Goal: Information Seeking & Learning: Compare options

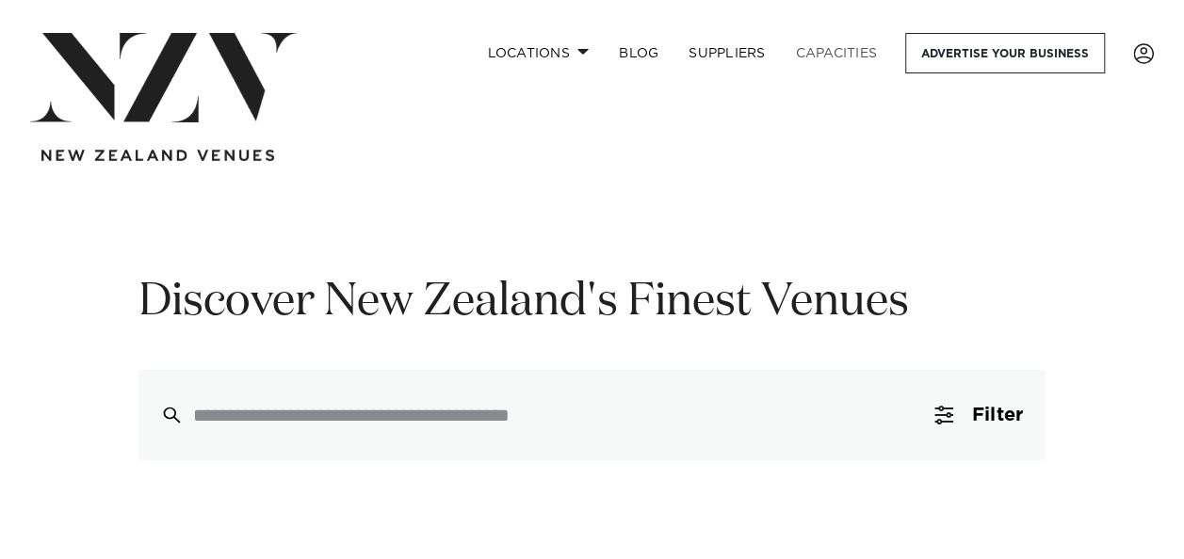
click at [838, 47] on link "Capacities" at bounding box center [837, 53] width 112 height 40
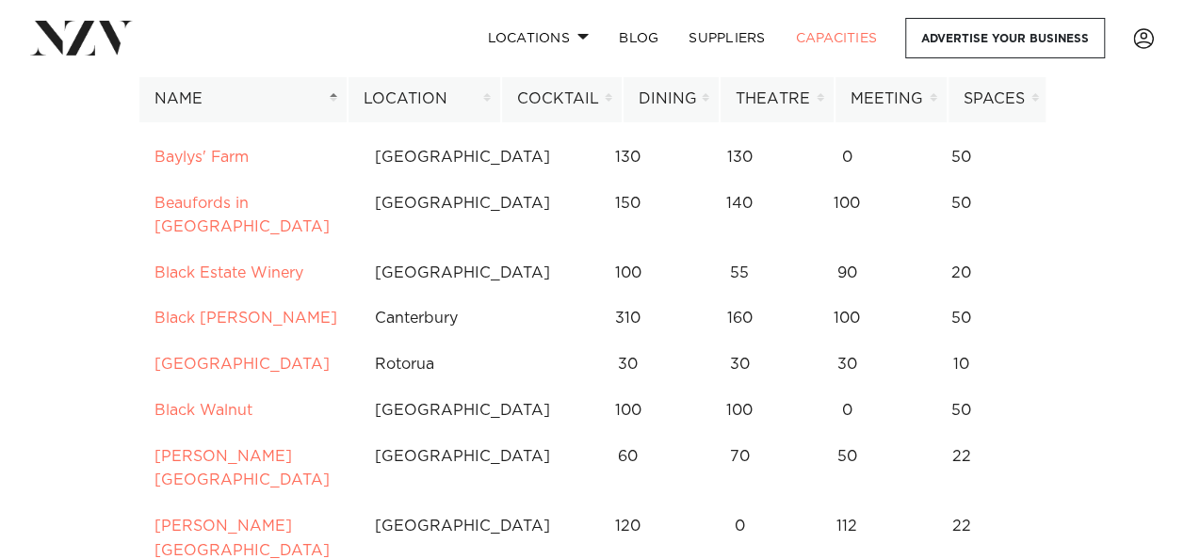
scroll to position [1412, 0]
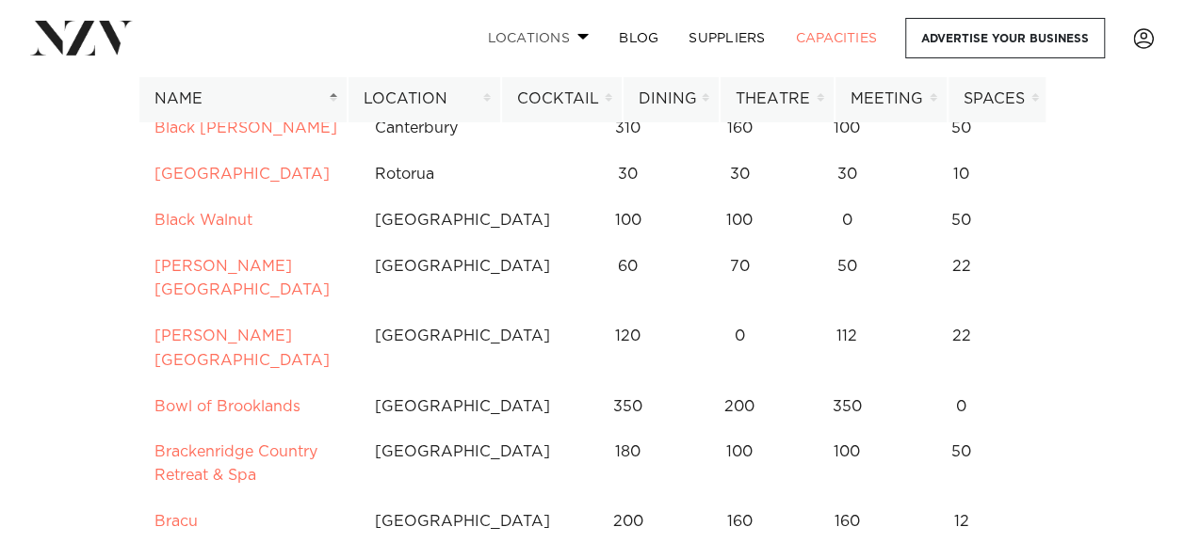
click at [587, 32] on link "Locations" at bounding box center [538, 38] width 132 height 40
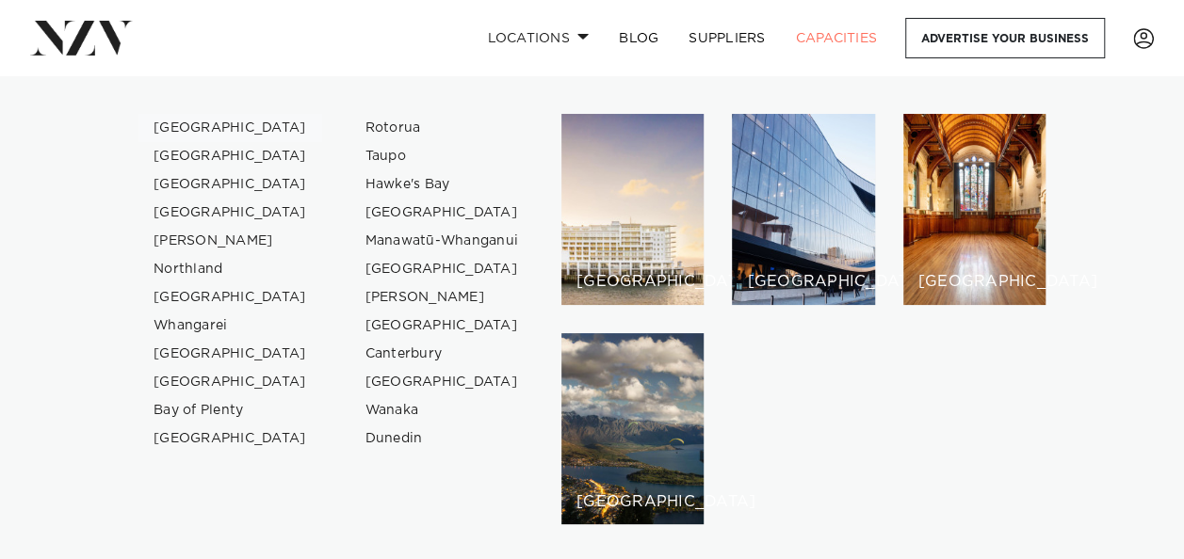
click at [185, 125] on link "[GEOGRAPHIC_DATA]" at bounding box center [230, 128] width 184 height 28
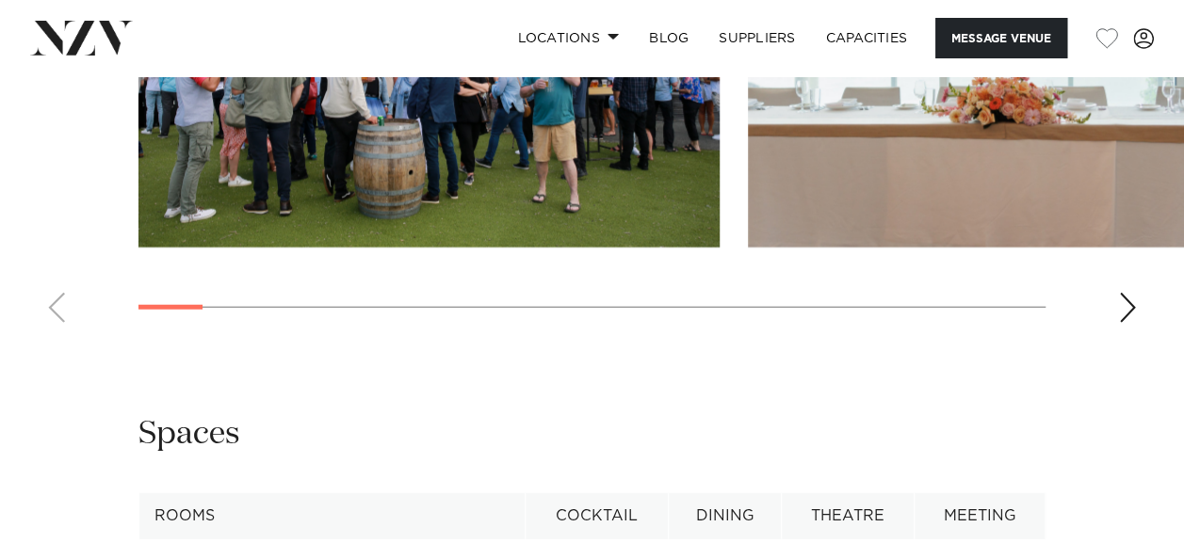
scroll to position [2448, 0]
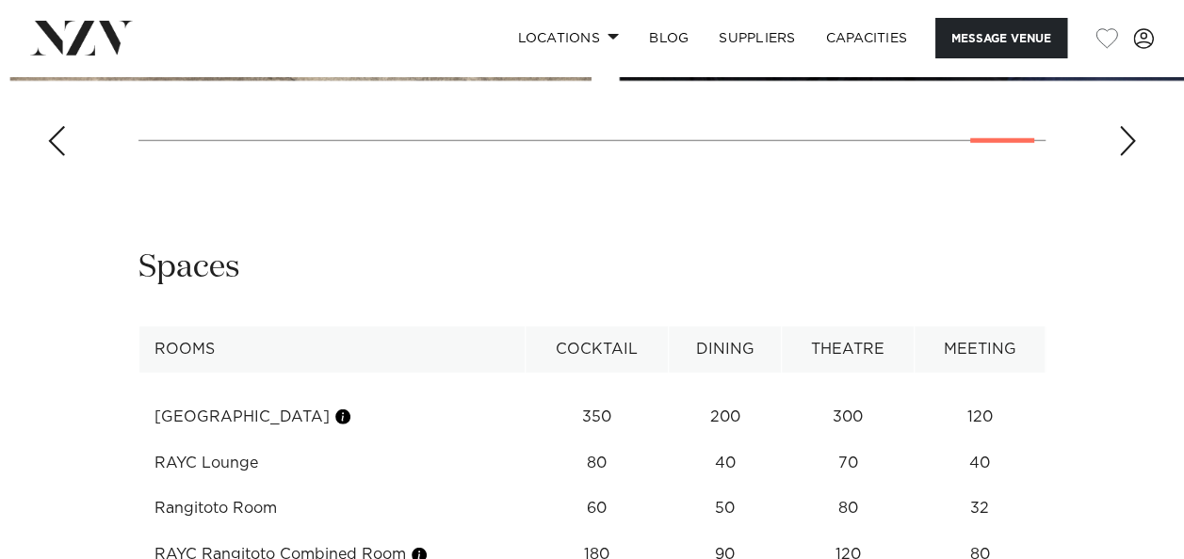
click at [0, 0] on slot at bounding box center [0, 0] width 0 height 0
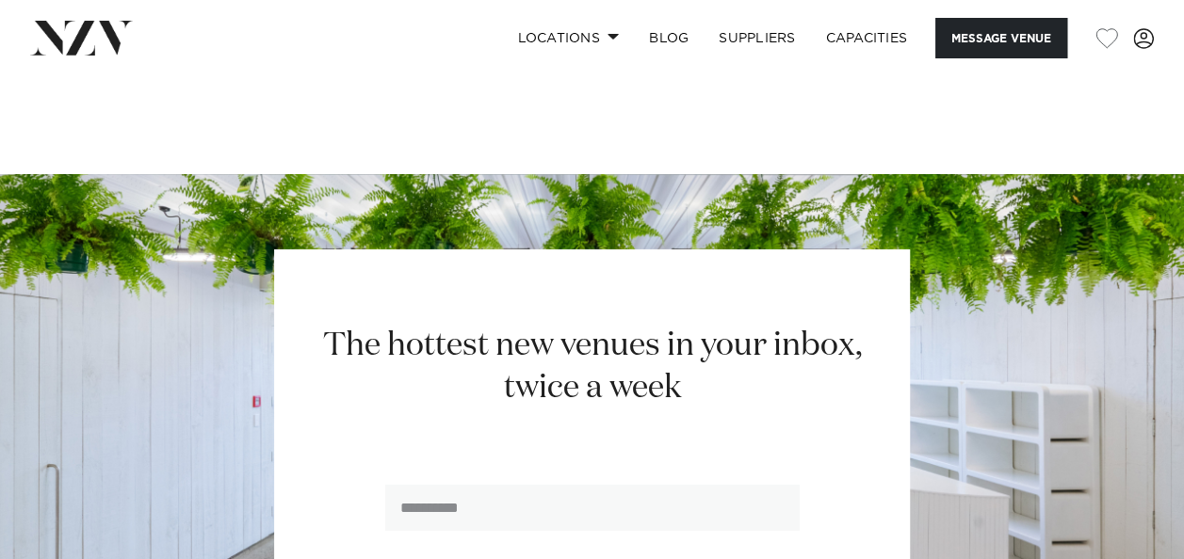
scroll to position [3013, 0]
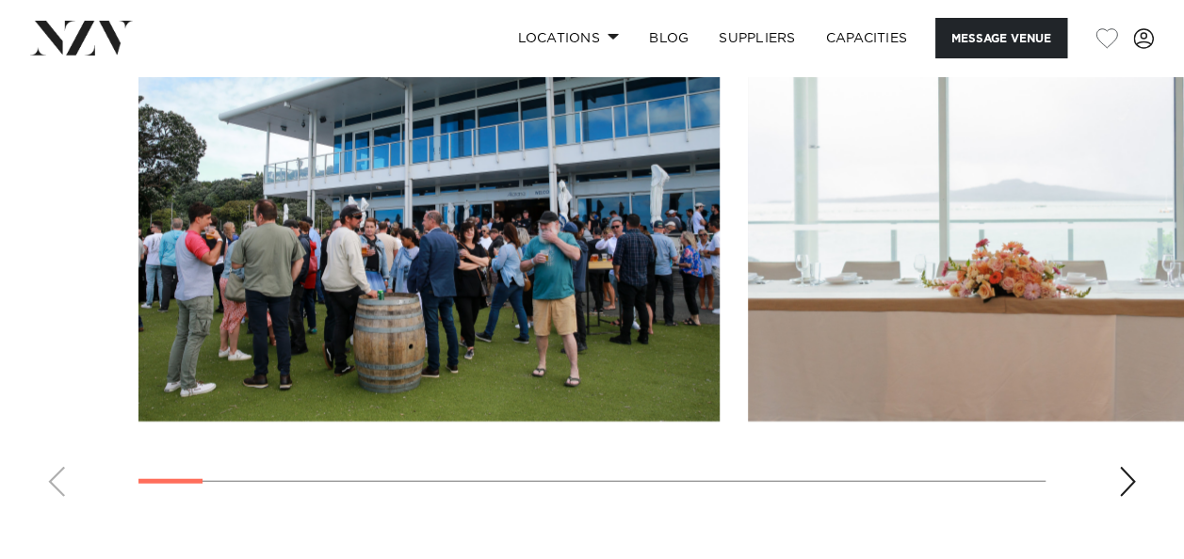
scroll to position [2064, 0]
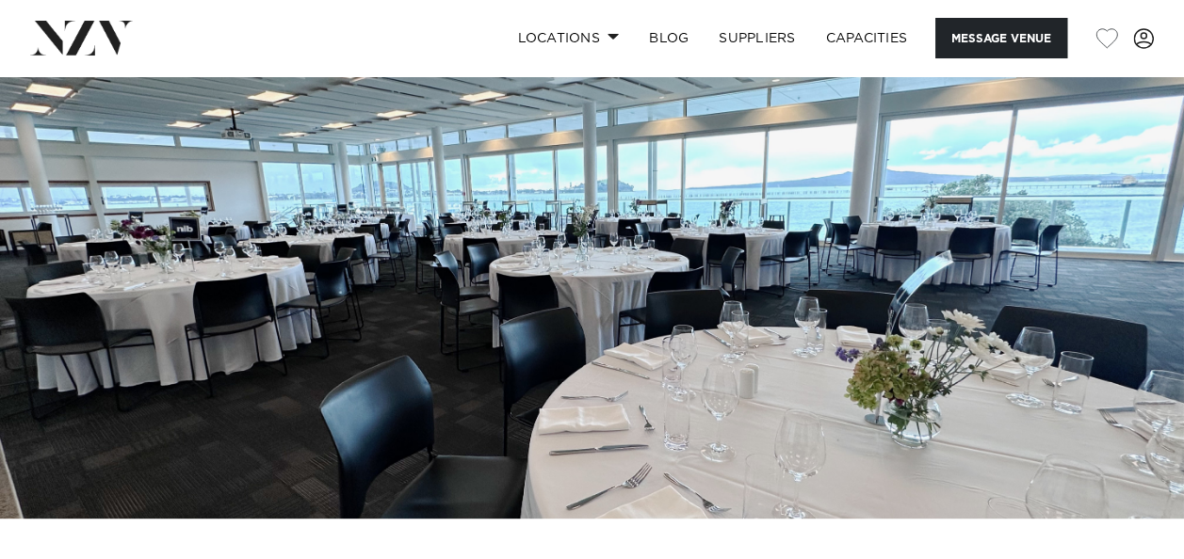
scroll to position [0, 0]
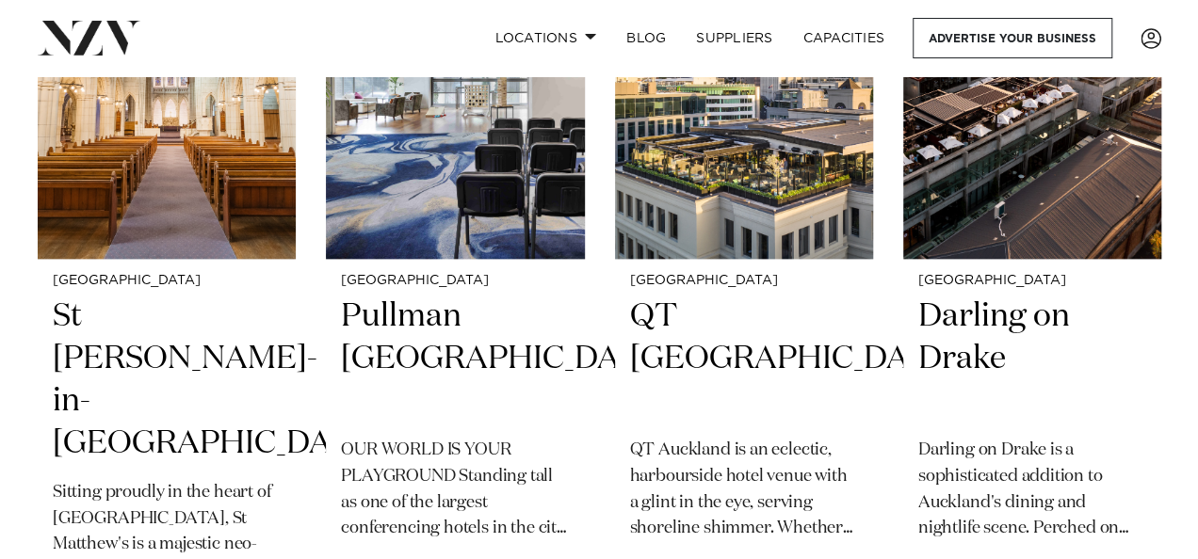
scroll to position [365, 0]
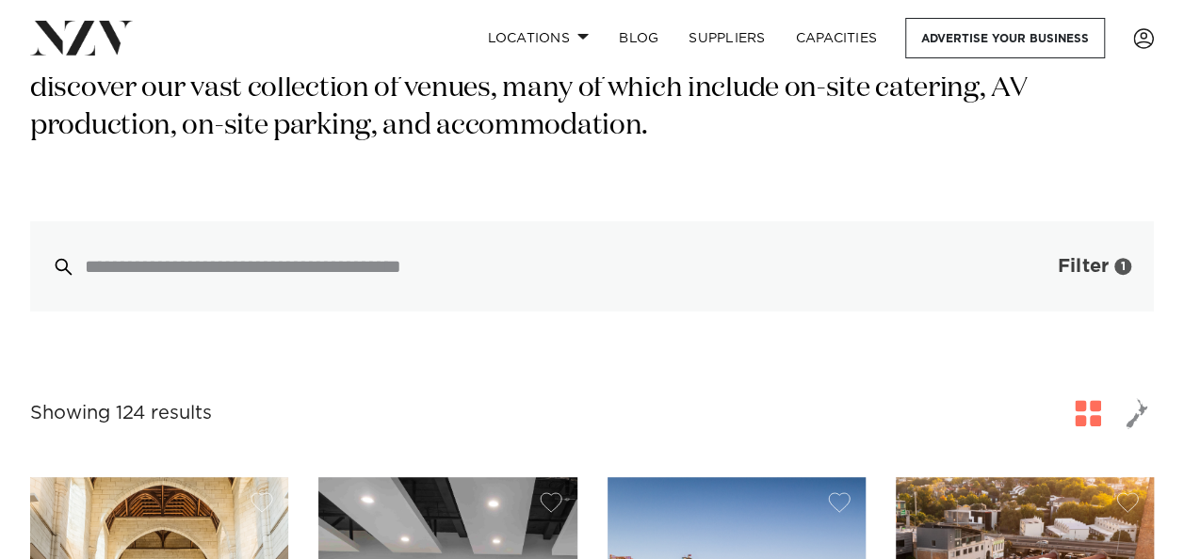
click at [1024, 258] on span "button" at bounding box center [1029, 266] width 19 height 19
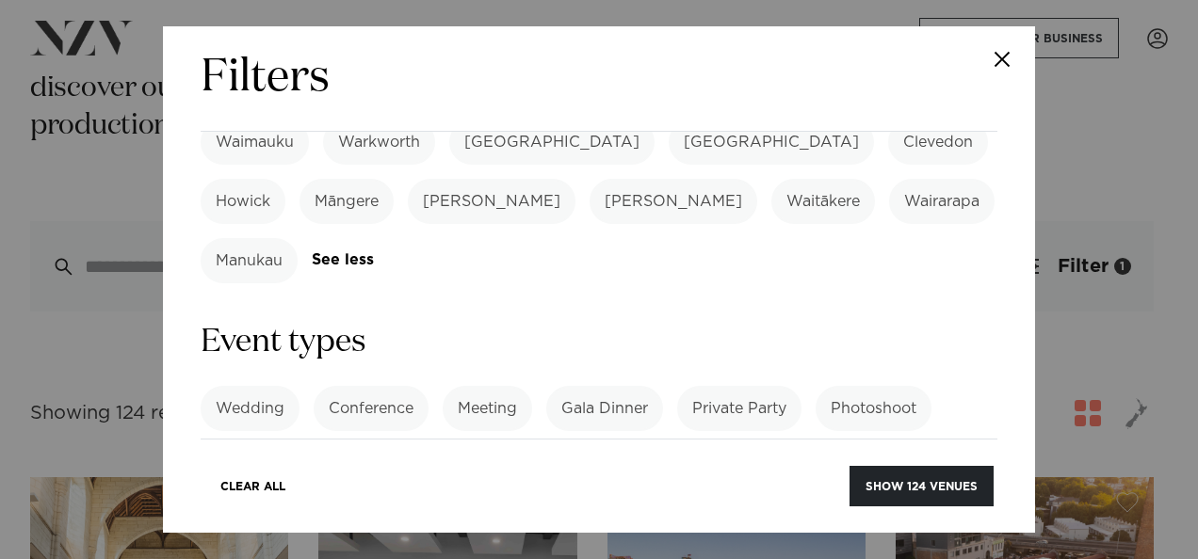
scroll to position [753, 0]
click at [277, 444] on label "Product Launch" at bounding box center [275, 466] width 149 height 45
click at [414, 444] on label "Cocktail Function" at bounding box center [442, 466] width 159 height 45
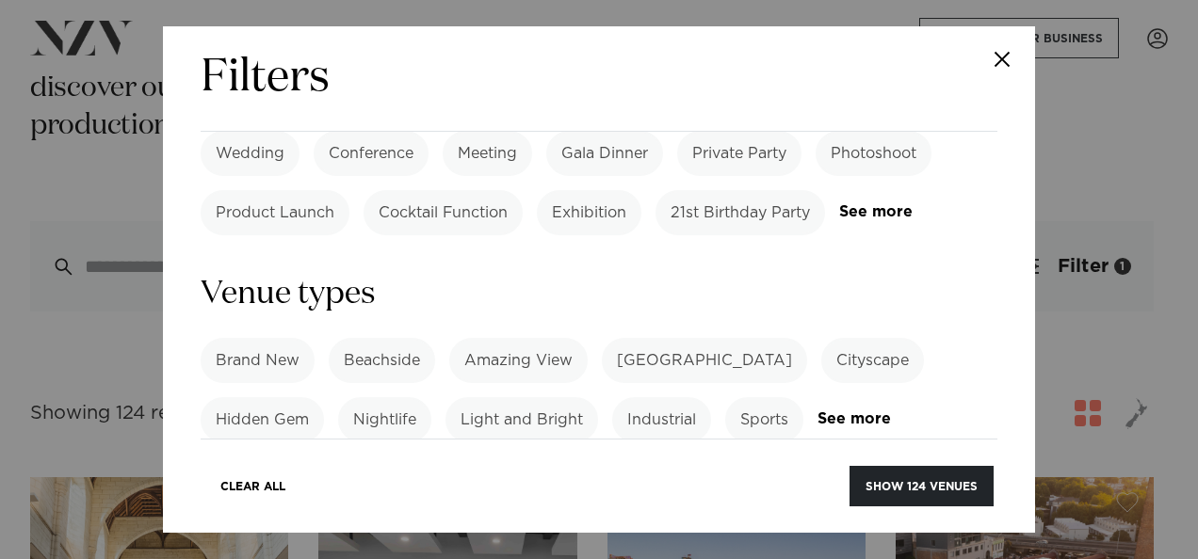
scroll to position [1036, 0]
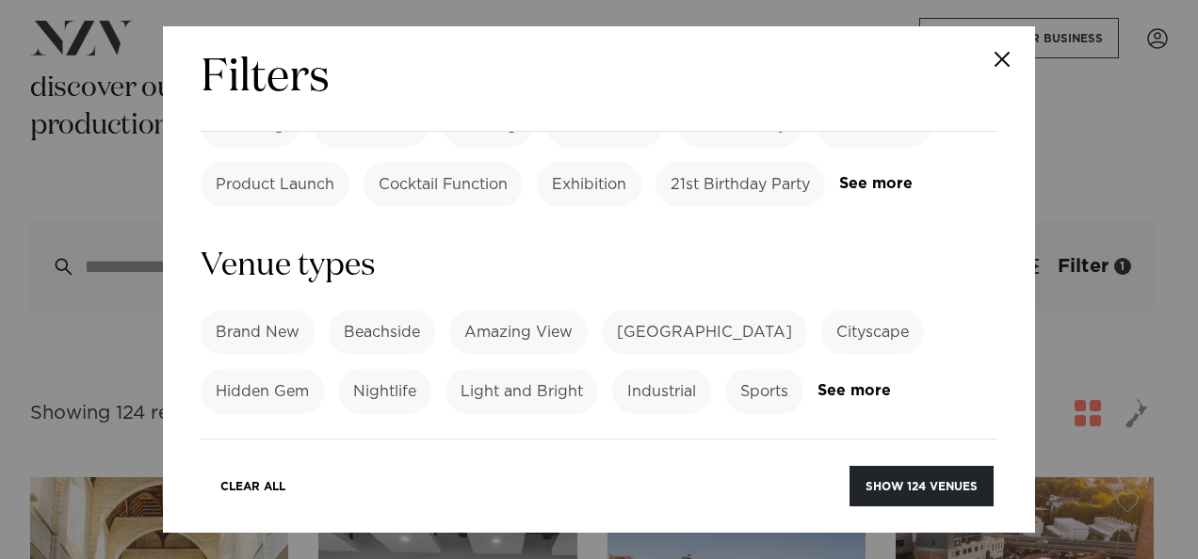
click at [396, 310] on label "Beachside" at bounding box center [382, 332] width 106 height 45
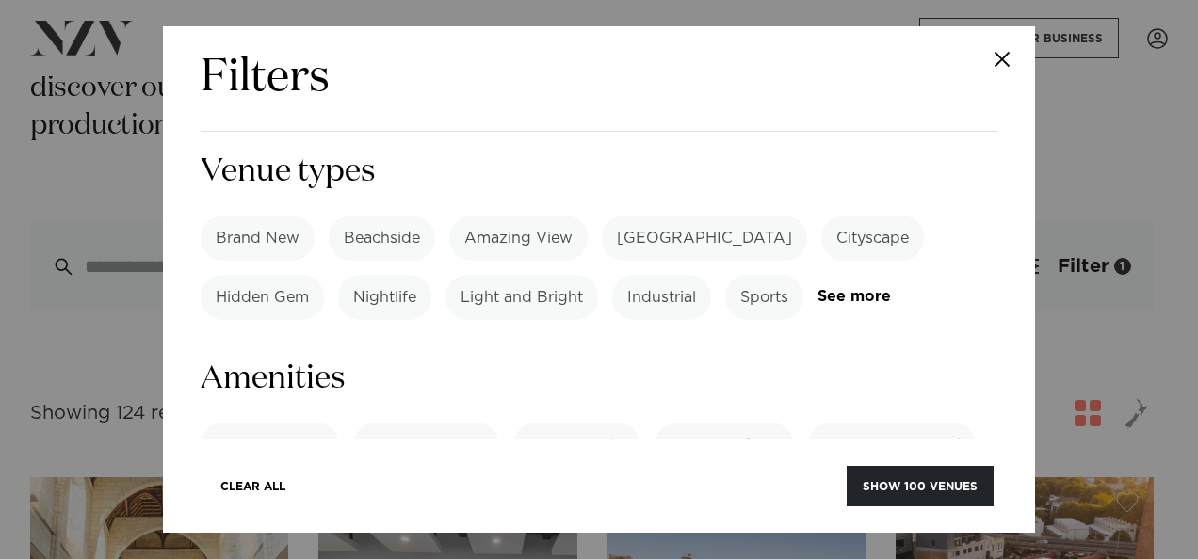
scroll to position [1224, 0]
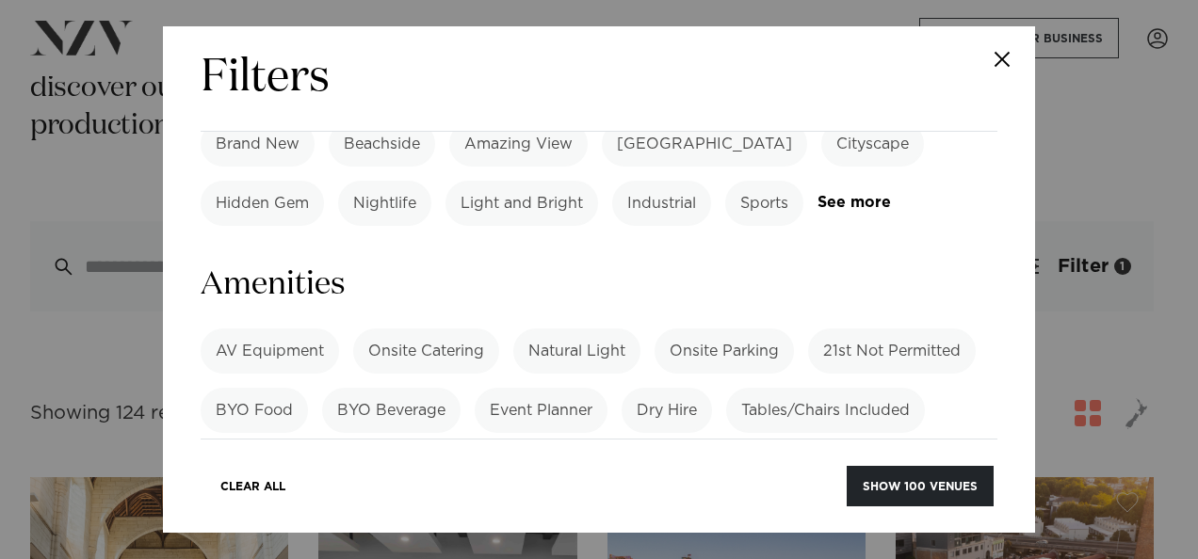
click at [296, 329] on label "AV Equipment" at bounding box center [270, 351] width 138 height 45
click at [418, 329] on label "Onsite Catering" at bounding box center [426, 351] width 146 height 45
click at [460, 329] on label "Onsite Catering" at bounding box center [426, 351] width 146 height 45
click at [775, 388] on label "Tables/Chairs Included" at bounding box center [825, 410] width 199 height 45
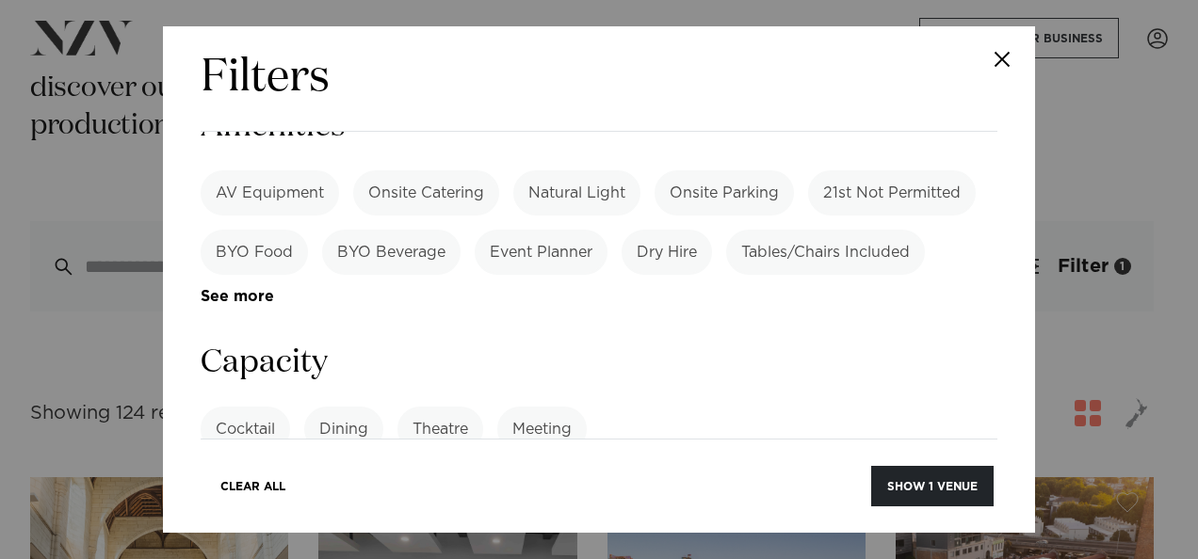
scroll to position [1412, 0]
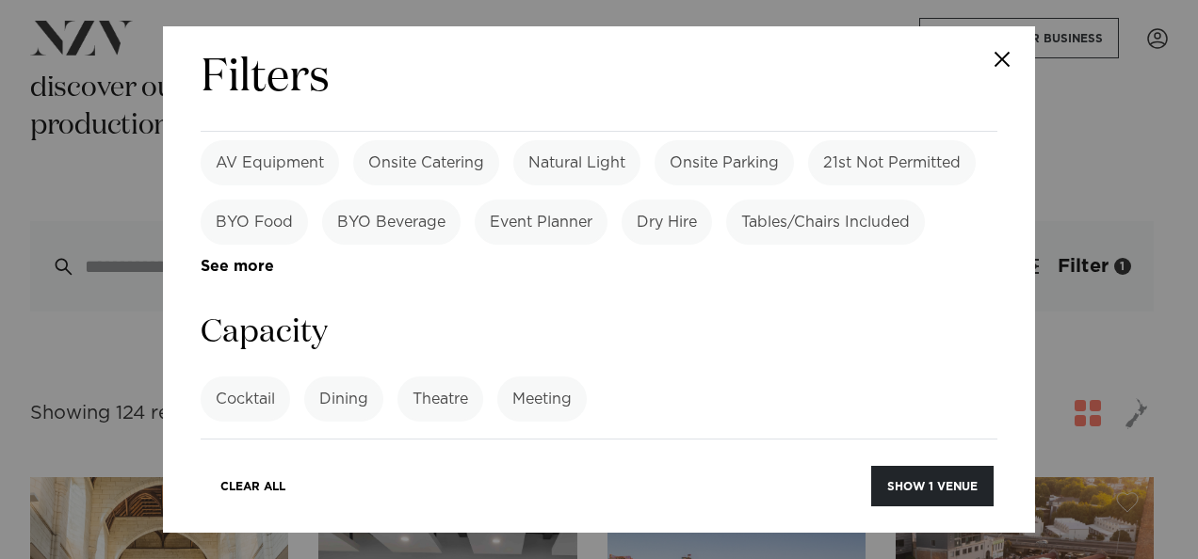
click at [547, 444] on input "number" at bounding box center [599, 469] width 797 height 51
click at [433, 377] on label "Theatre" at bounding box center [440, 399] width 86 height 45
click at [456, 444] on input "number" at bounding box center [599, 469] width 797 height 51
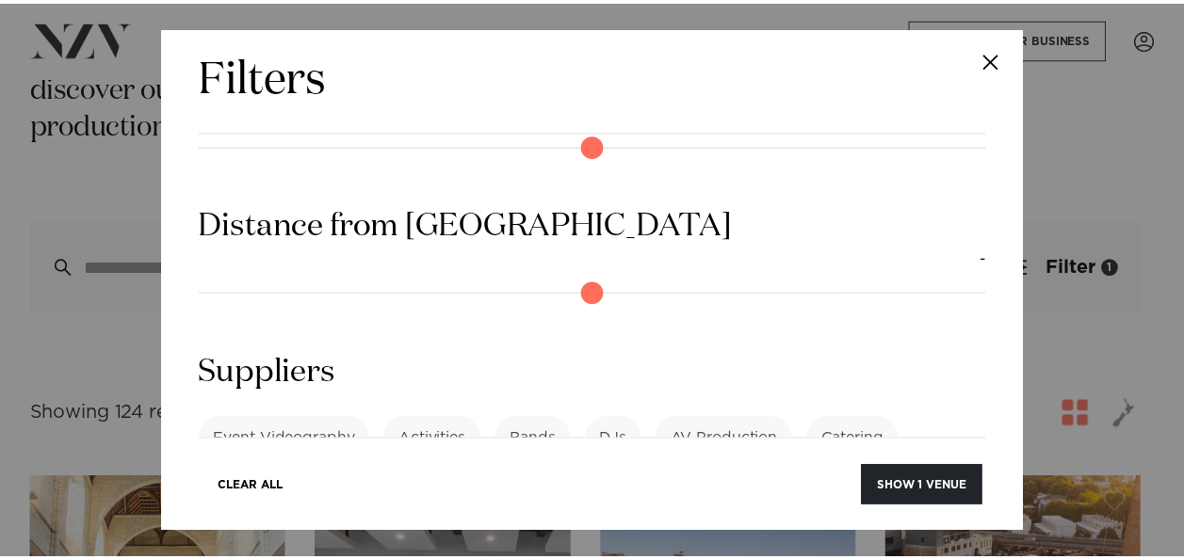
scroll to position [1889, 0]
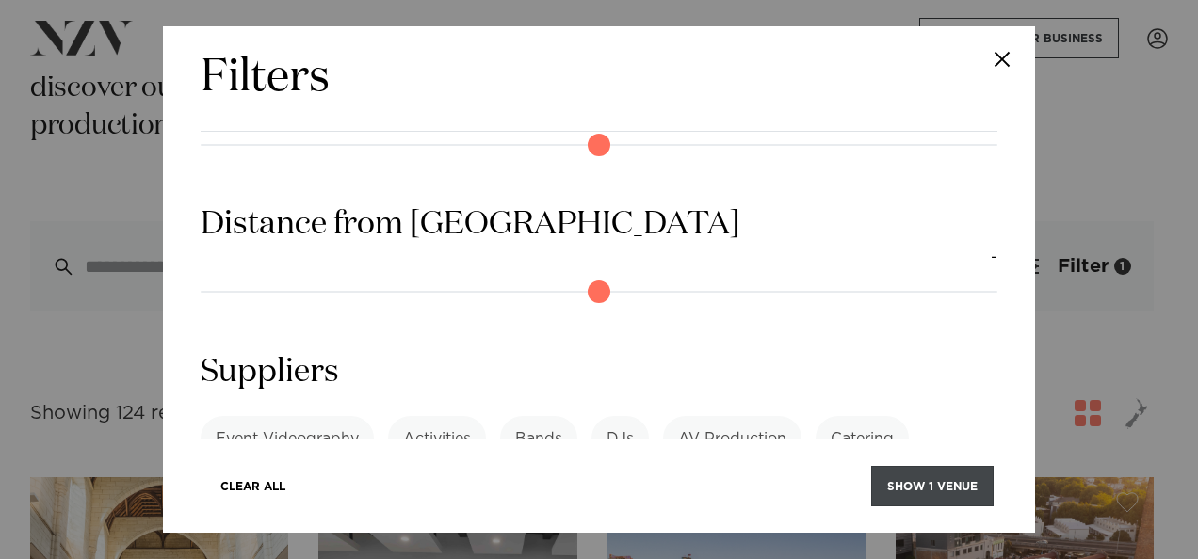
type input "***"
click at [931, 495] on button "Show 1 venue" at bounding box center [932, 486] width 122 height 40
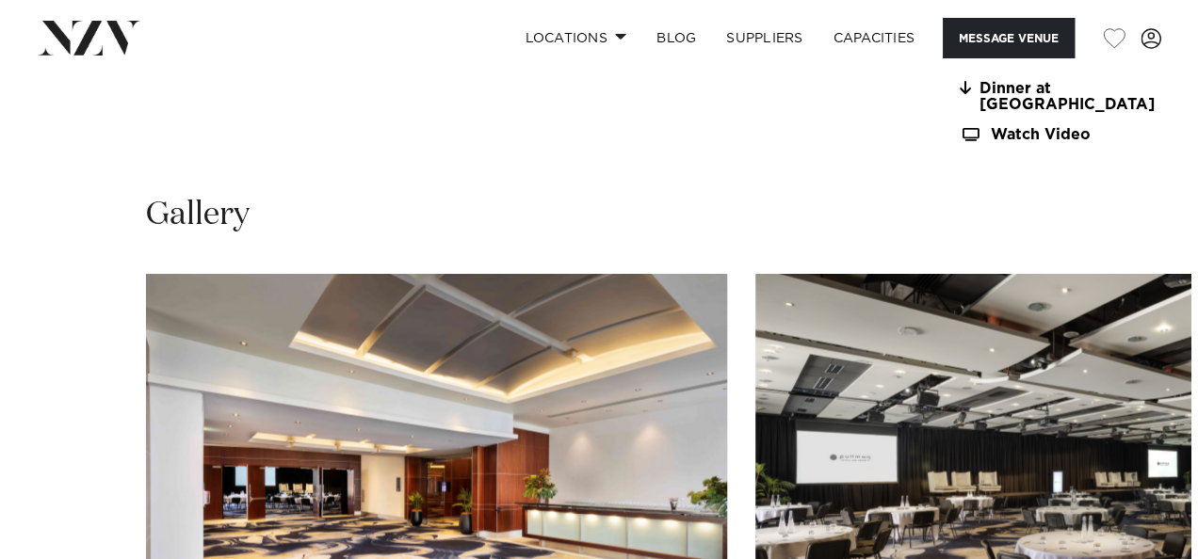
scroll to position [1883, 0]
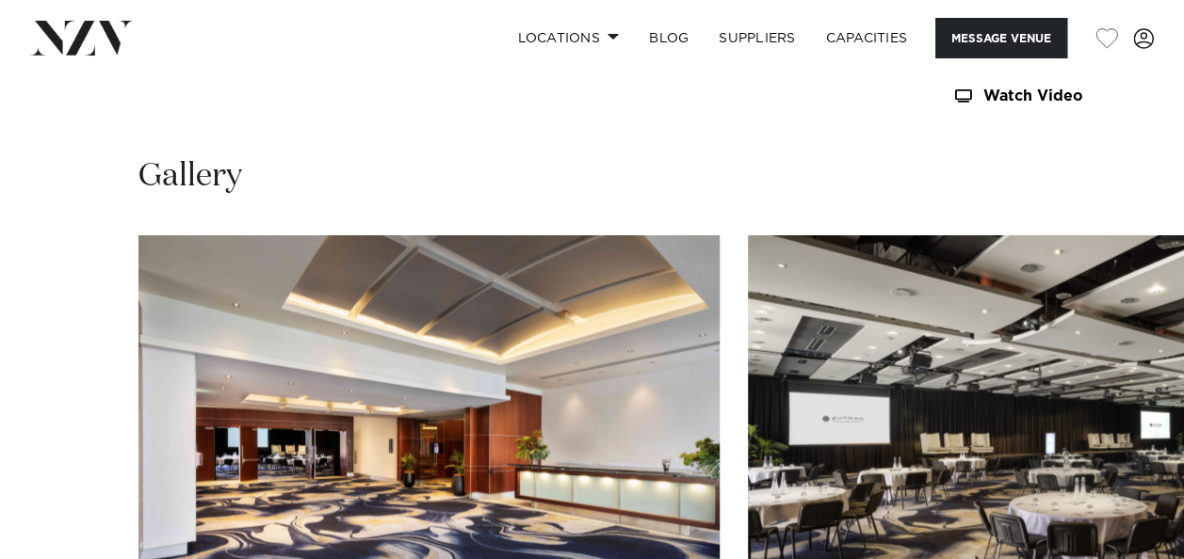
click at [1160, 262] on img "2 / 30" at bounding box center [1038, 448] width 581 height 427
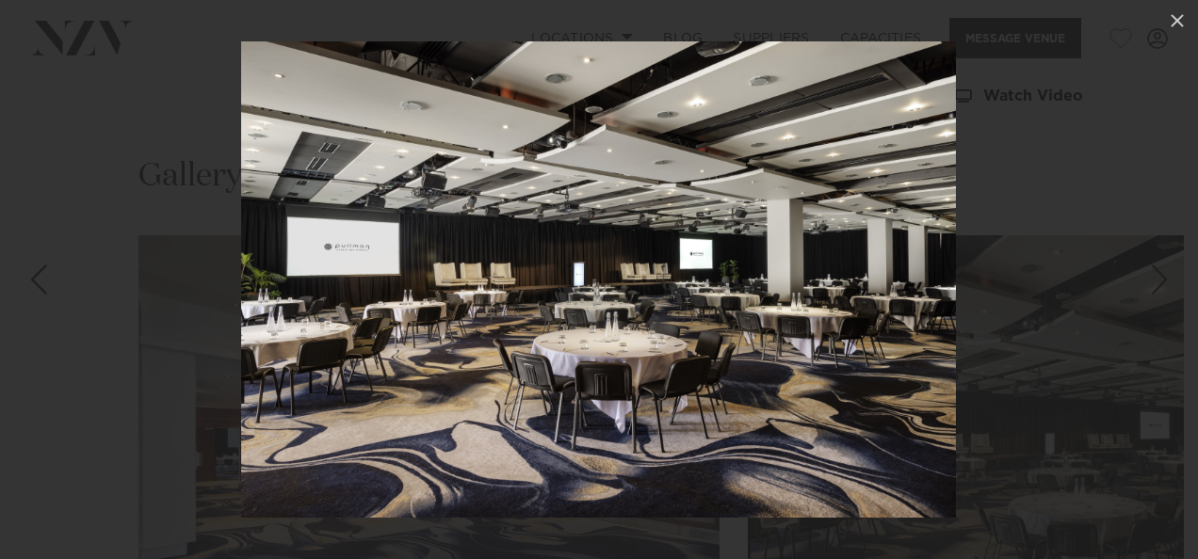
drag, startPoint x: 718, startPoint y: 318, endPoint x: 352, endPoint y: 276, distance: 367.8
click at [510, 297] on img at bounding box center [598, 279] width 715 height 476
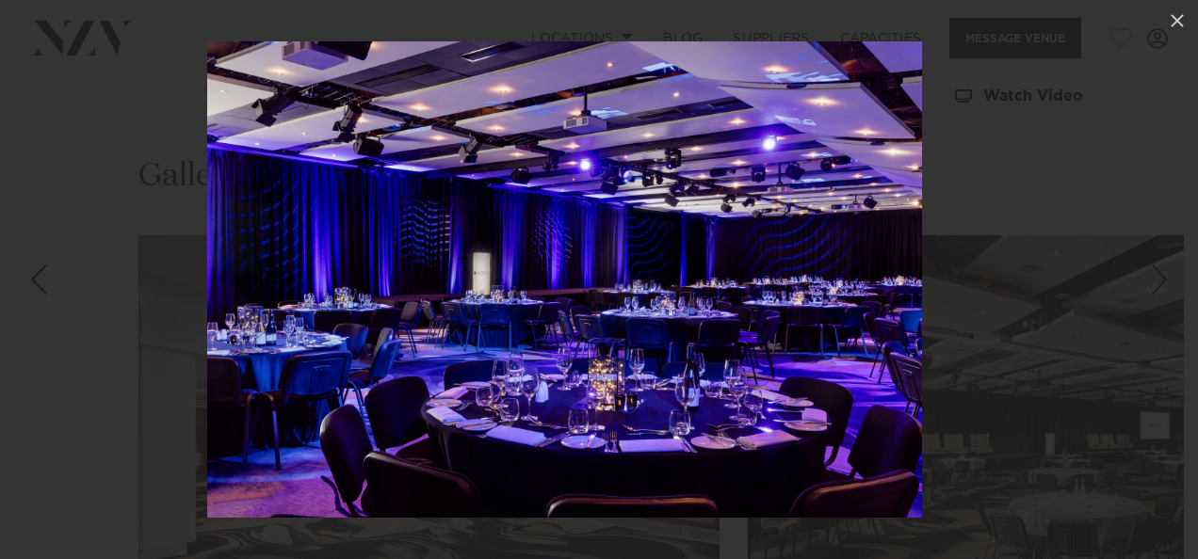
drag, startPoint x: 1048, startPoint y: 349, endPoint x: 561, endPoint y: 300, distance: 489.3
click at [820, 333] on div at bounding box center [565, 279] width 1198 height 559
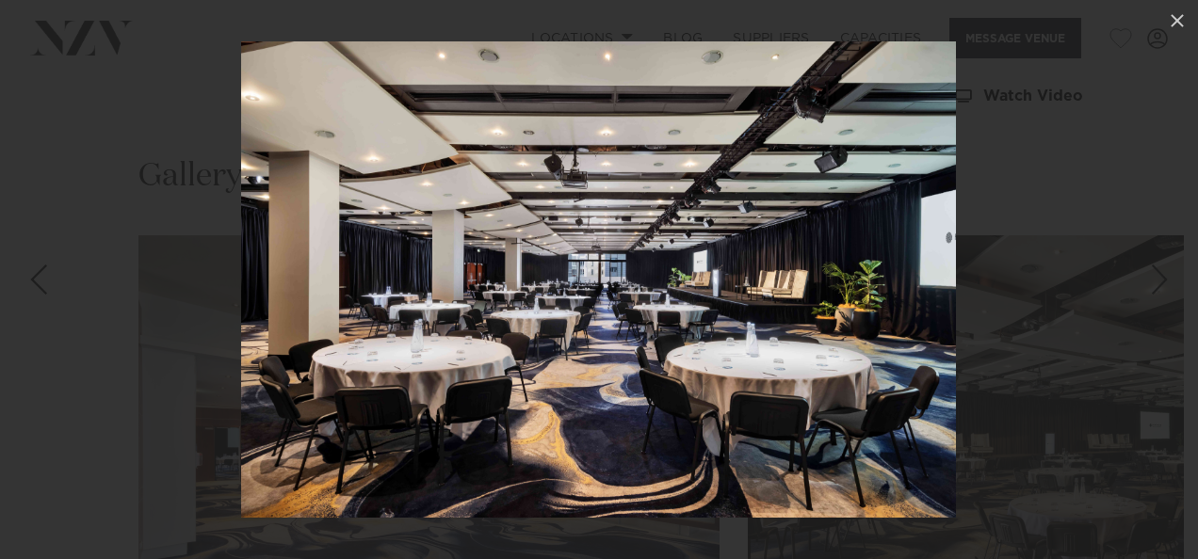
drag, startPoint x: 892, startPoint y: 314, endPoint x: 433, endPoint y: 267, distance: 461.0
click at [591, 289] on img at bounding box center [598, 279] width 715 height 476
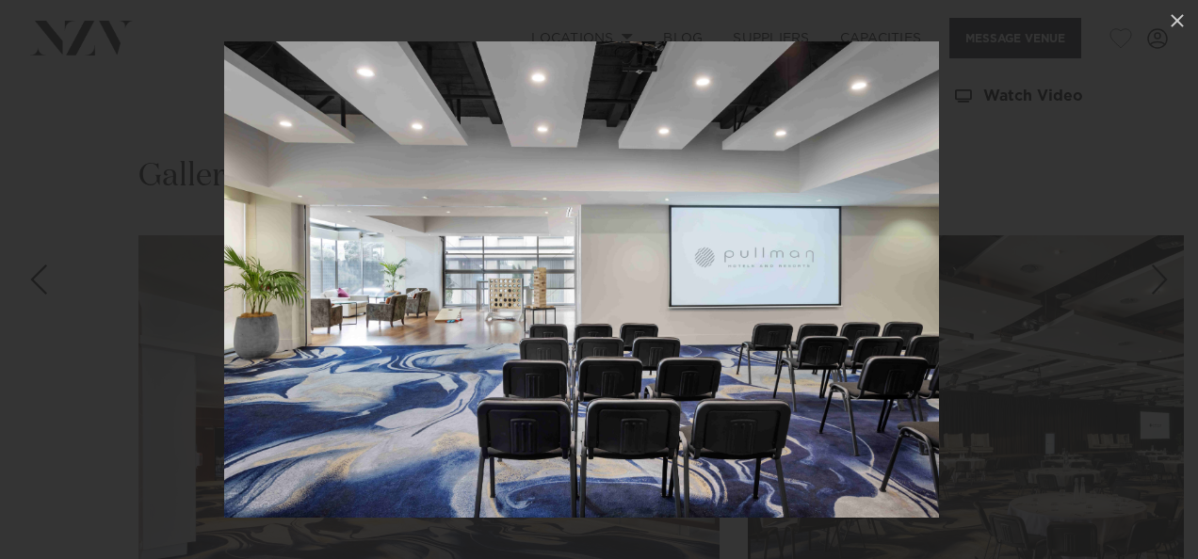
drag, startPoint x: 822, startPoint y: 288, endPoint x: 365, endPoint y: 247, distance: 458.6
click at [382, 250] on img at bounding box center [581, 279] width 715 height 476
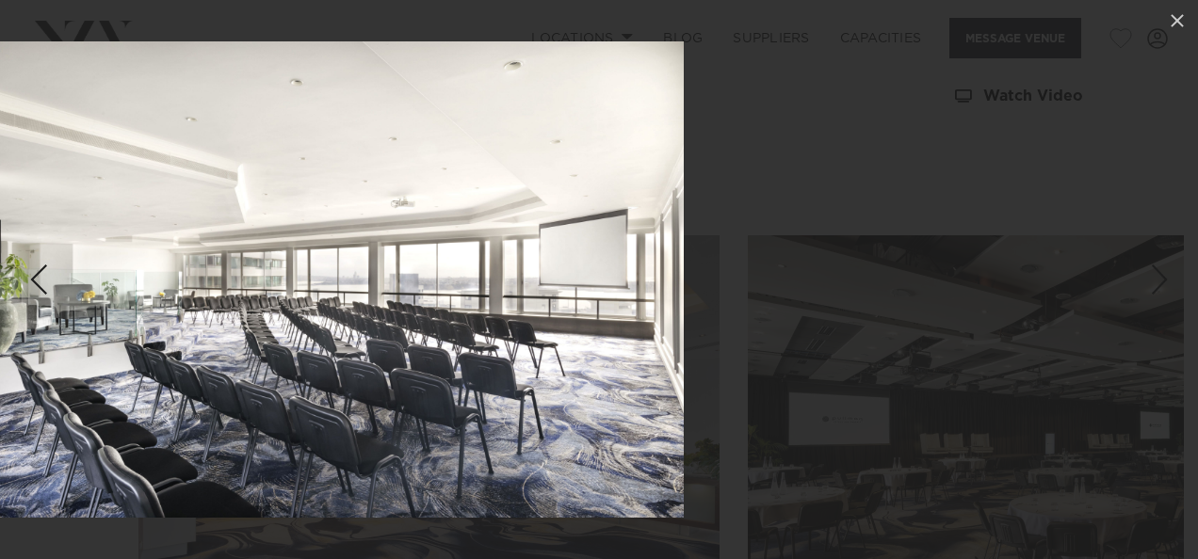
drag, startPoint x: 602, startPoint y: 253, endPoint x: 167, endPoint y: 202, distance: 438.1
click at [184, 206] on img at bounding box center [326, 279] width 715 height 476
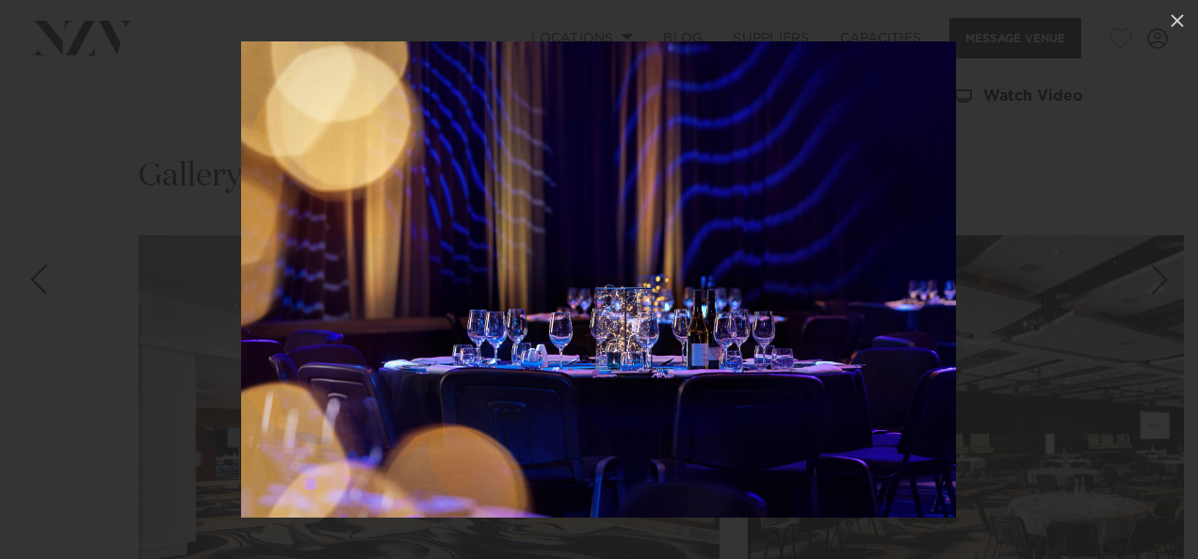
drag, startPoint x: 750, startPoint y: 250, endPoint x: 345, endPoint y: 213, distance: 406.6
click at [637, 243] on img at bounding box center [598, 279] width 715 height 476
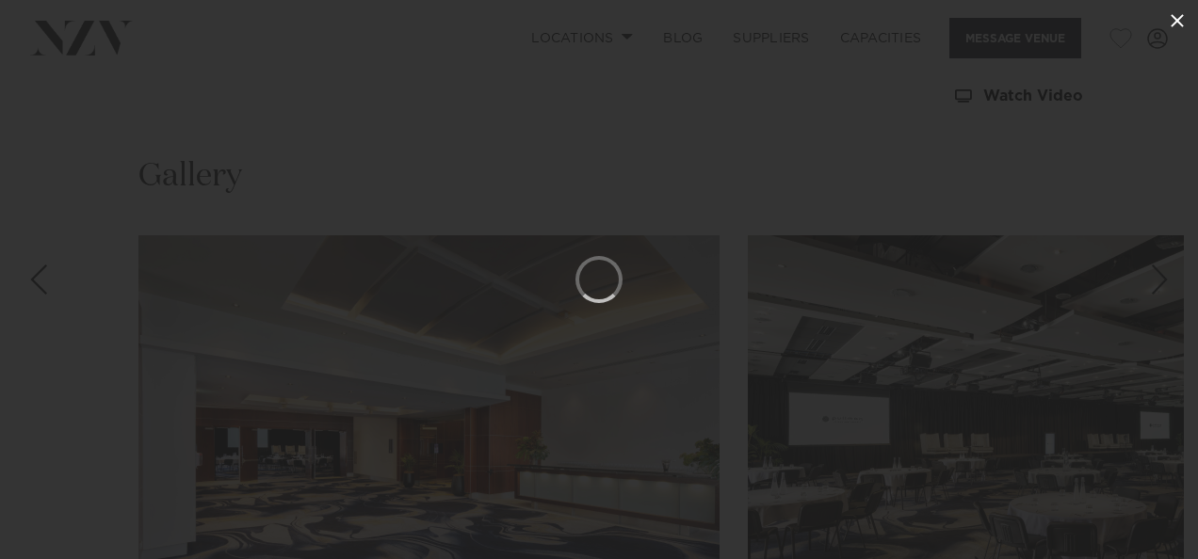
drag, startPoint x: 1185, startPoint y: 22, endPoint x: 1158, endPoint y: 38, distance: 31.7
click at [1183, 22] on icon at bounding box center [1177, 20] width 23 height 23
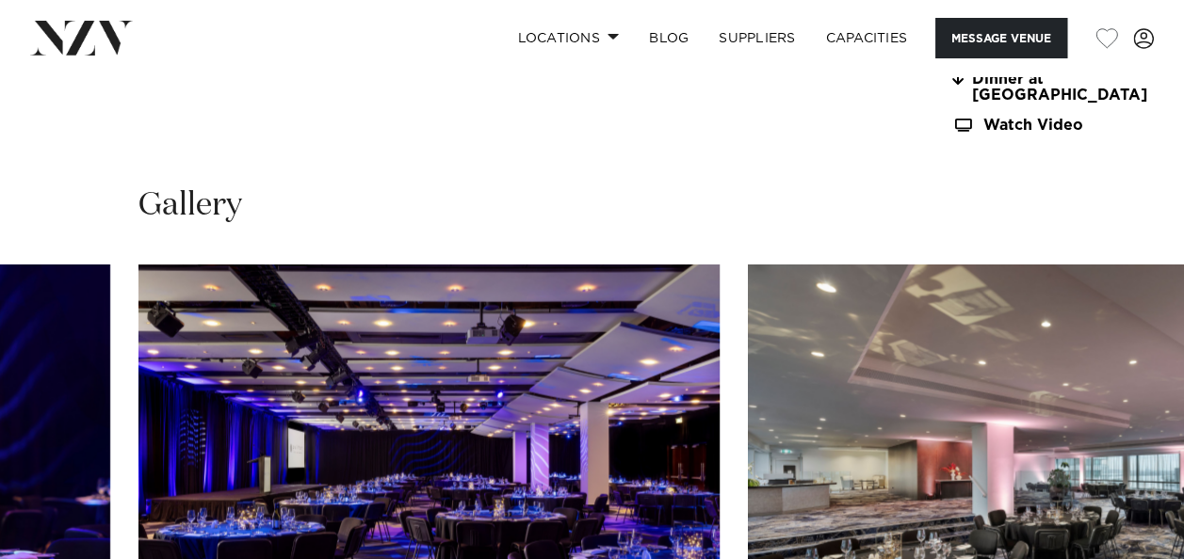
scroll to position [2072, 0]
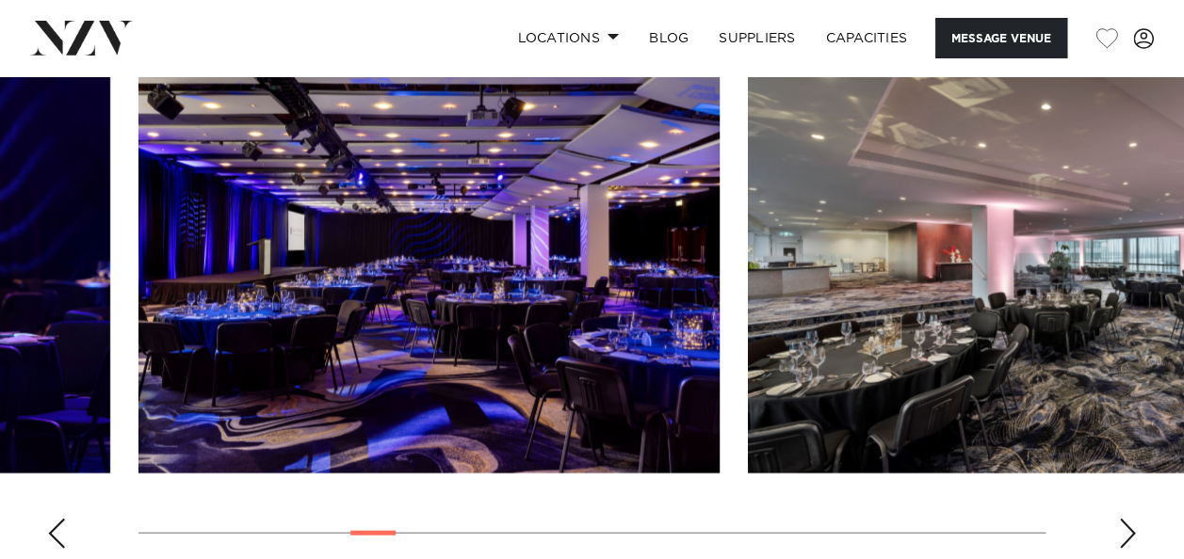
click at [1126, 519] on div "Next slide" at bounding box center [1127, 534] width 19 height 30
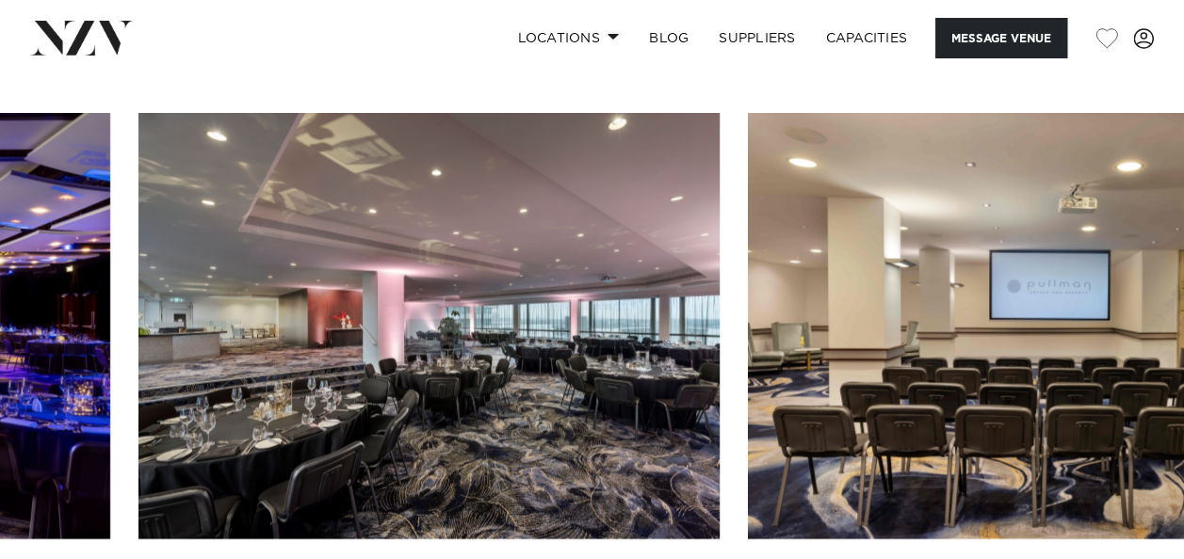
scroll to position [1977, 0]
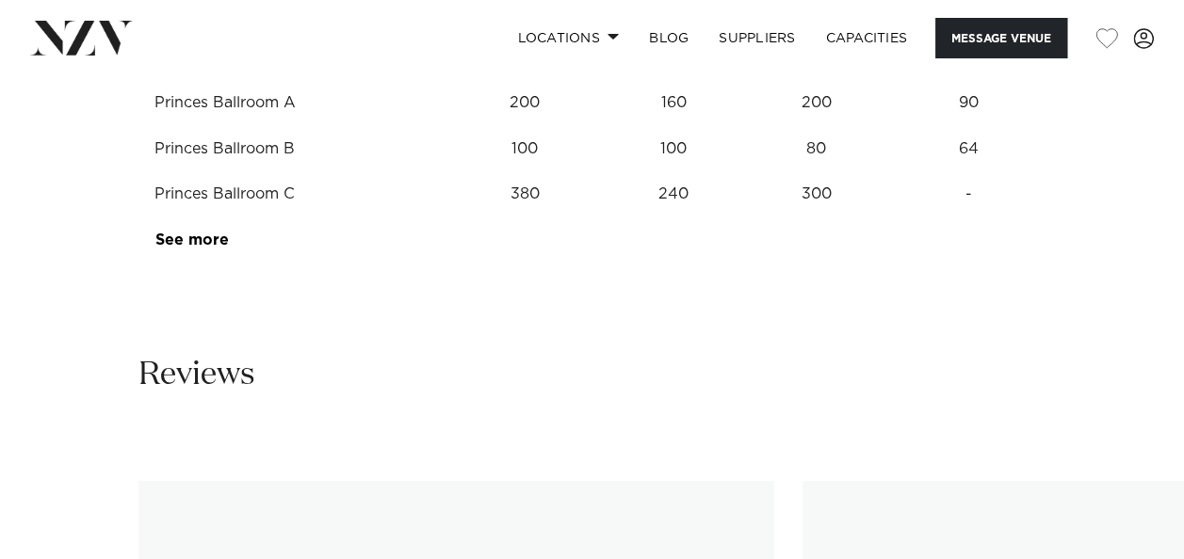
scroll to position [2542, 0]
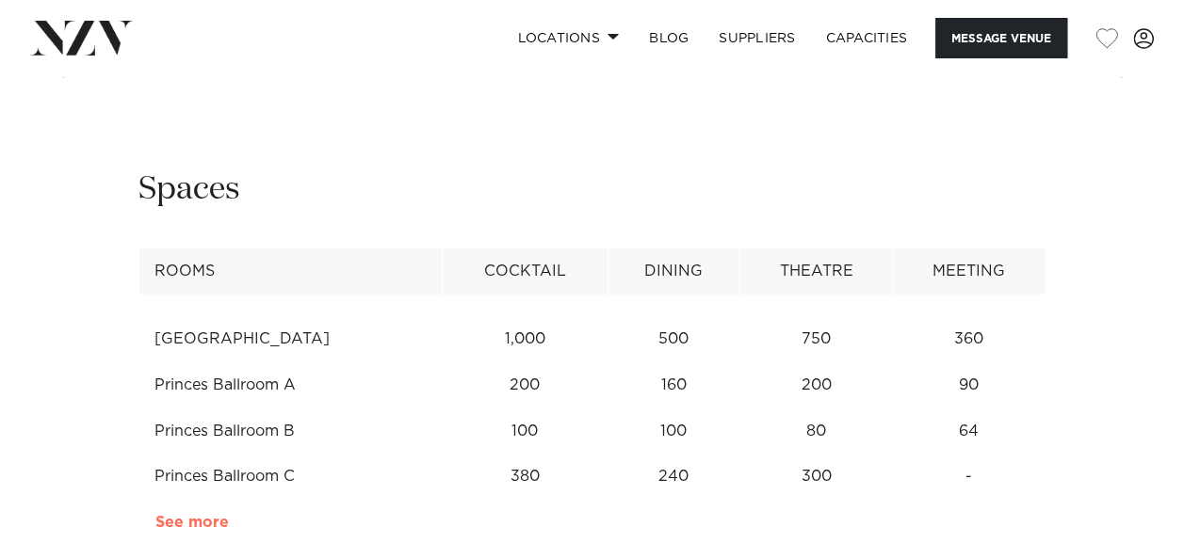
click at [185, 515] on link "See more" at bounding box center [228, 522] width 147 height 15
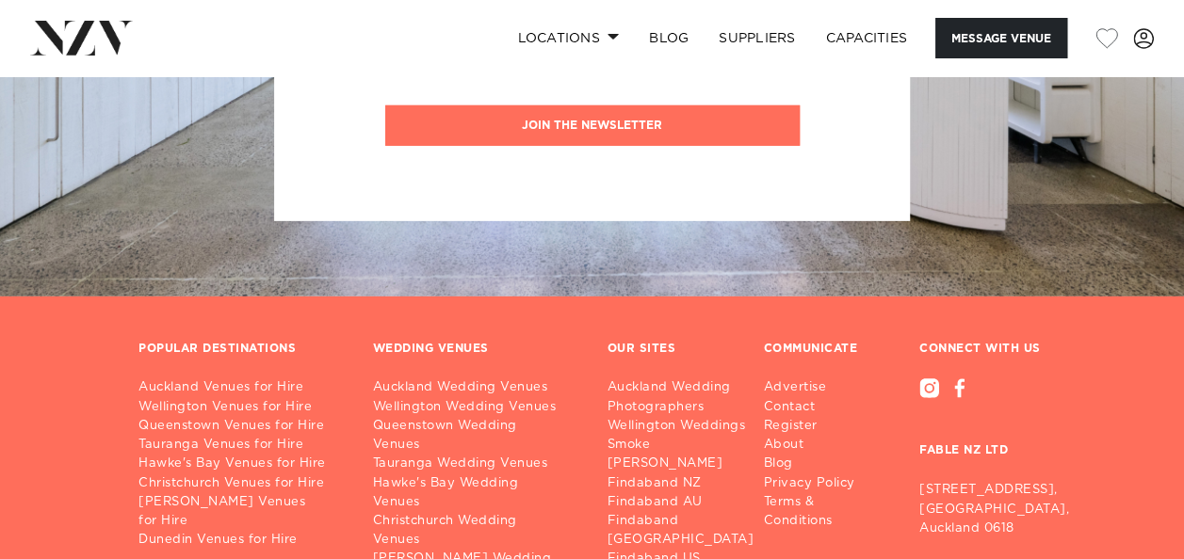
scroll to position [6401, 0]
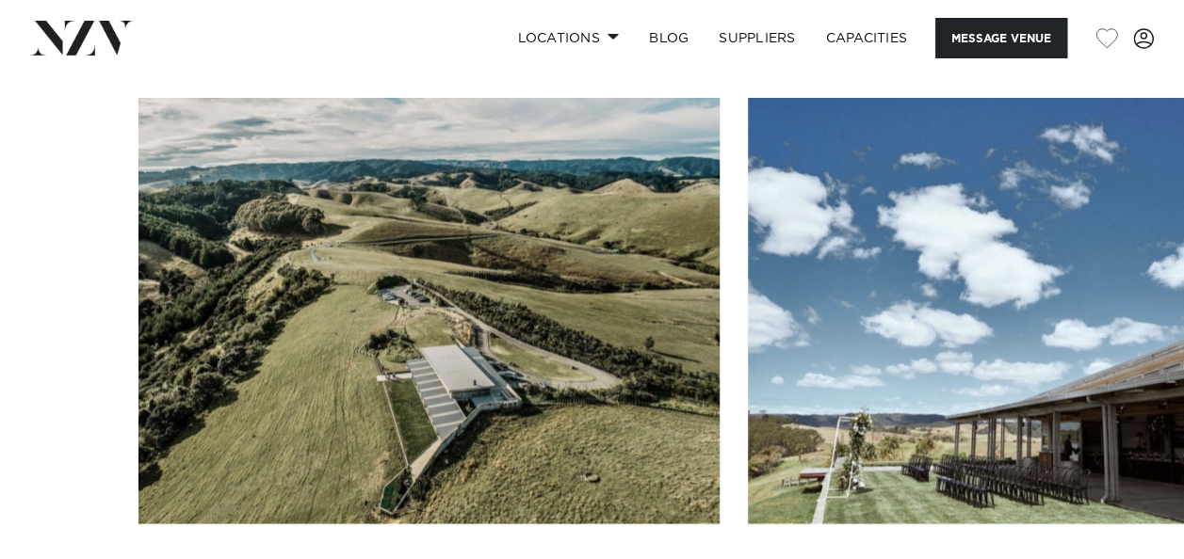
scroll to position [1977, 0]
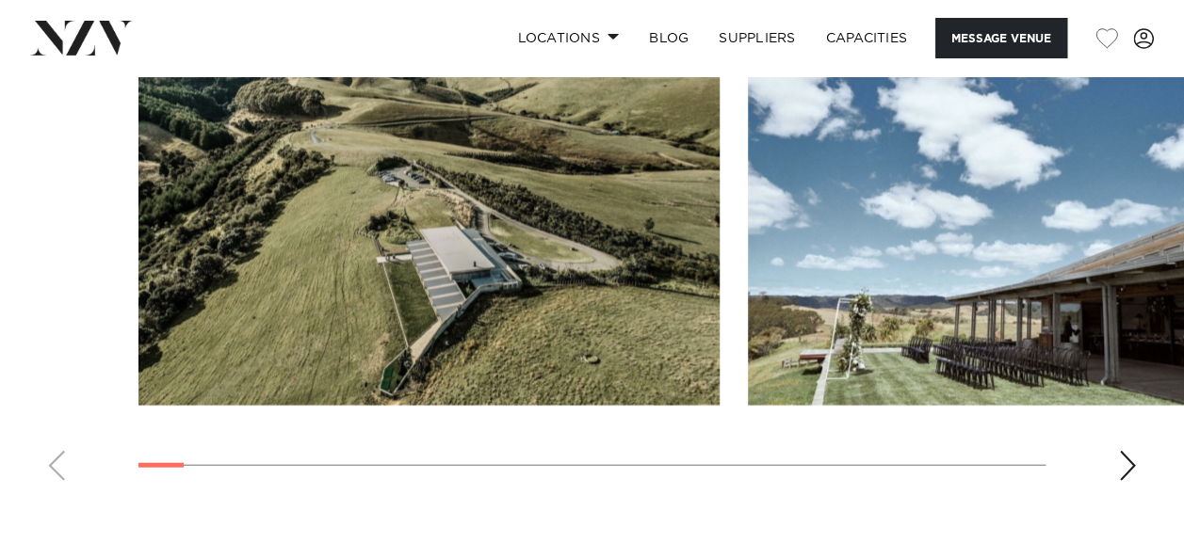
click at [1130, 451] on div "Next slide" at bounding box center [1127, 466] width 19 height 30
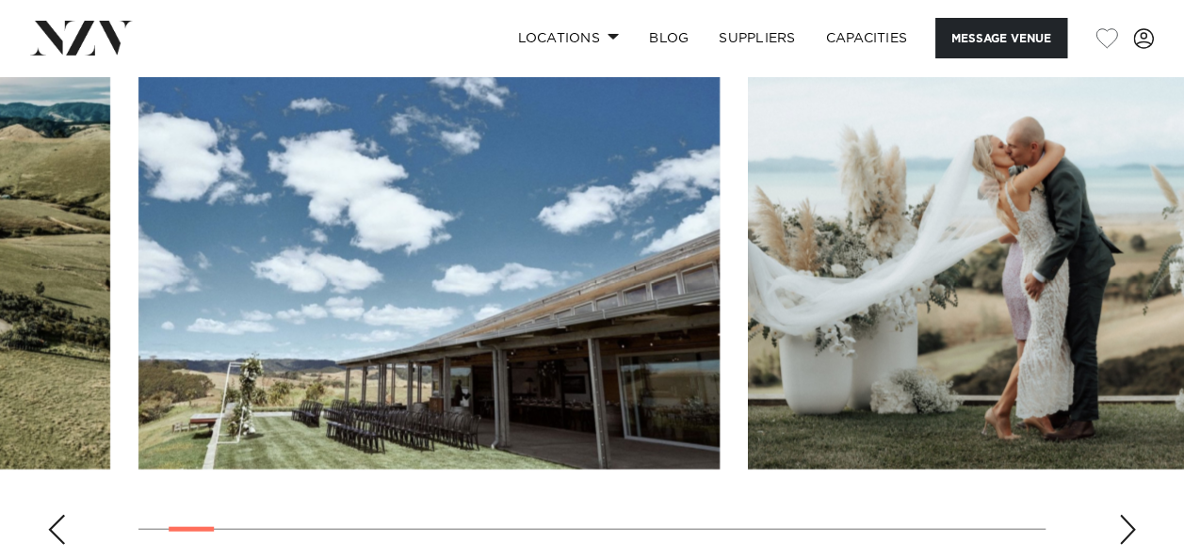
scroll to position [1883, 0]
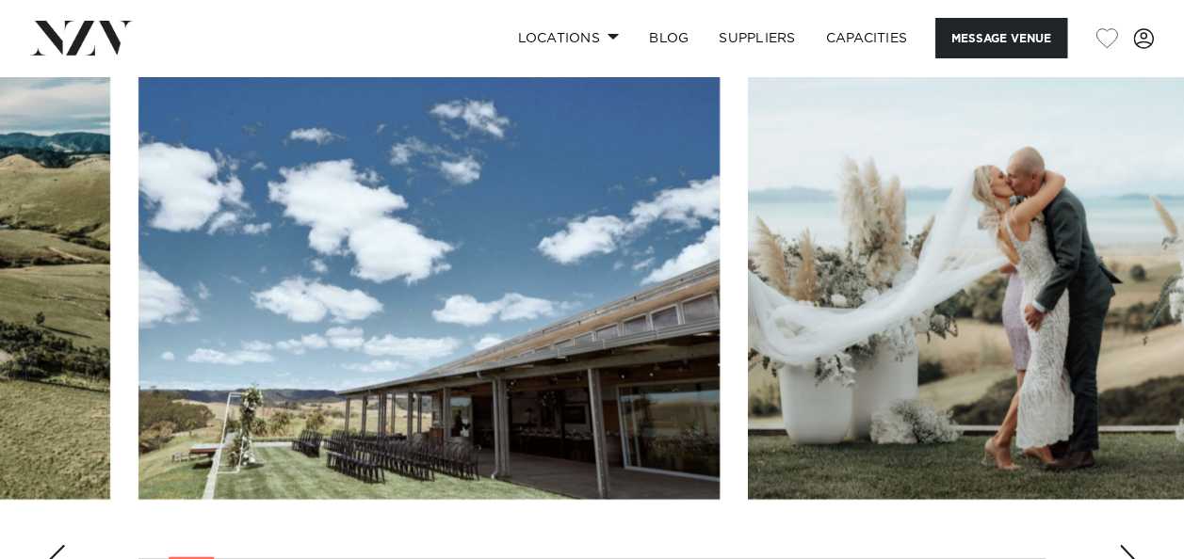
click at [1130, 545] on div "Next slide" at bounding box center [1127, 560] width 19 height 30
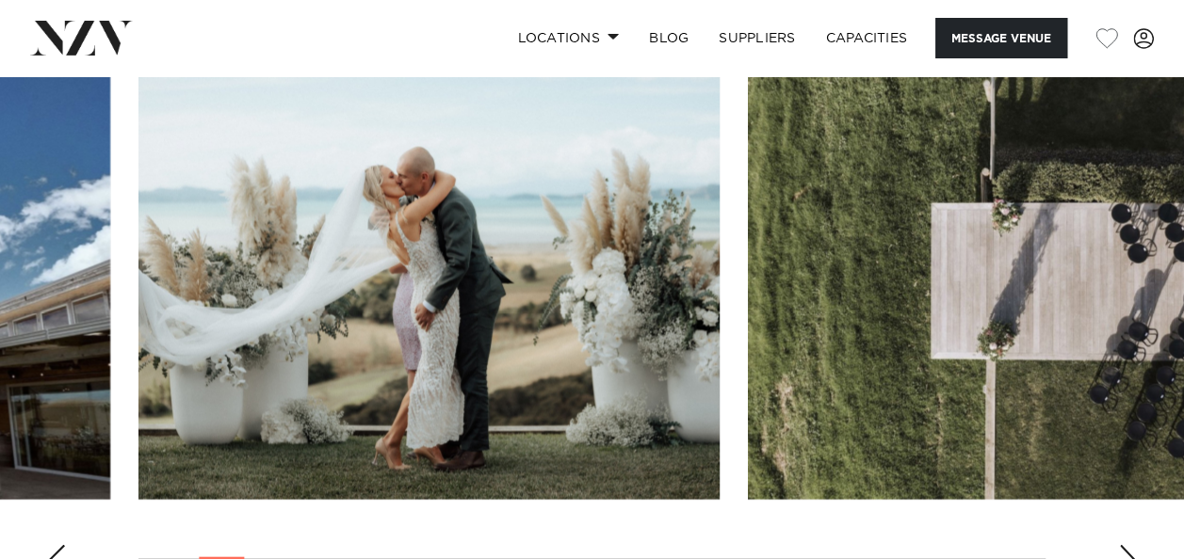
click at [1128, 545] on div "Next slide" at bounding box center [1127, 560] width 19 height 30
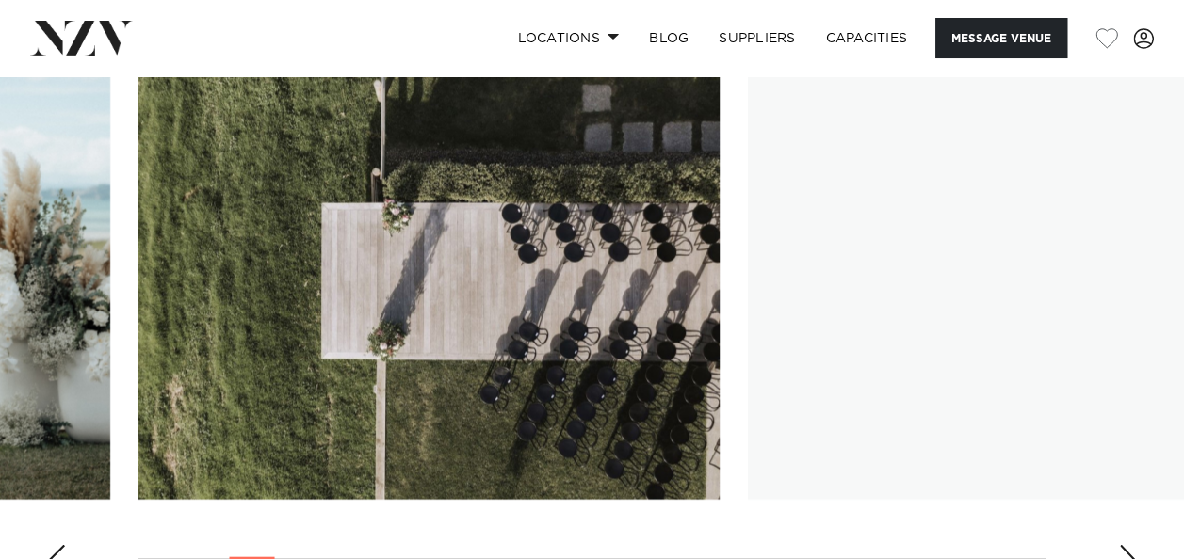
click at [1128, 545] on div "Next slide" at bounding box center [1127, 560] width 19 height 30
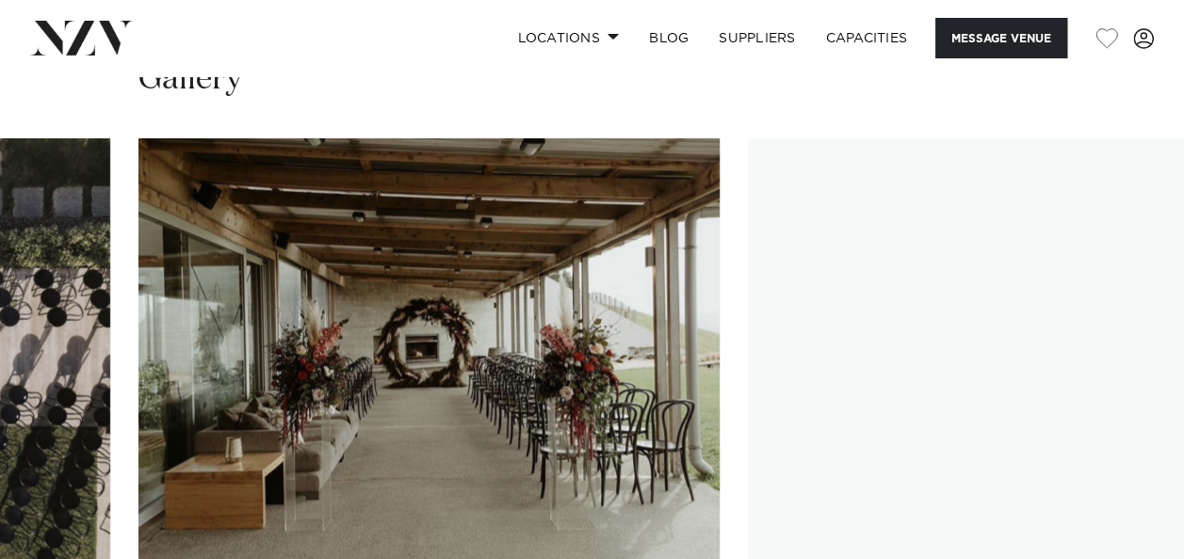
scroll to position [1789, 0]
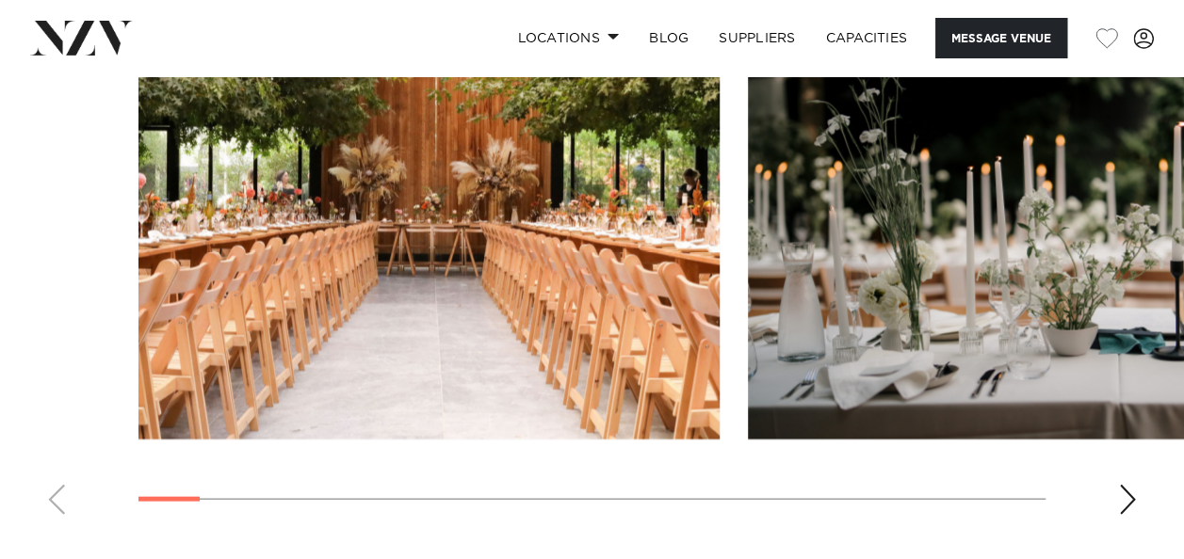
scroll to position [1883, 0]
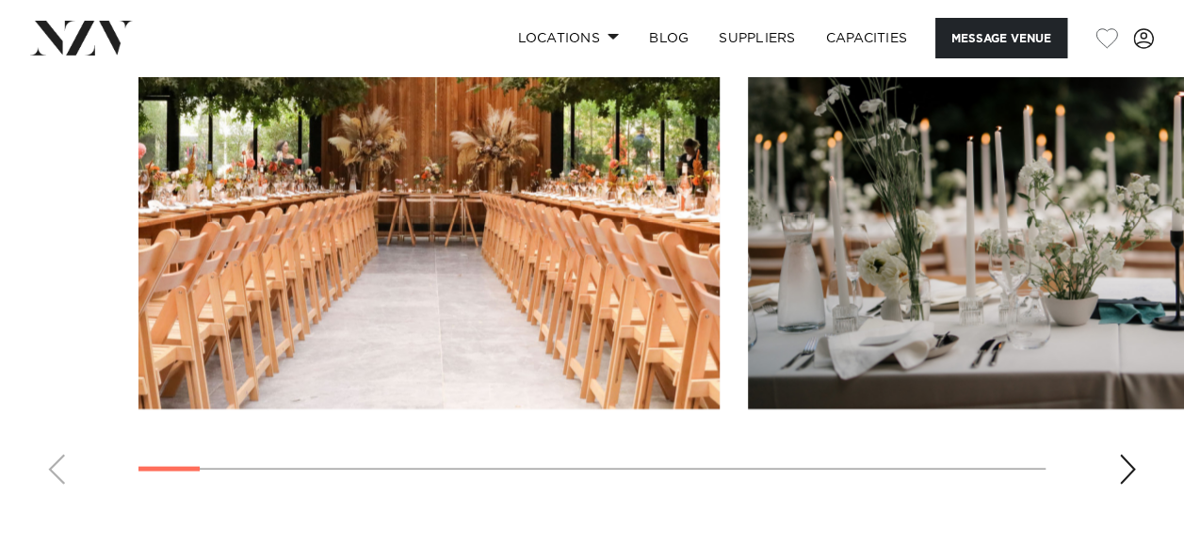
click at [1132, 460] on div "Next slide" at bounding box center [1127, 470] width 19 height 30
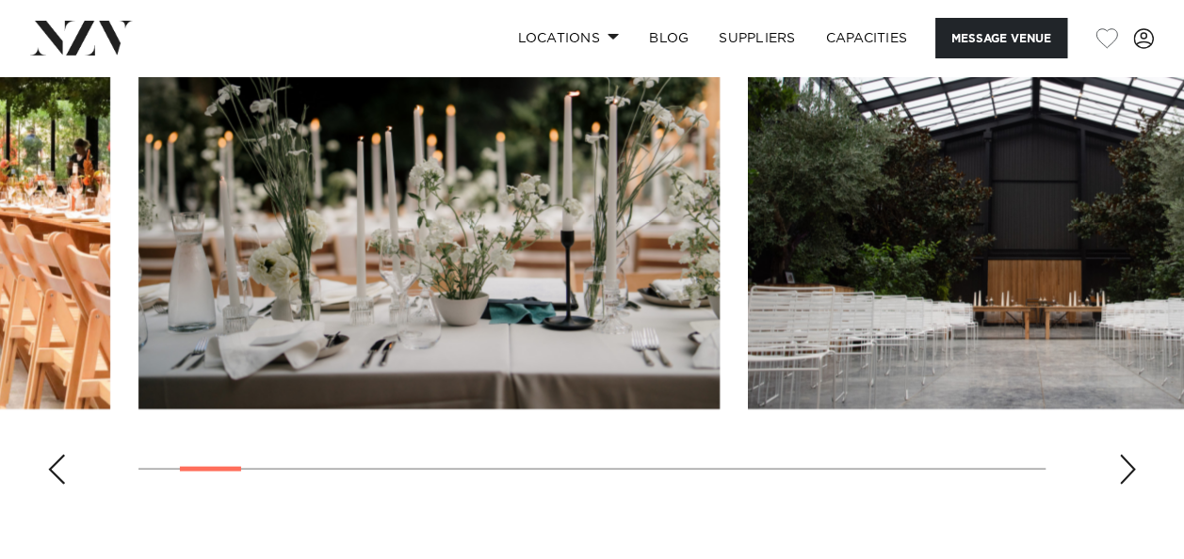
click at [1130, 460] on div "Next slide" at bounding box center [1127, 470] width 19 height 30
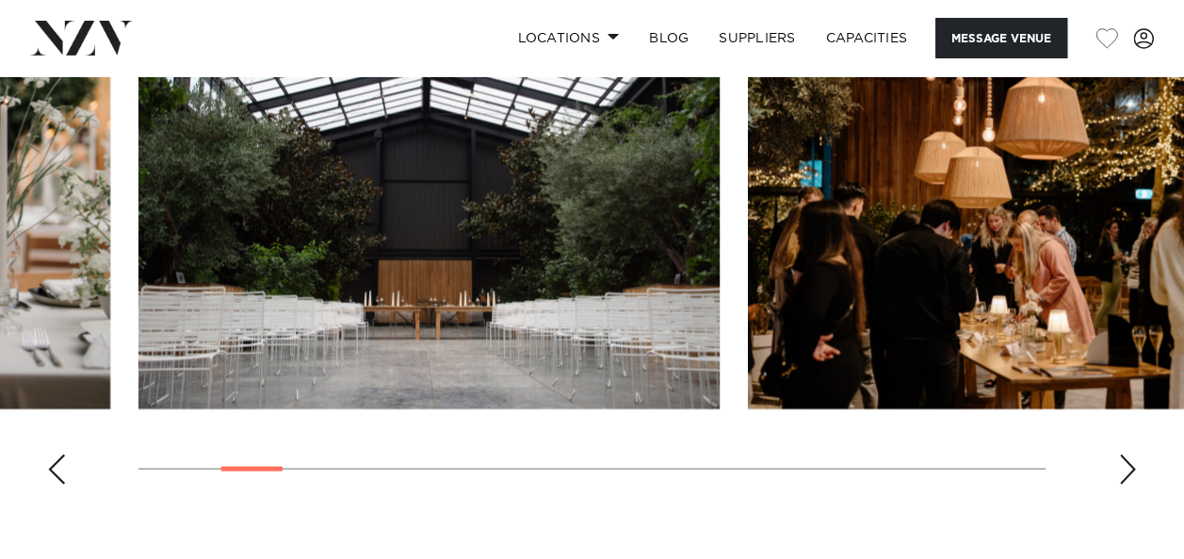
click at [1130, 460] on div "Next slide" at bounding box center [1127, 470] width 19 height 30
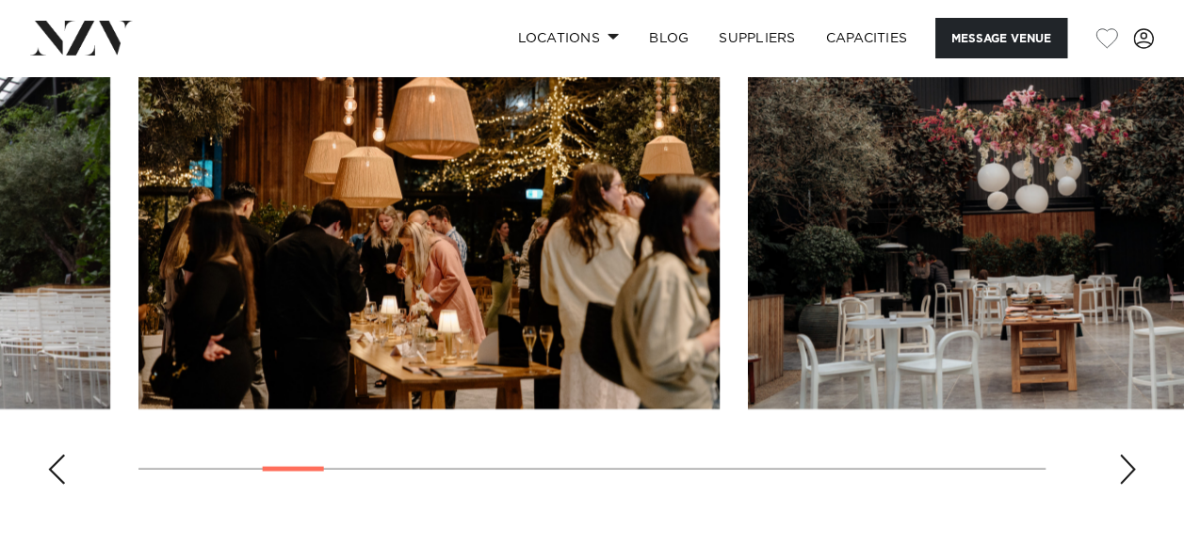
click at [1130, 460] on div "Next slide" at bounding box center [1127, 470] width 19 height 30
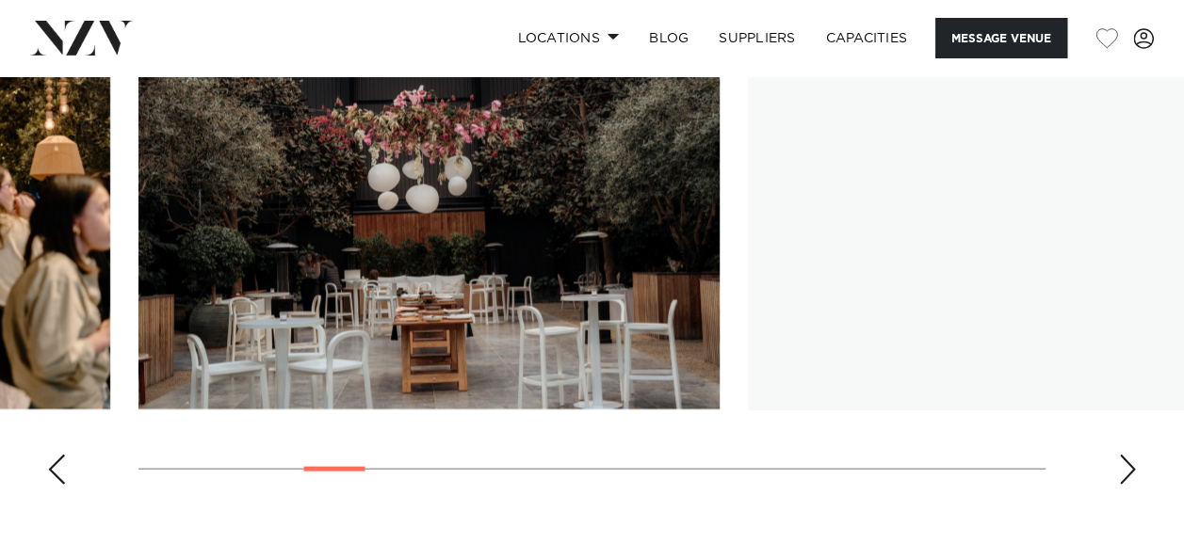
click at [1130, 460] on div "Next slide" at bounding box center [1127, 470] width 19 height 30
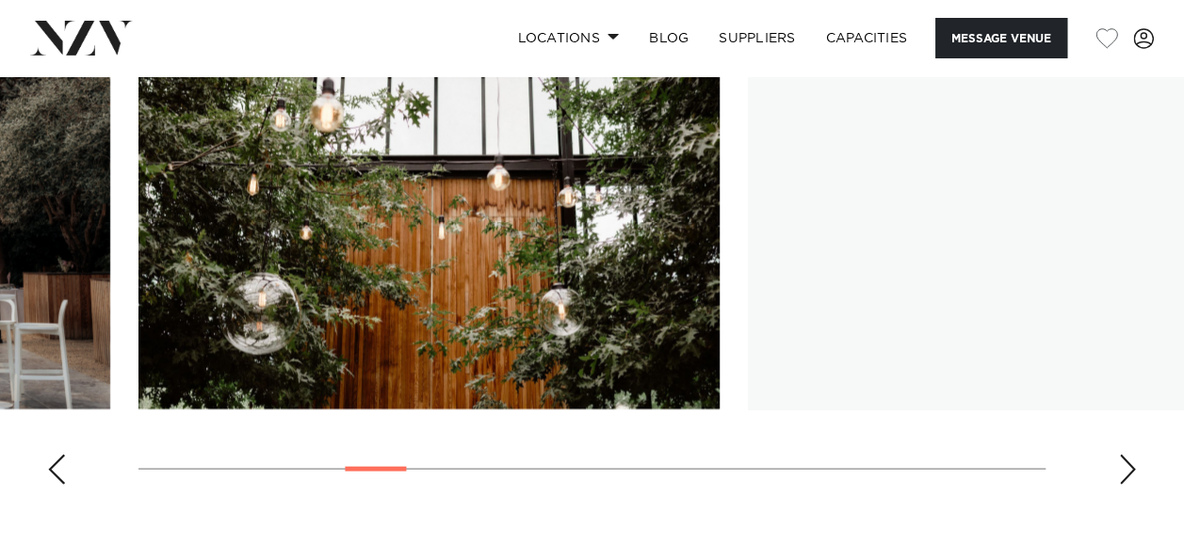
click at [1130, 460] on div "Next slide" at bounding box center [1127, 470] width 19 height 30
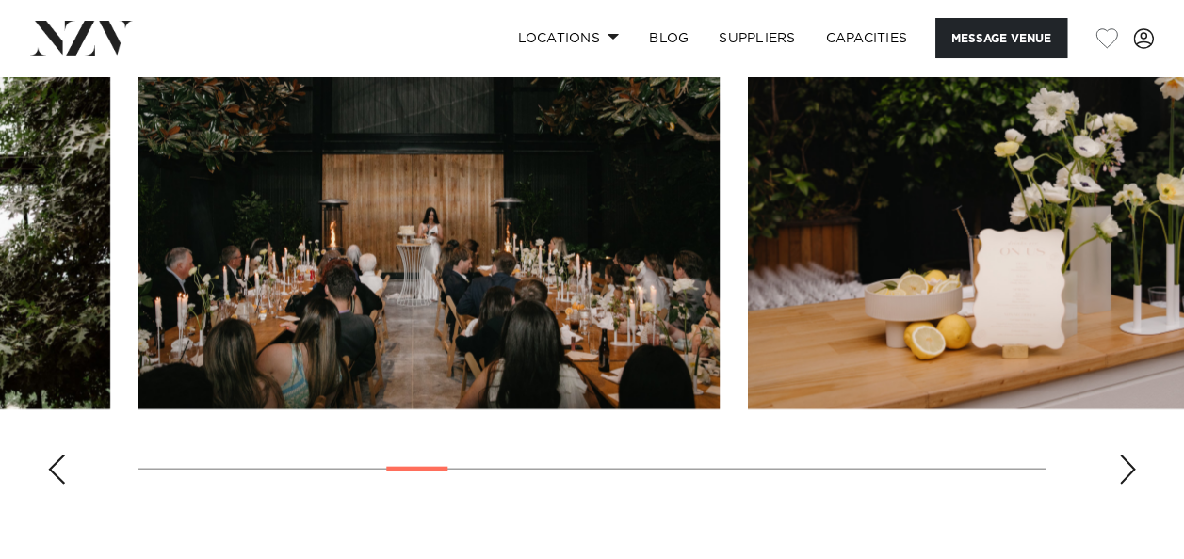
click at [1130, 460] on div "Next slide" at bounding box center [1127, 470] width 19 height 30
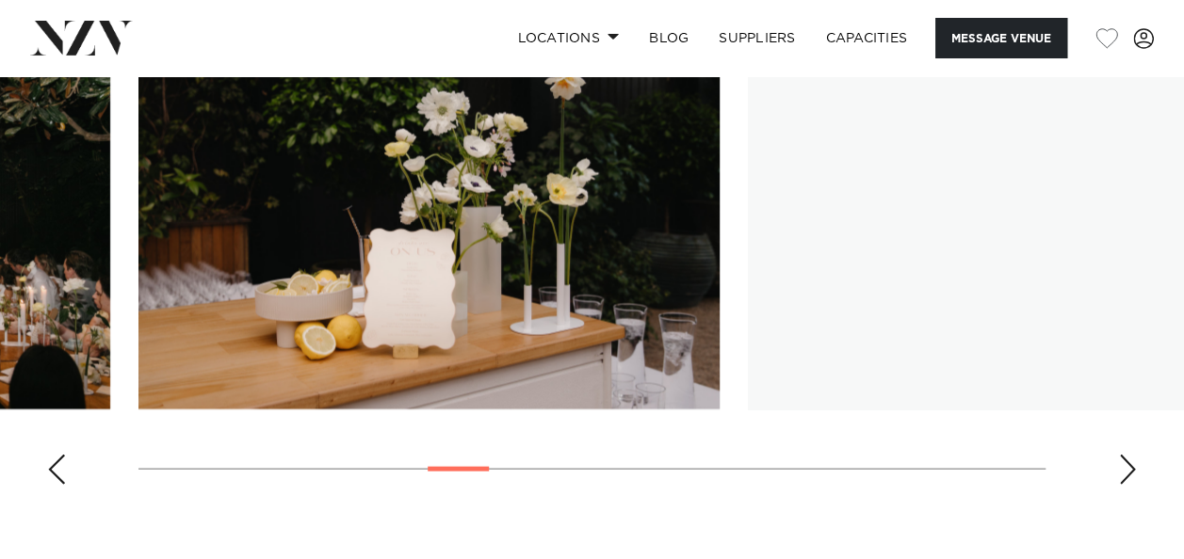
click at [1130, 460] on div "Next slide" at bounding box center [1127, 470] width 19 height 30
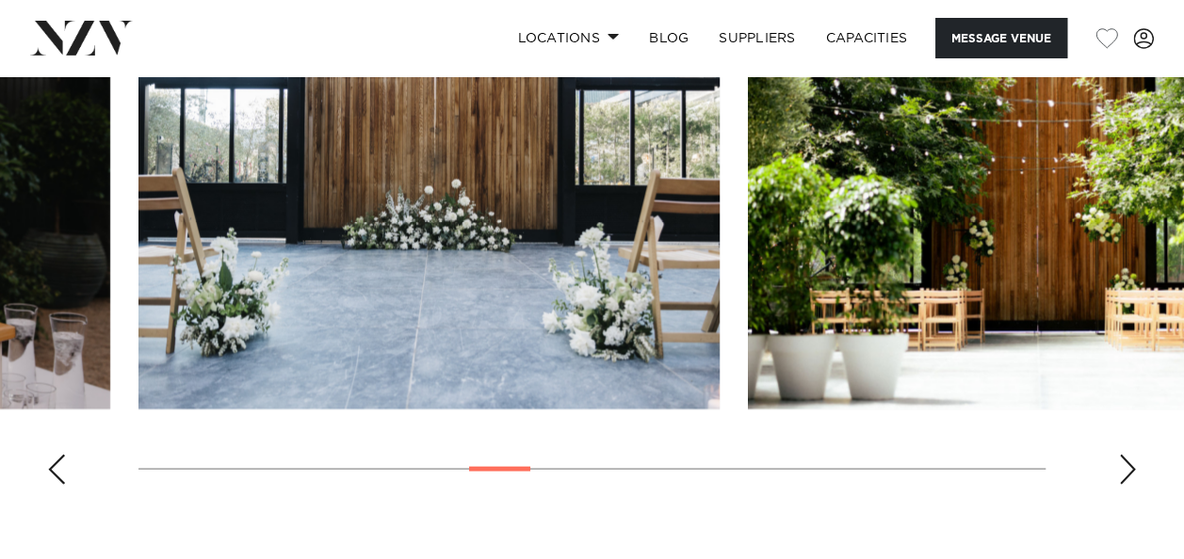
click at [1130, 460] on div "Next slide" at bounding box center [1127, 470] width 19 height 30
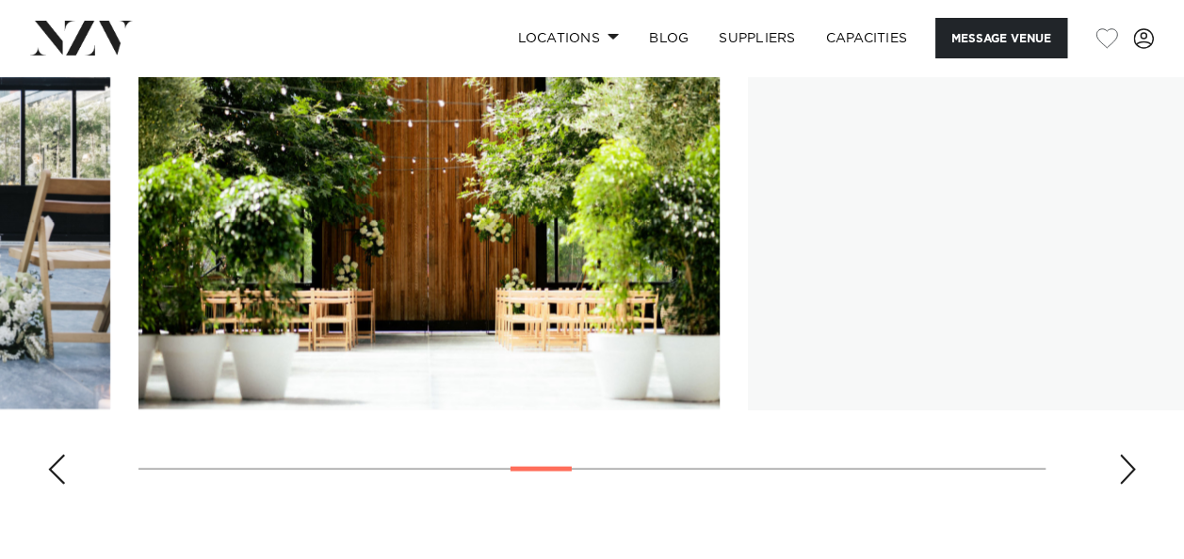
click at [1130, 460] on div "Next slide" at bounding box center [1127, 470] width 19 height 30
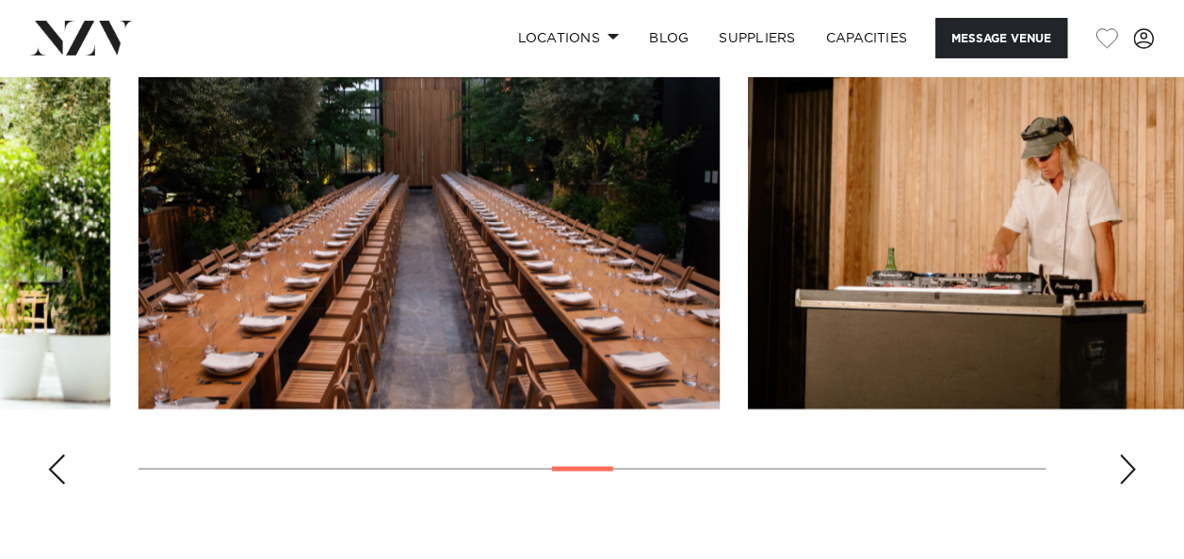
click at [1130, 460] on div "Next slide" at bounding box center [1127, 470] width 19 height 30
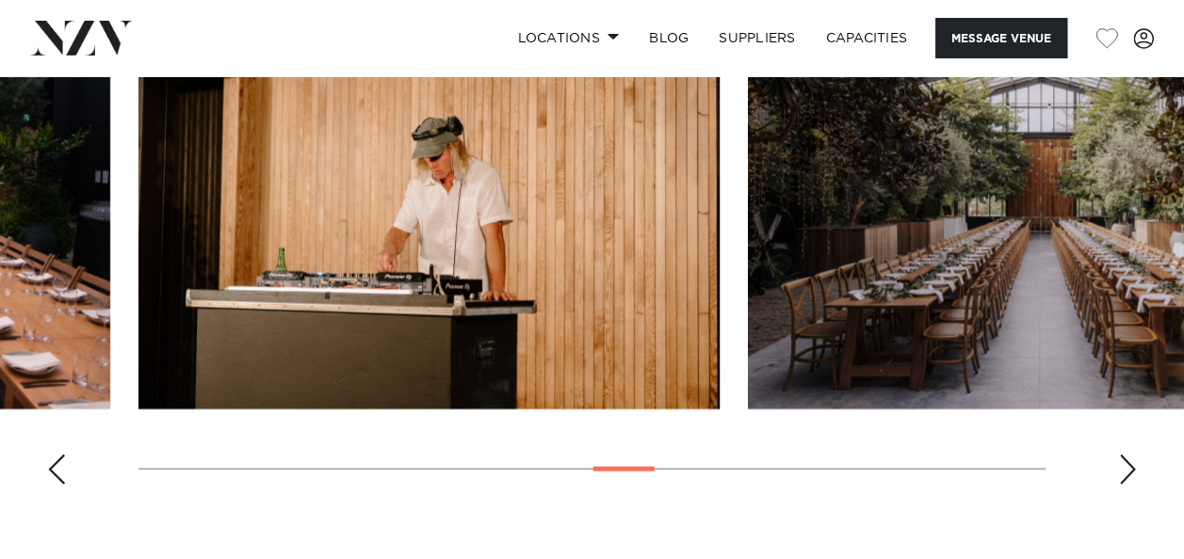
click at [1130, 460] on div "Next slide" at bounding box center [1127, 470] width 19 height 30
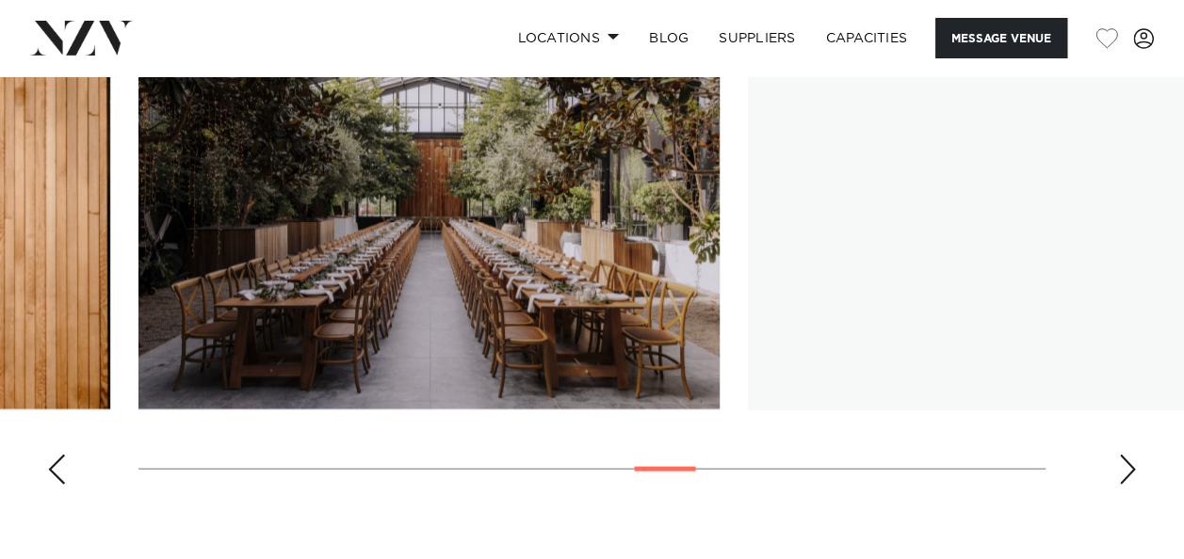
click at [1130, 460] on div "Next slide" at bounding box center [1127, 470] width 19 height 30
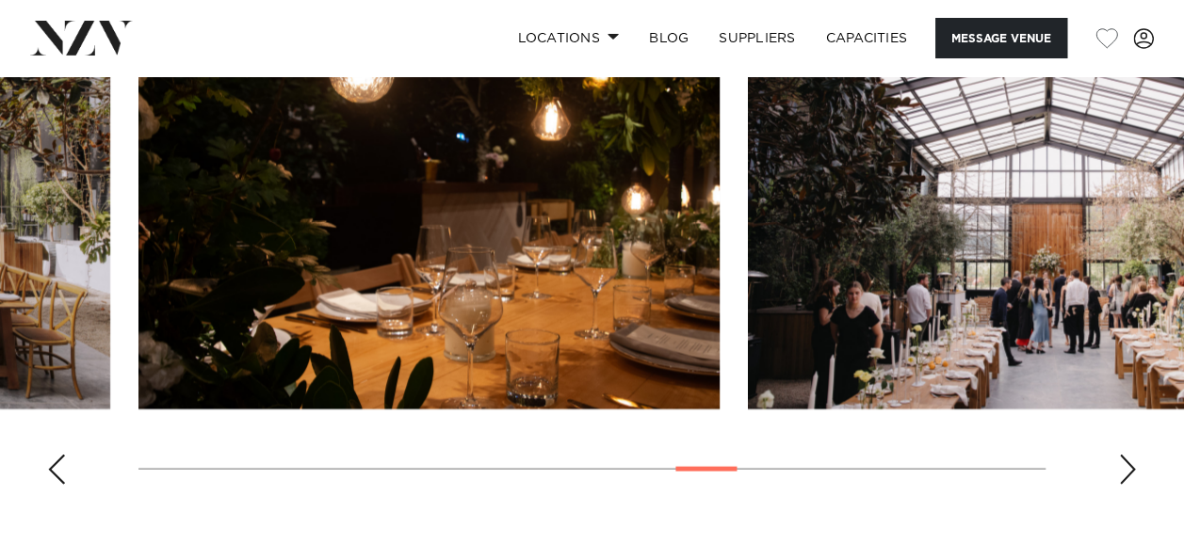
click at [1130, 460] on div "Next slide" at bounding box center [1127, 470] width 19 height 30
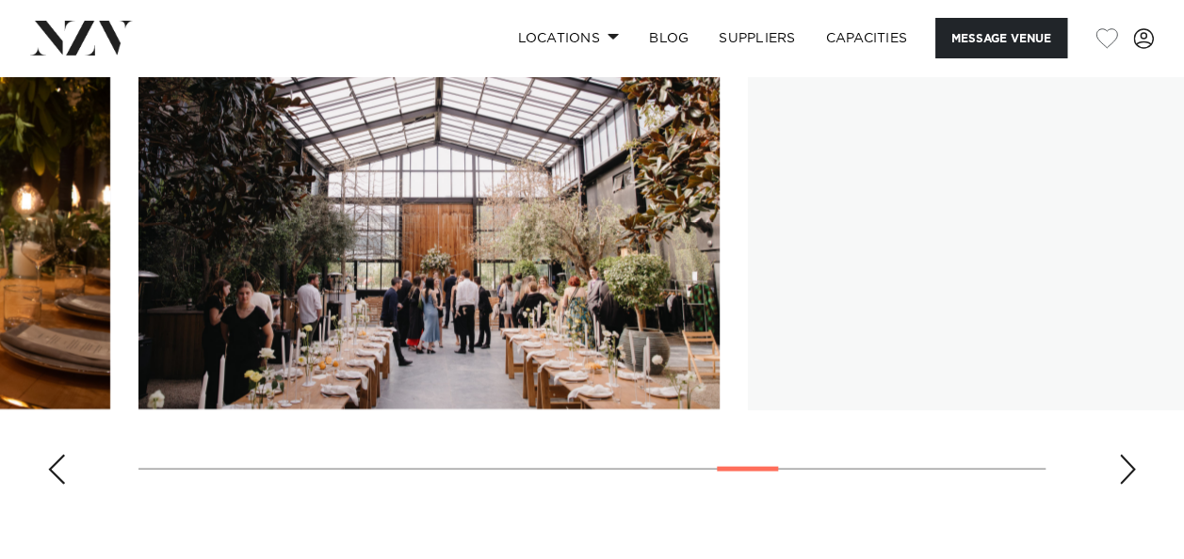
click at [1130, 460] on div "Next slide" at bounding box center [1127, 470] width 19 height 30
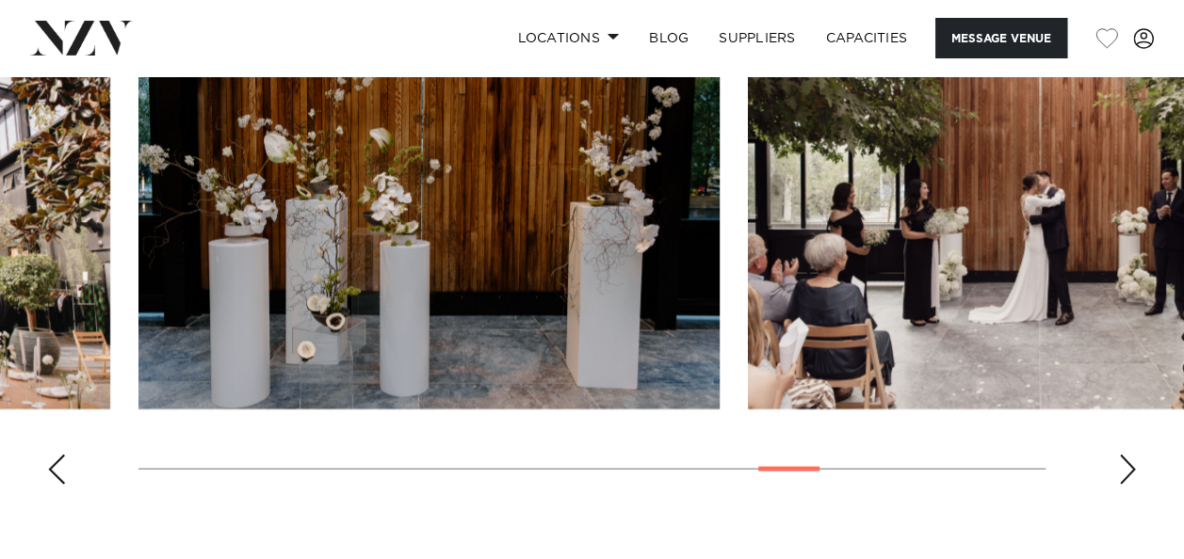
click at [1130, 460] on div "Next slide" at bounding box center [1127, 470] width 19 height 30
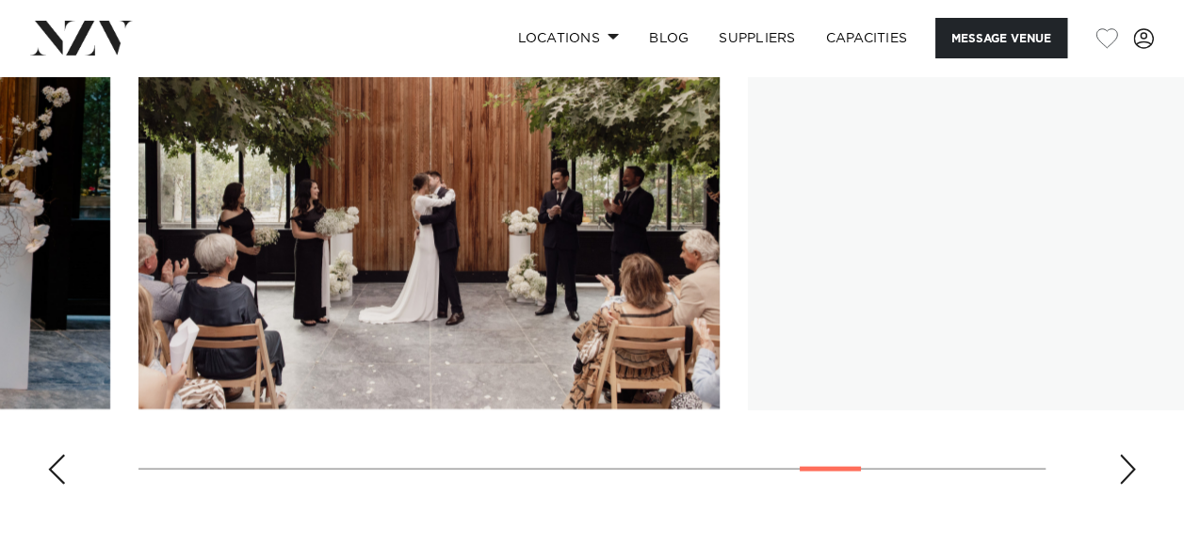
click at [1130, 460] on div "Next slide" at bounding box center [1127, 470] width 19 height 30
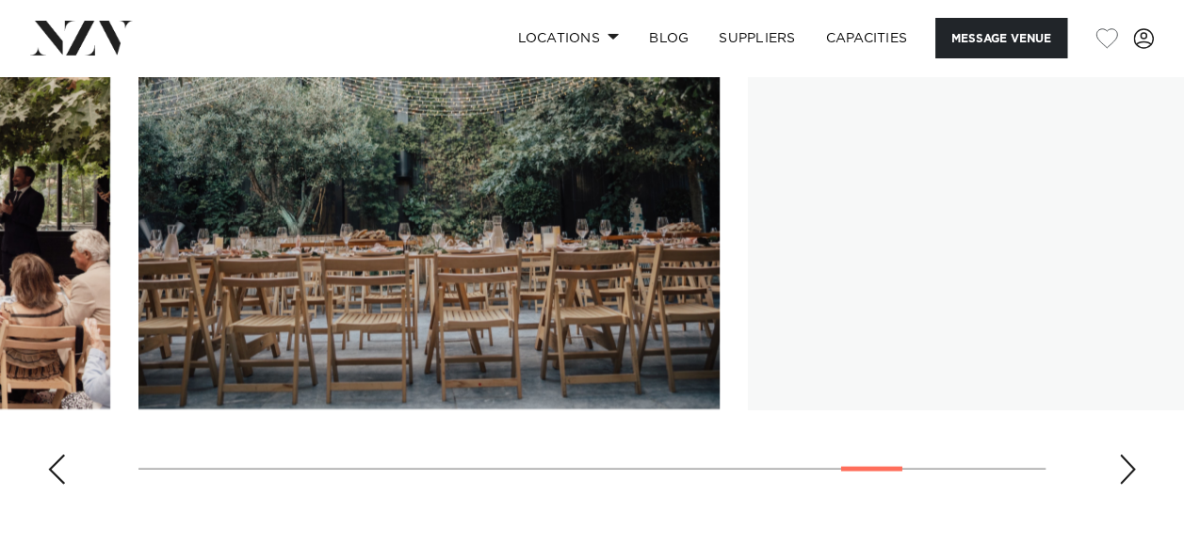
click at [1130, 460] on div "Next slide" at bounding box center [1127, 470] width 19 height 30
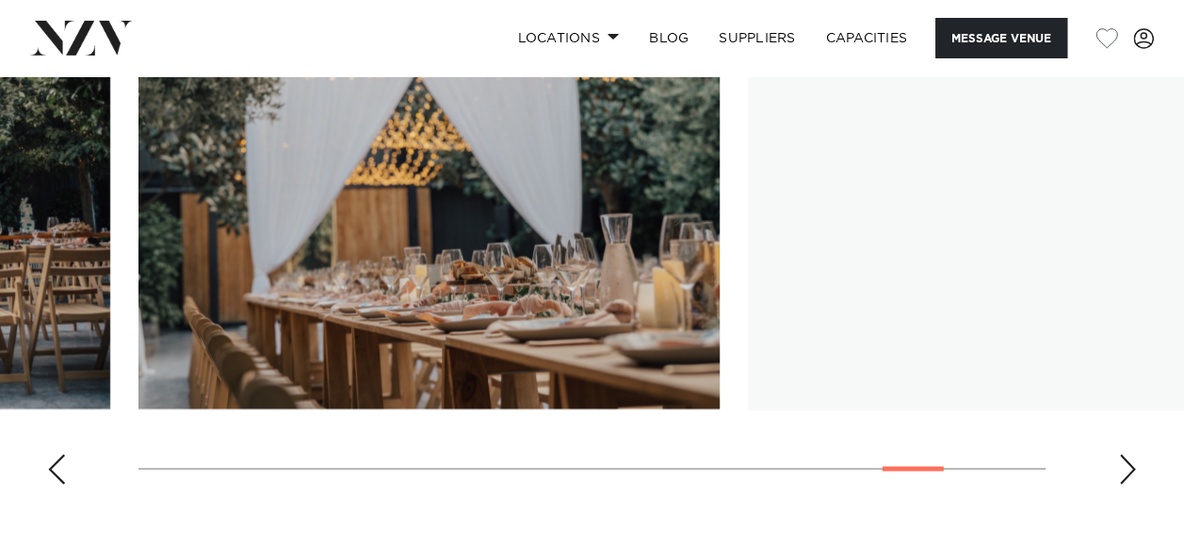
click at [1130, 460] on div "Next slide" at bounding box center [1127, 470] width 19 height 30
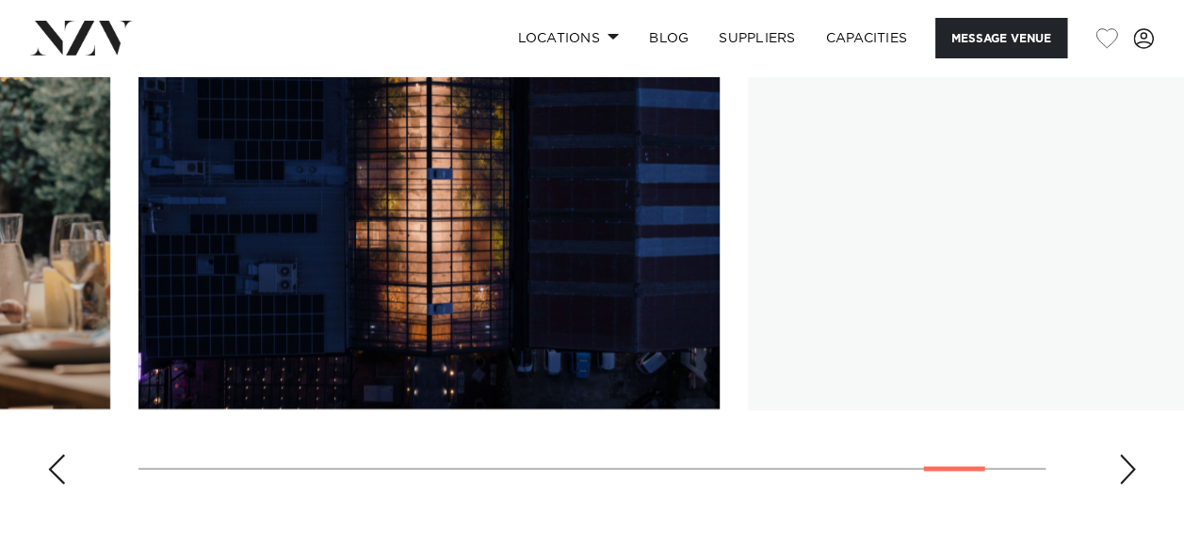
click at [1130, 460] on div "Next slide" at bounding box center [1127, 470] width 19 height 30
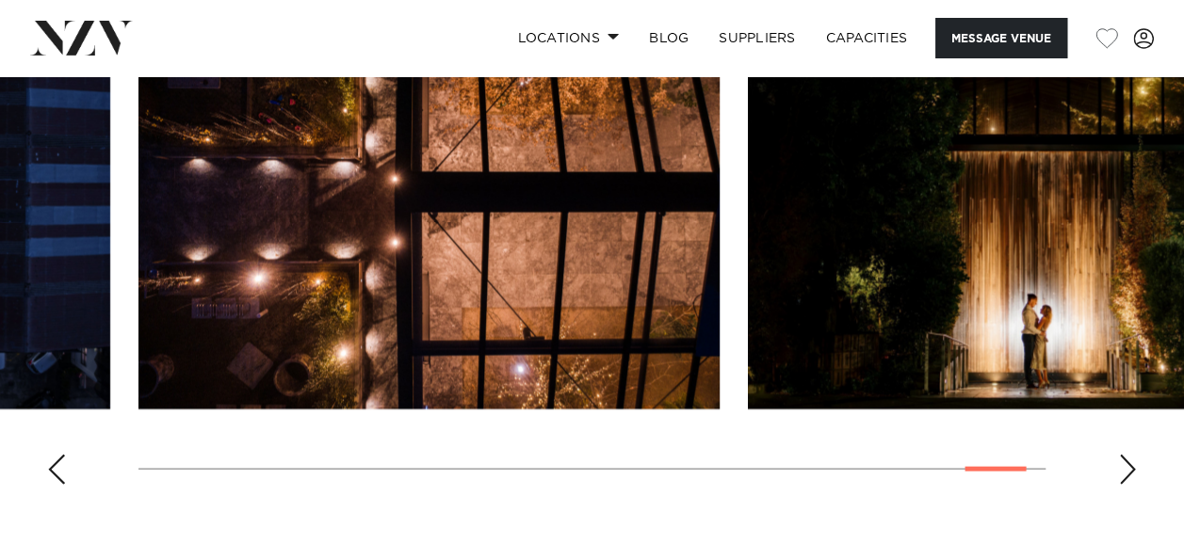
click at [1125, 465] on div "Next slide" at bounding box center [1127, 470] width 19 height 30
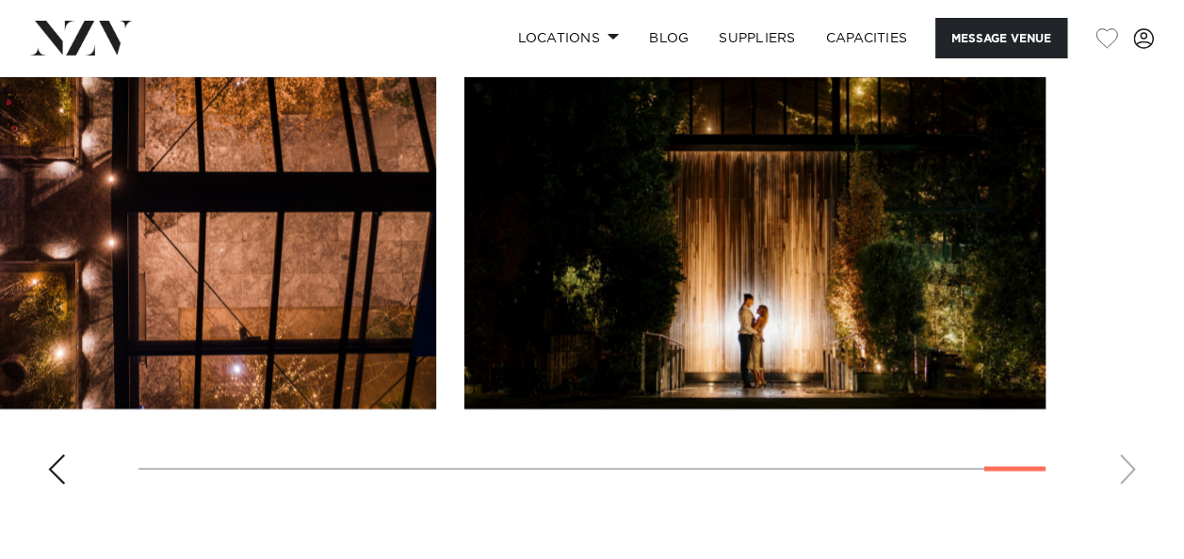
click at [1126, 465] on swiper-container at bounding box center [592, 241] width 1184 height 517
click at [1132, 461] on swiper-container at bounding box center [592, 241] width 1184 height 517
click at [1128, 463] on swiper-container at bounding box center [592, 241] width 1184 height 517
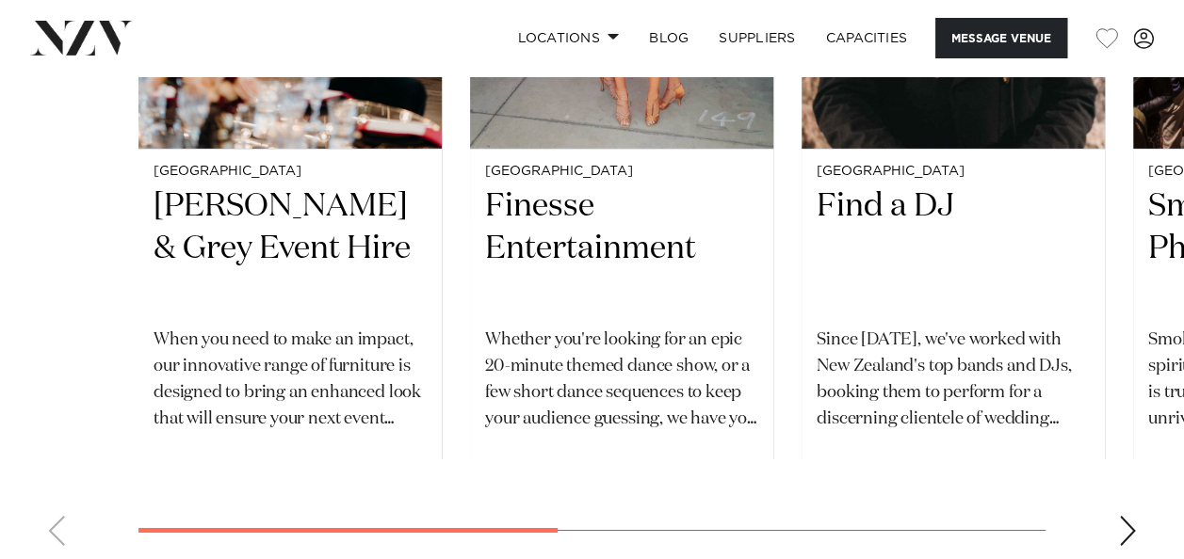
scroll to position [3107, 0]
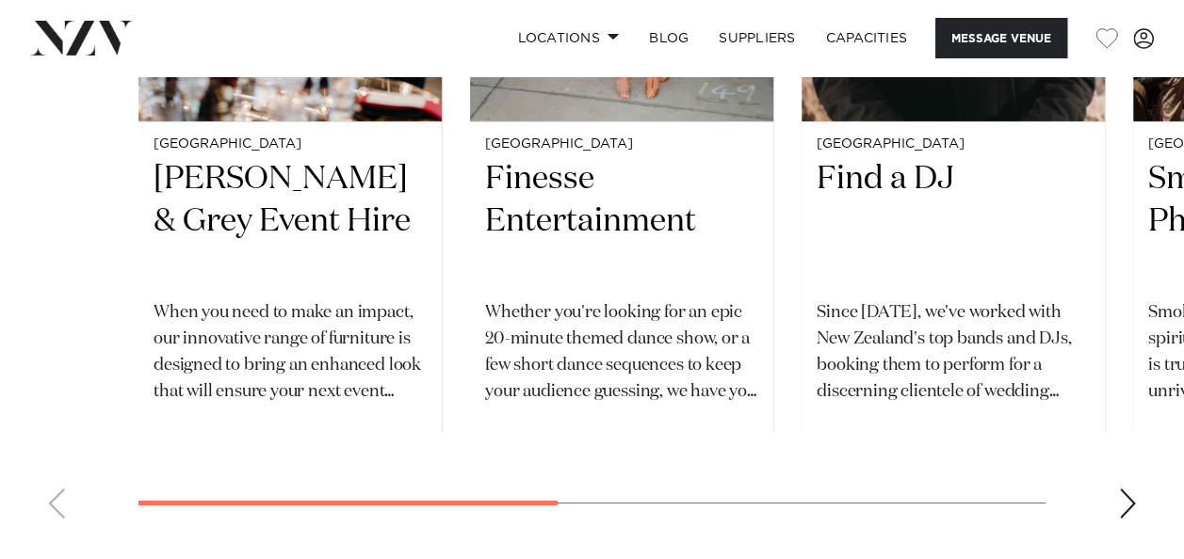
click at [1122, 495] on div "Next slide" at bounding box center [1127, 504] width 19 height 30
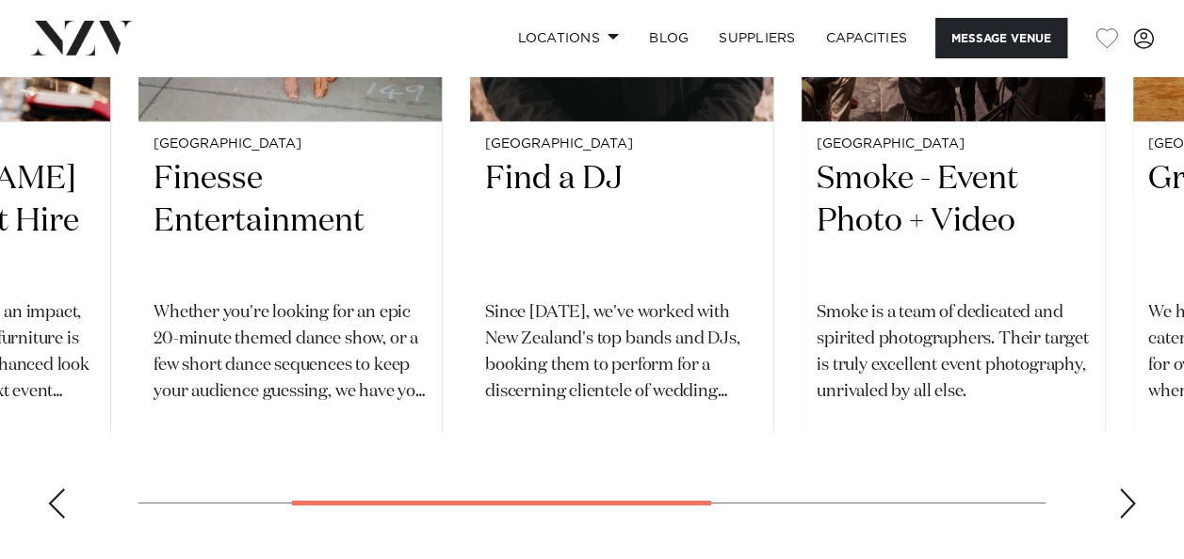
click at [1122, 494] on div "Next slide" at bounding box center [1127, 504] width 19 height 30
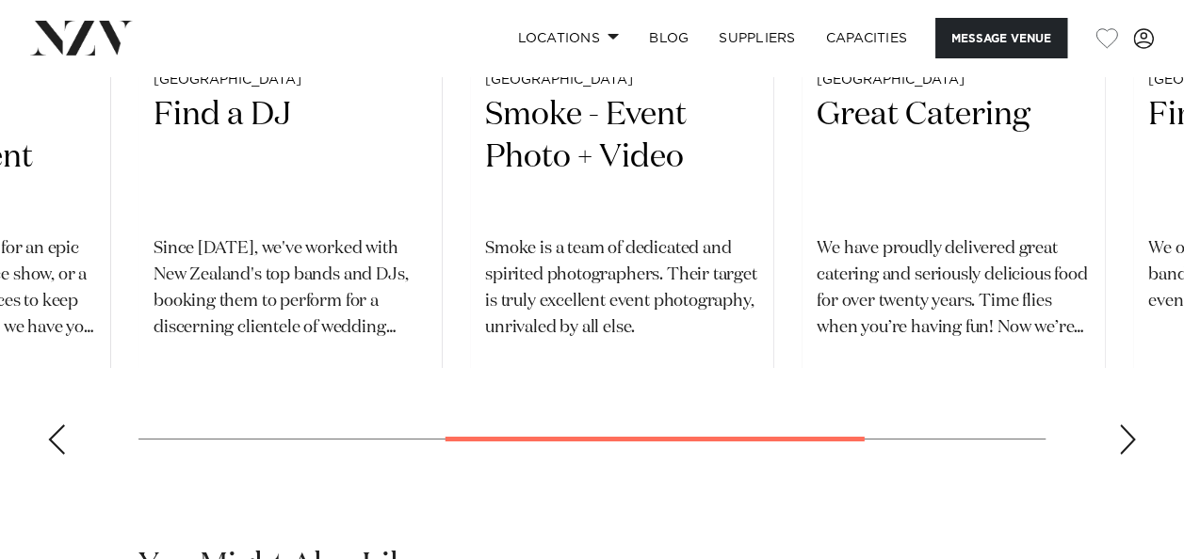
scroll to position [3201, 0]
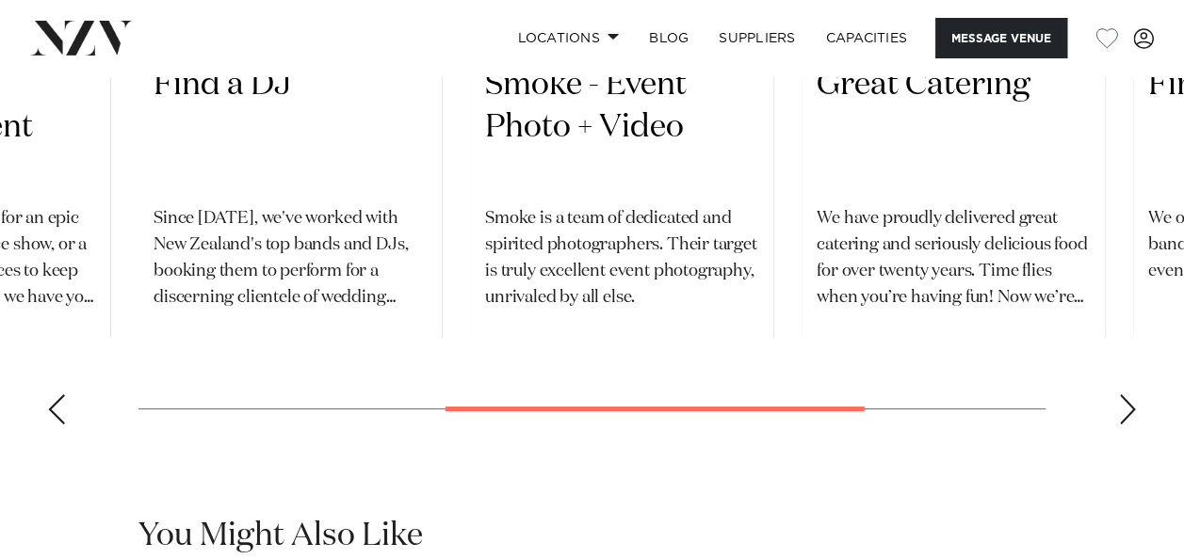
click at [1127, 403] on div "Next slide" at bounding box center [1127, 410] width 19 height 30
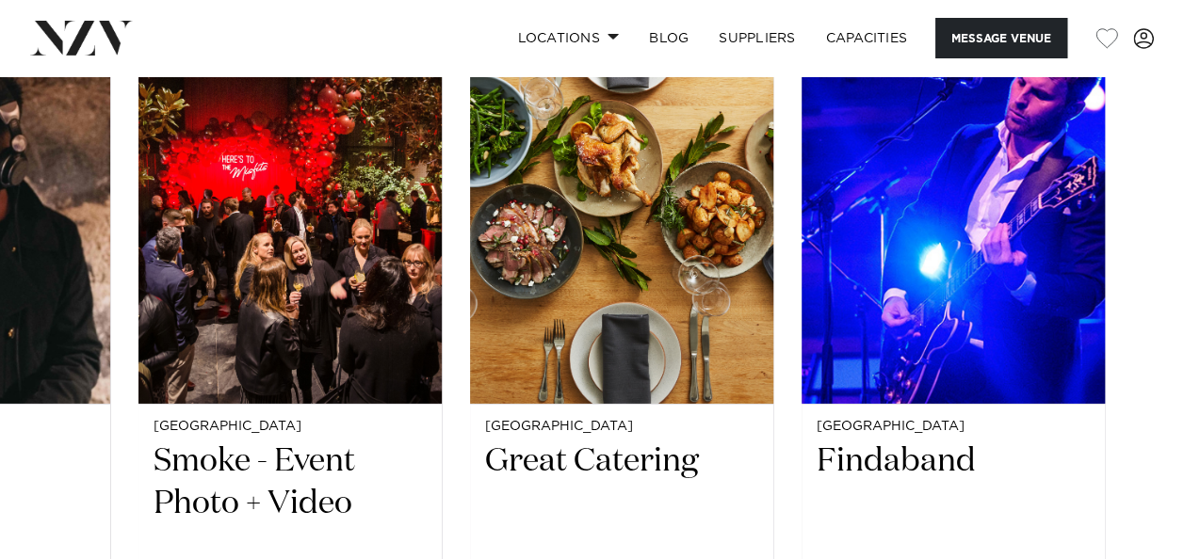
scroll to position [2919, 0]
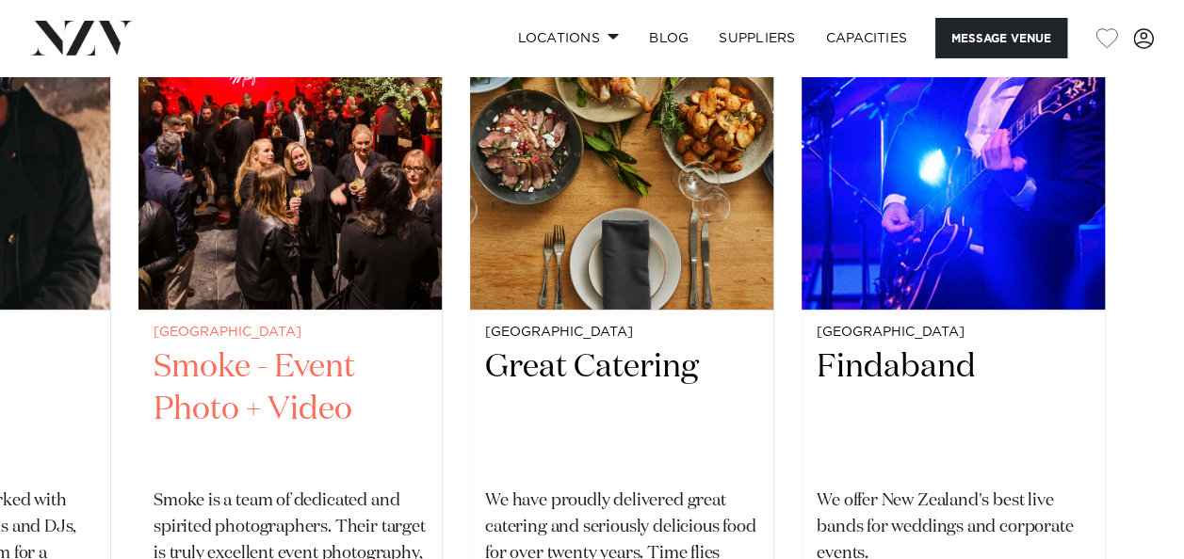
click at [292, 389] on h2 "Smoke - Event Photo + Video" at bounding box center [289, 410] width 273 height 127
click at [442, 428] on div "Auckland Smoke - Event Photo + Video Smoke is a team of dedicated and spirited …" at bounding box center [289, 471] width 303 height 321
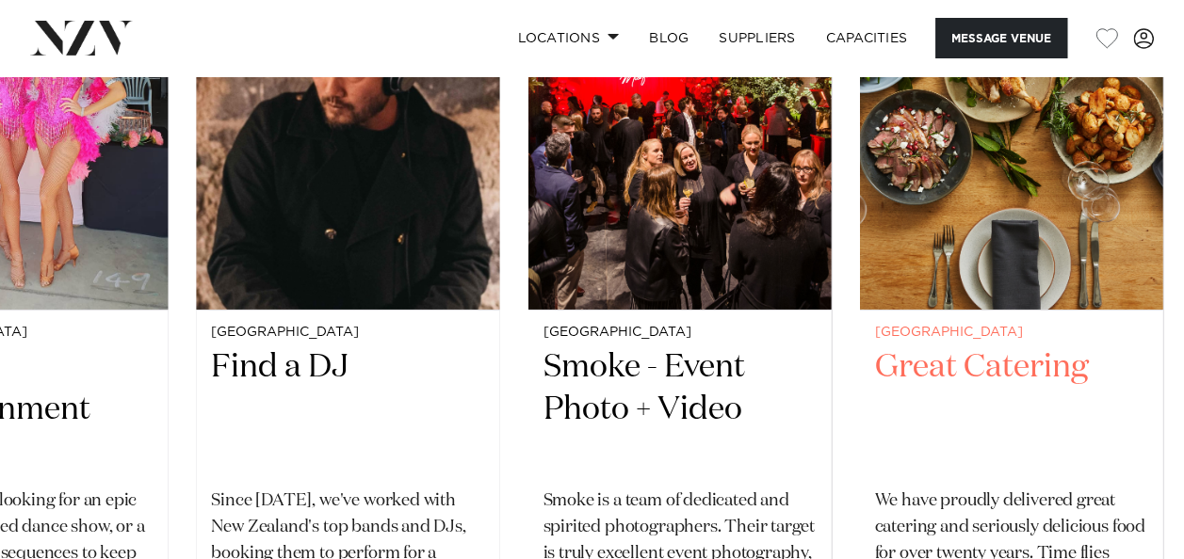
click at [849, 431] on swiper-container "Auckland Darby & Grey Event Hire When you need to make an impact, our innovativ…" at bounding box center [592, 312] width 1184 height 818
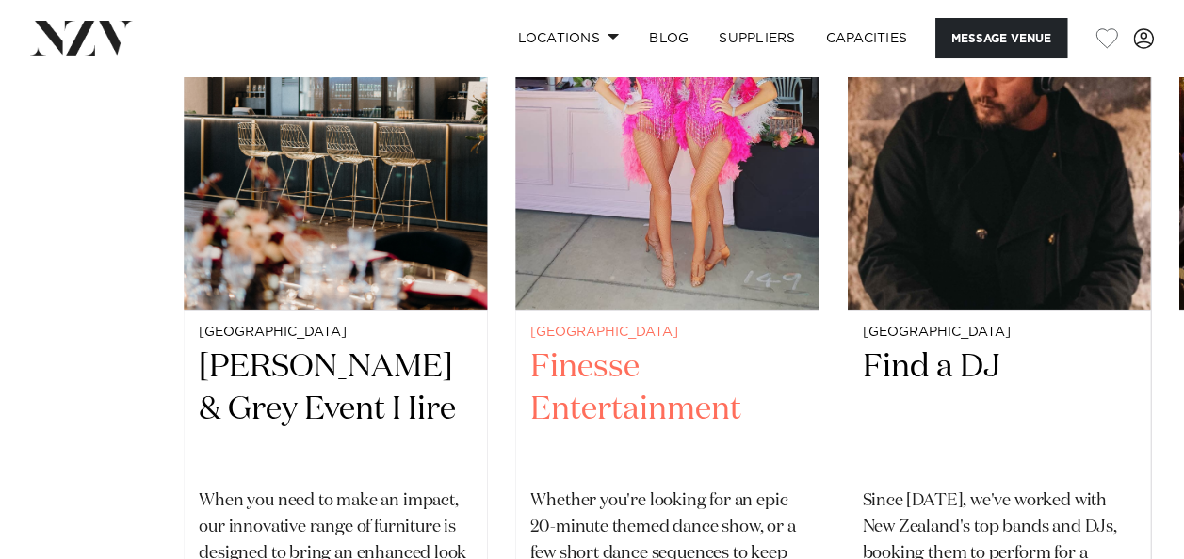
click at [838, 433] on div "Auckland Darby & Grey Event Hire When you need to make an impact, our innovativ…" at bounding box center [637, 267] width 907 height 728
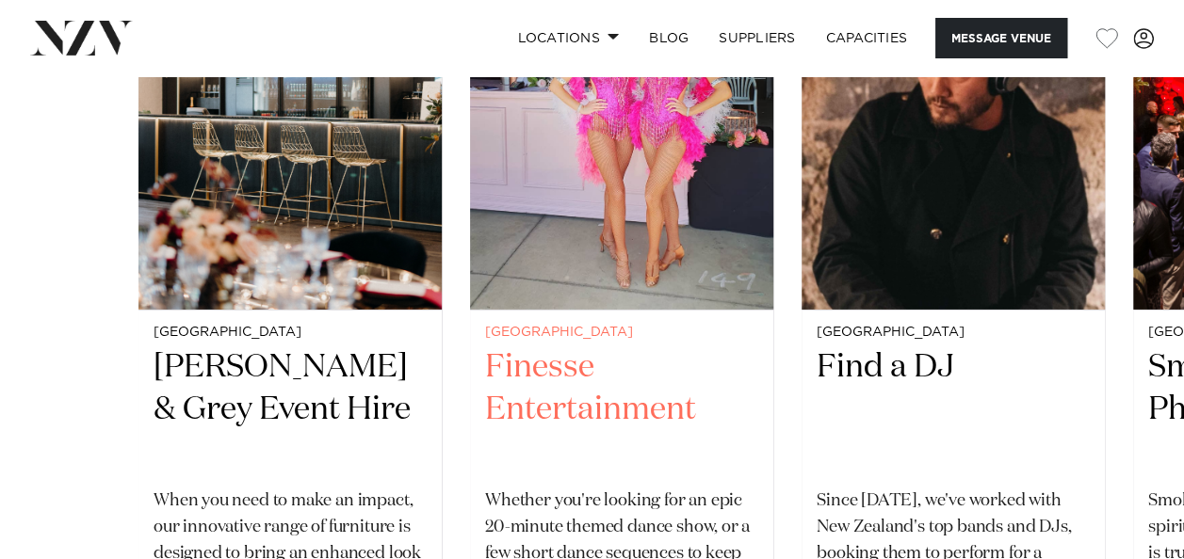
click at [591, 396] on h2 "Finesse Entertainment" at bounding box center [621, 410] width 273 height 127
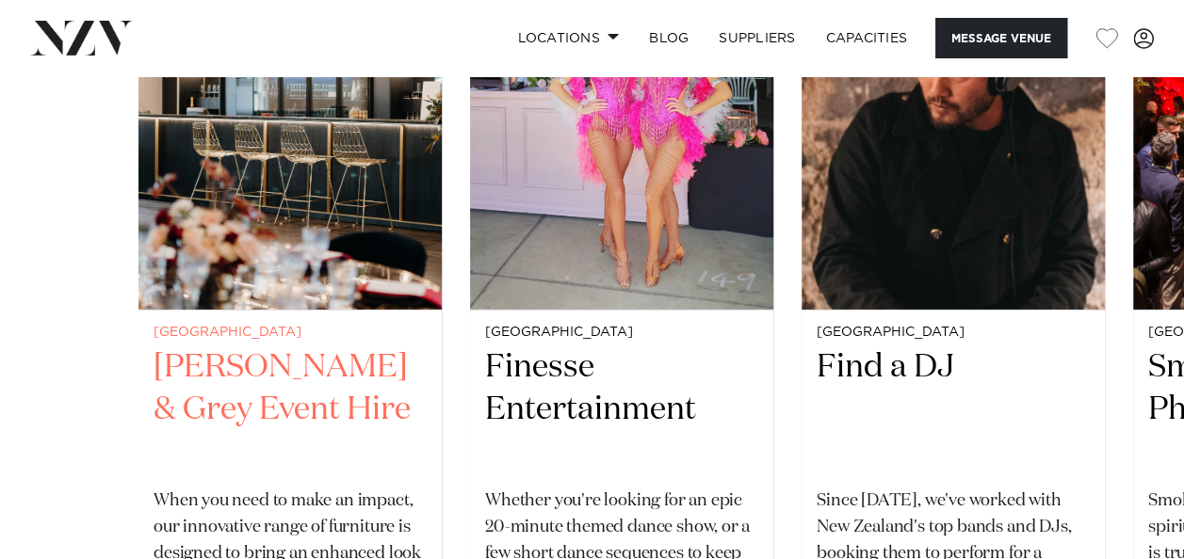
click at [292, 379] on h2 "Darby & Grey Event Hire" at bounding box center [289, 410] width 273 height 127
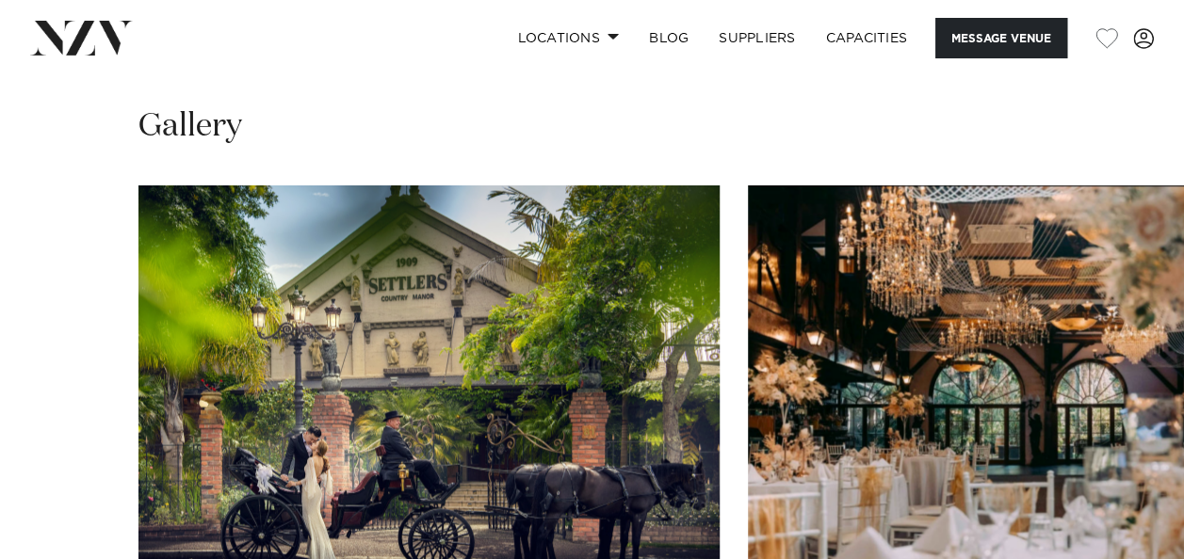
scroll to position [1883, 0]
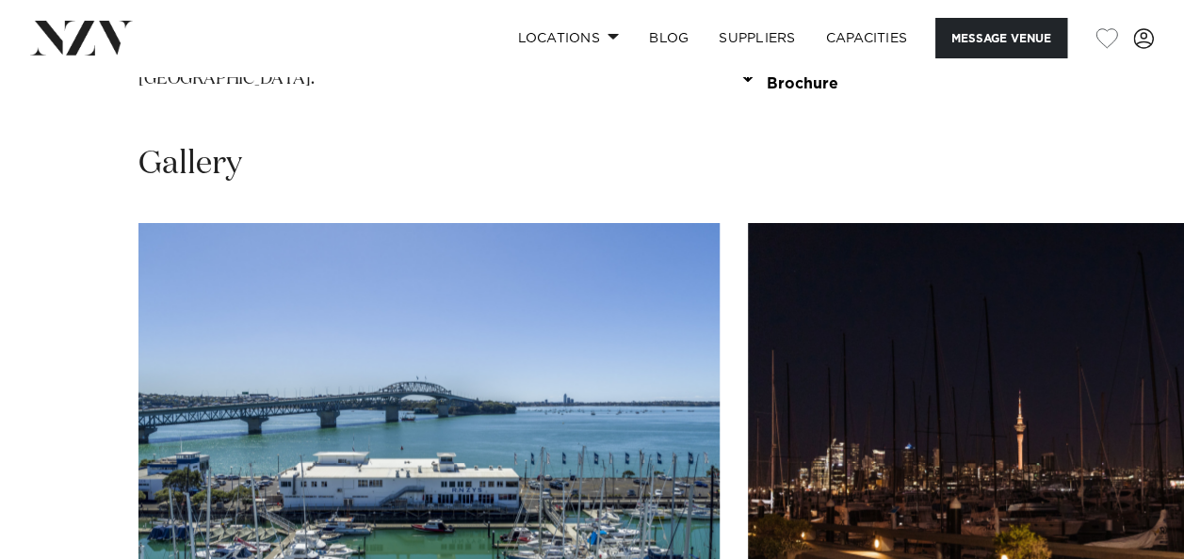
scroll to position [1977, 0]
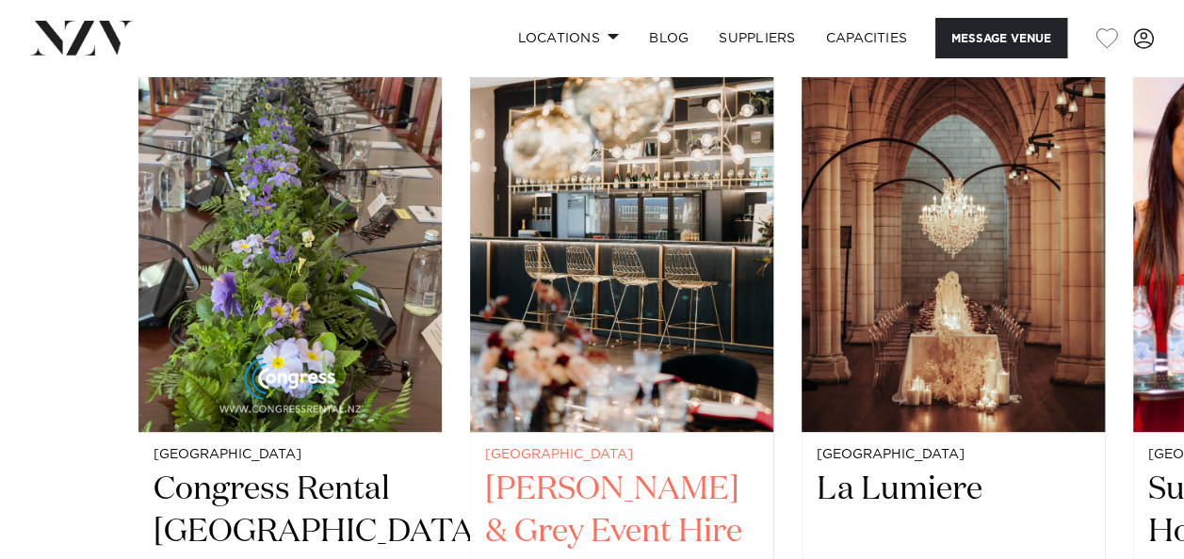
scroll to position [3390, 0]
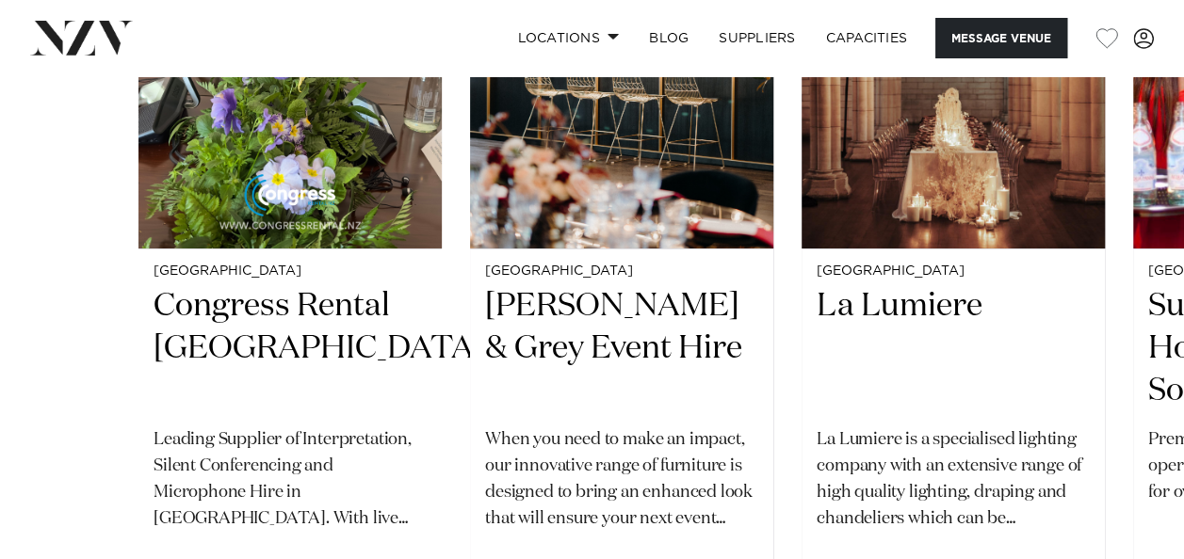
click at [974, 538] on swiper-container "Wellington Congress Rental [GEOGRAPHIC_DATA] Leading Supplier of Interpretation…" at bounding box center [592, 251] width 1184 height 818
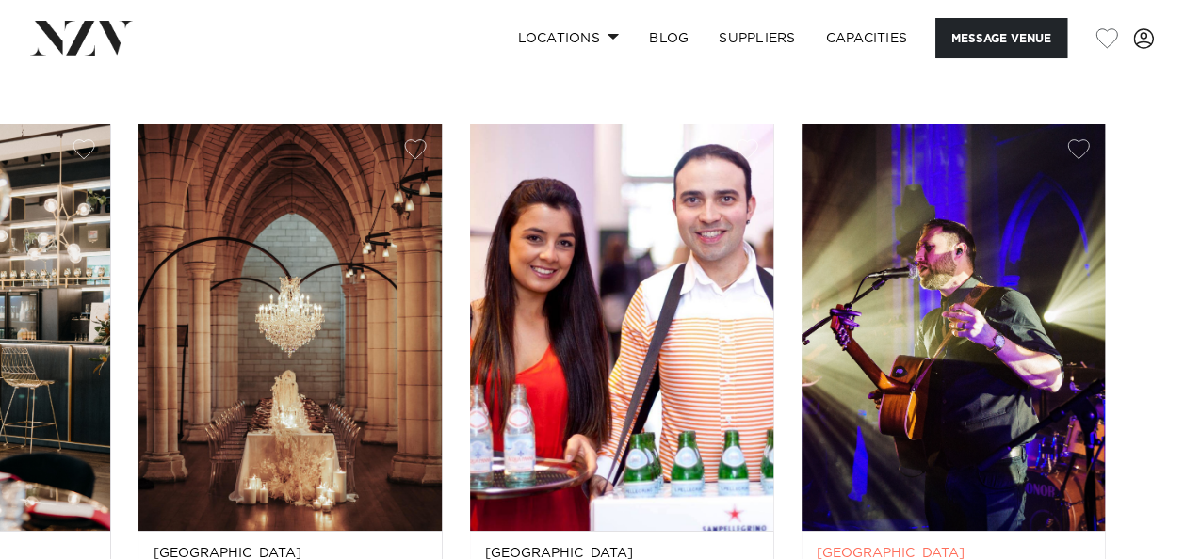
scroll to position [3296, 0]
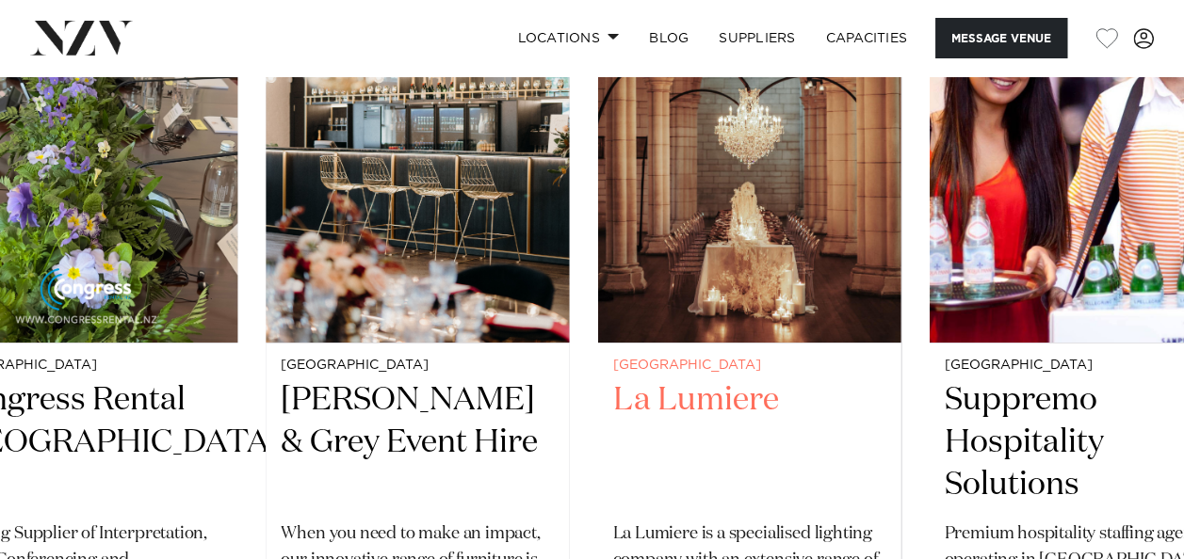
click at [701, 344] on div "Auckland [GEOGRAPHIC_DATA] La Lumiere is a specialised lighting company with an…" at bounding box center [748, 504] width 303 height 321
click at [706, 379] on h2 "La Lumiere" at bounding box center [748, 442] width 273 height 127
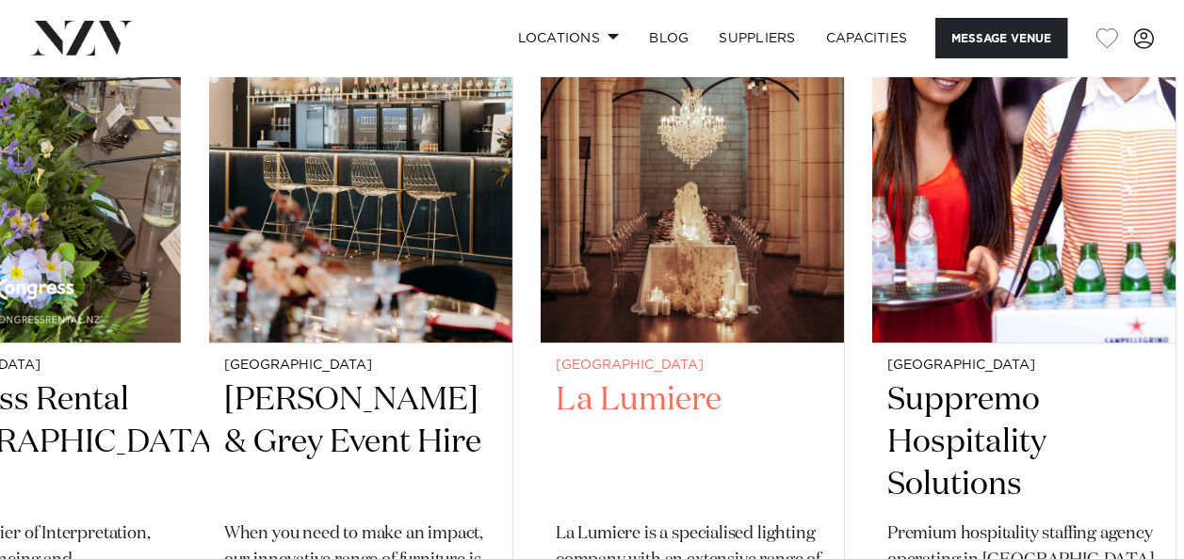
click at [819, 379] on h2 "La Lumiere" at bounding box center [692, 442] width 273 height 127
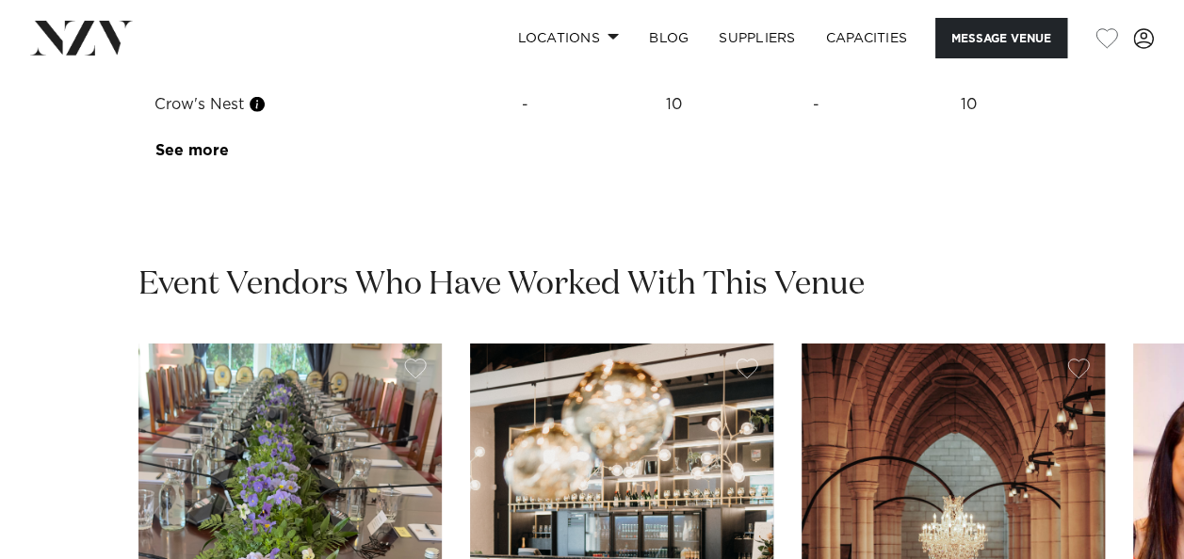
scroll to position [2825, 0]
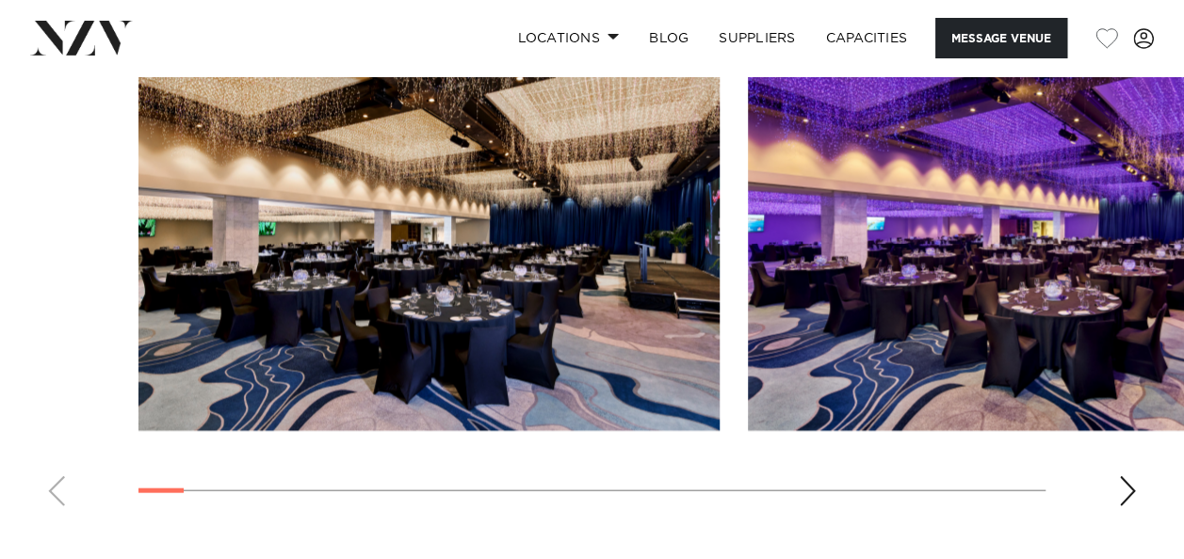
scroll to position [1789, 0]
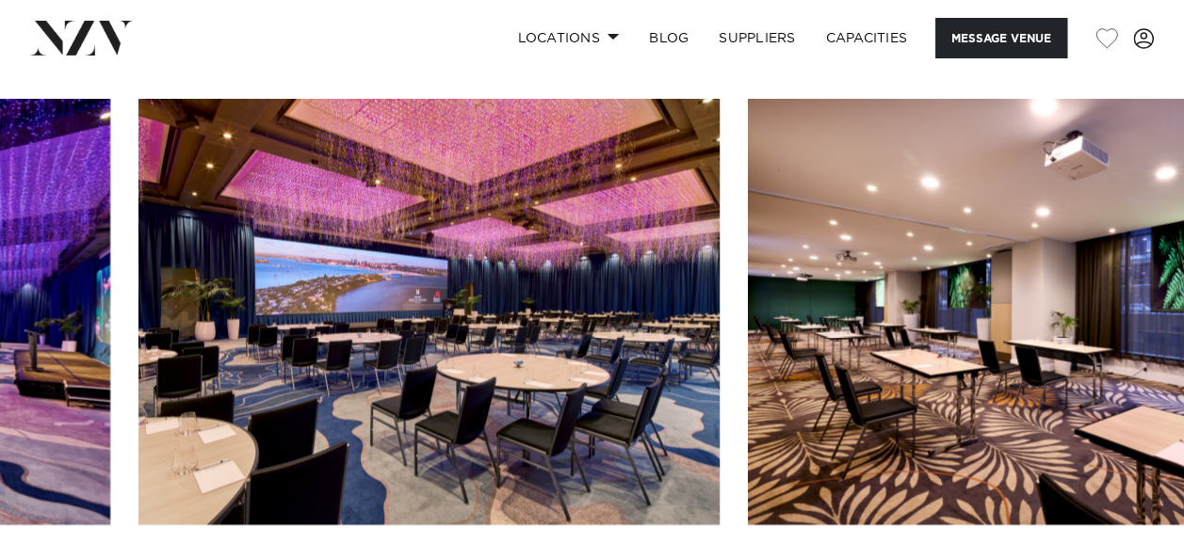
click at [1136, 522] on swiper-container at bounding box center [592, 357] width 1184 height 517
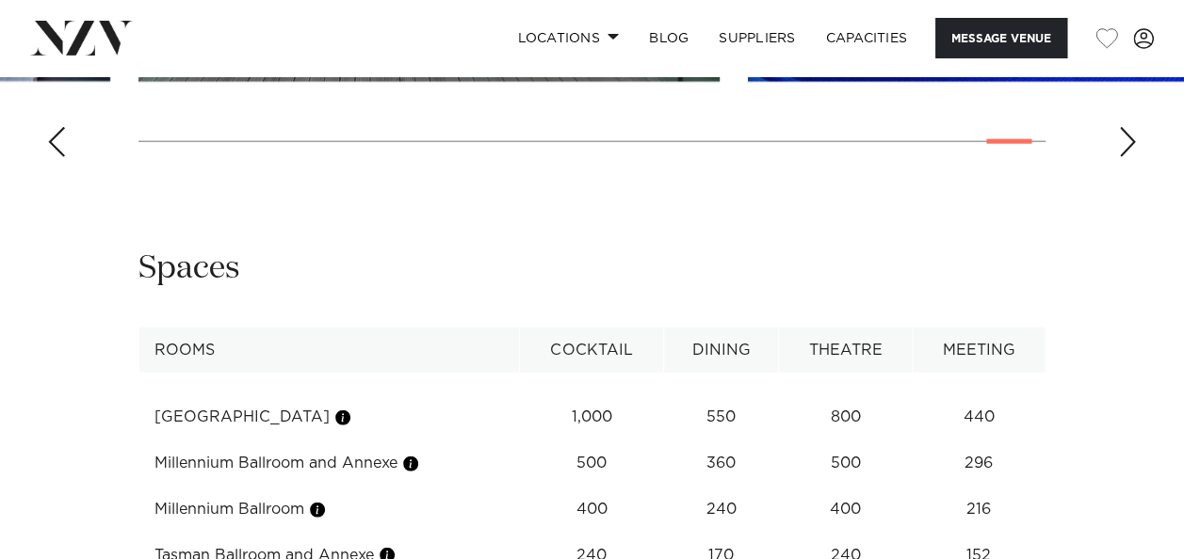
scroll to position [2354, 0]
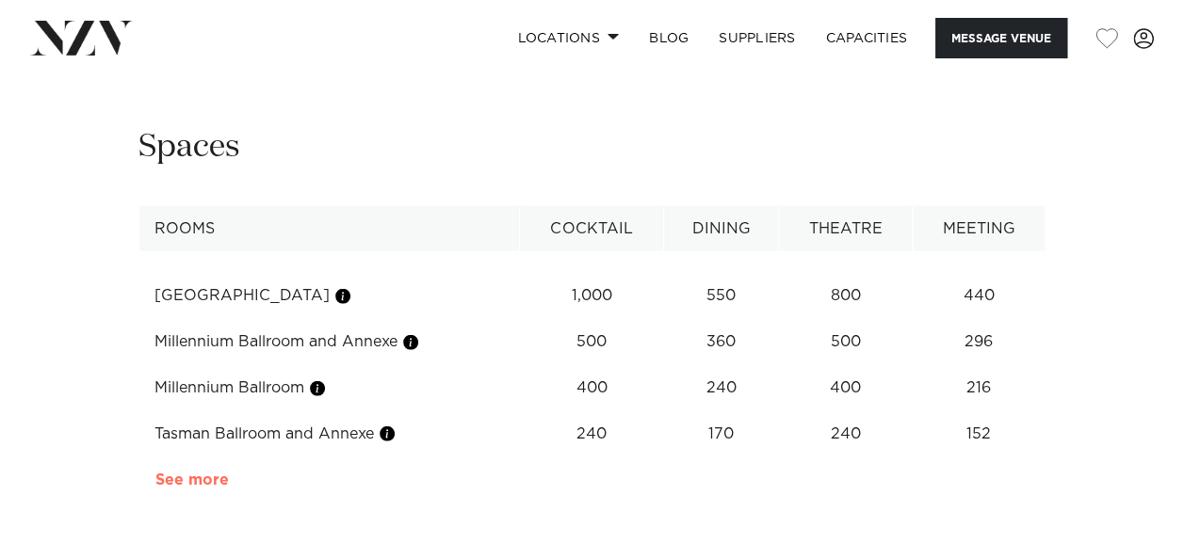
click at [218, 473] on link "See more" at bounding box center [228, 480] width 147 height 15
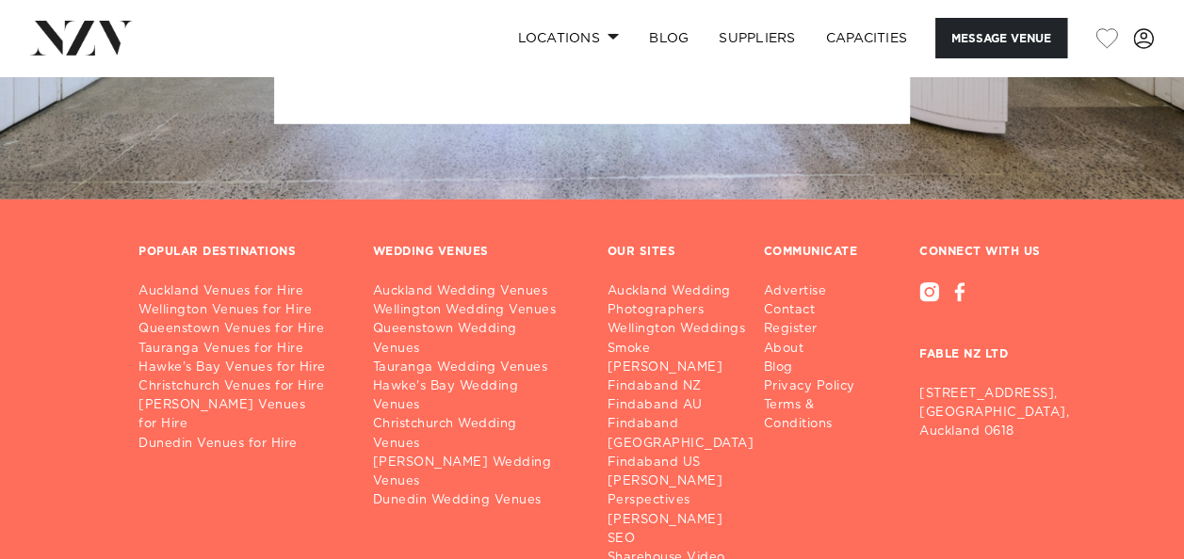
scroll to position [6312, 0]
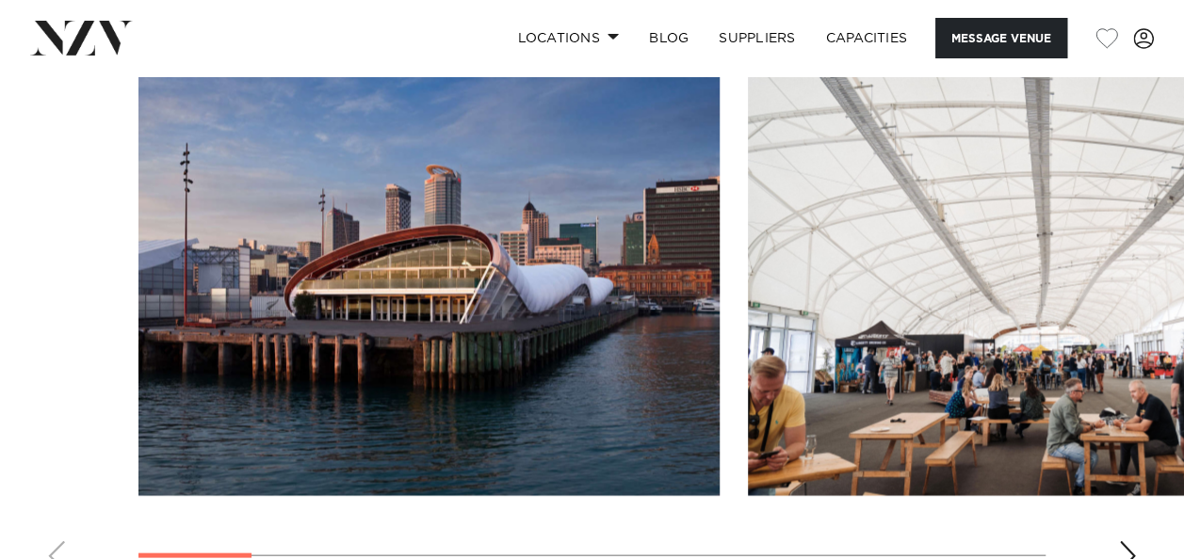
scroll to position [1789, 0]
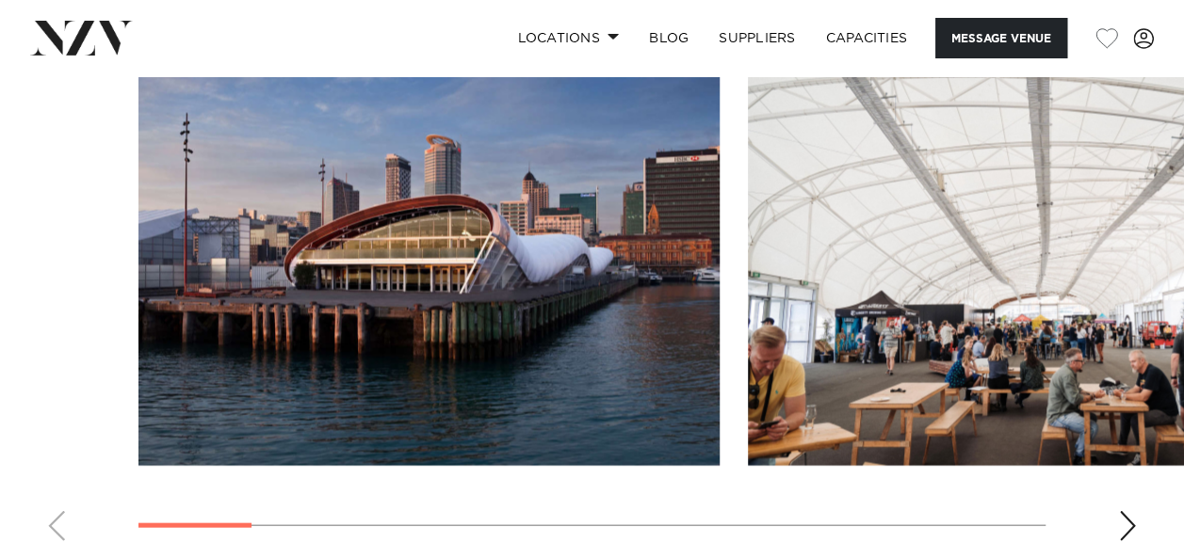
click at [1128, 524] on div "Next slide" at bounding box center [1127, 526] width 19 height 30
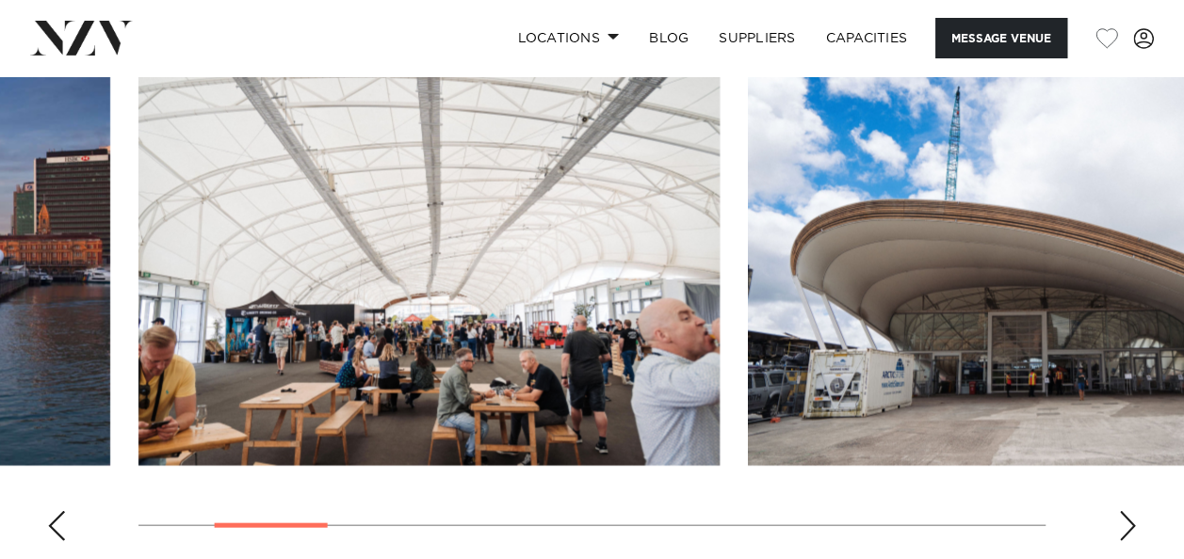
click at [1128, 524] on div "Next slide" at bounding box center [1127, 526] width 19 height 30
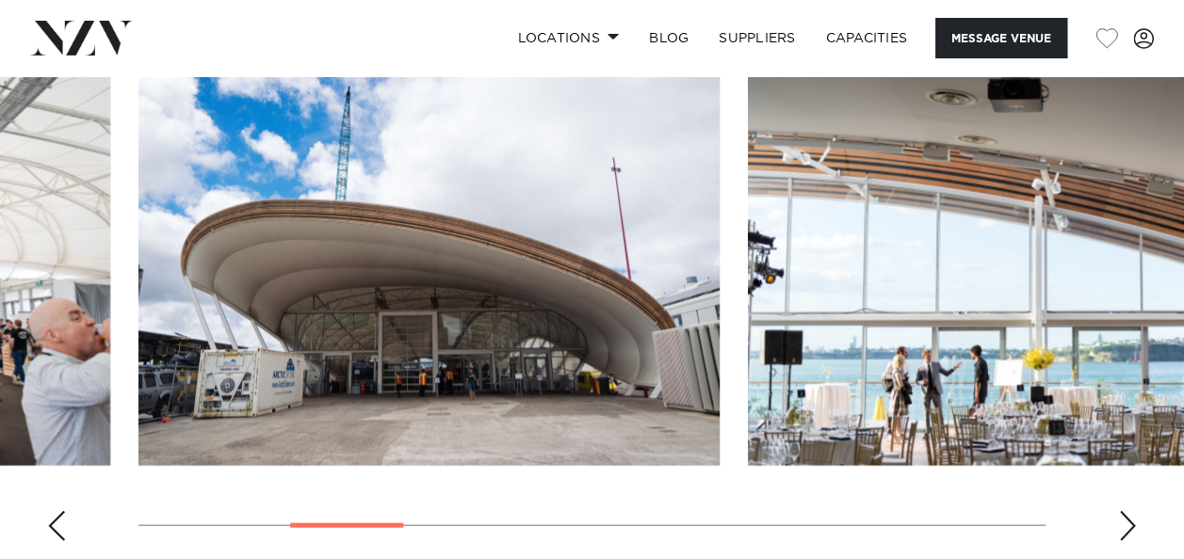
click at [1128, 524] on div "Next slide" at bounding box center [1127, 526] width 19 height 30
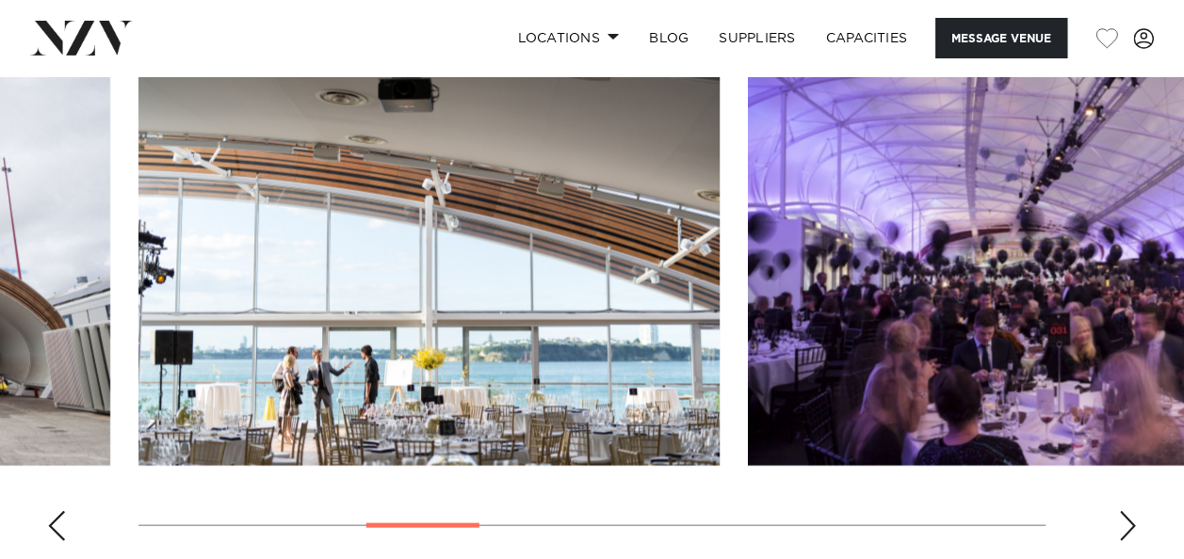
click at [1128, 524] on div "Next slide" at bounding box center [1127, 526] width 19 height 30
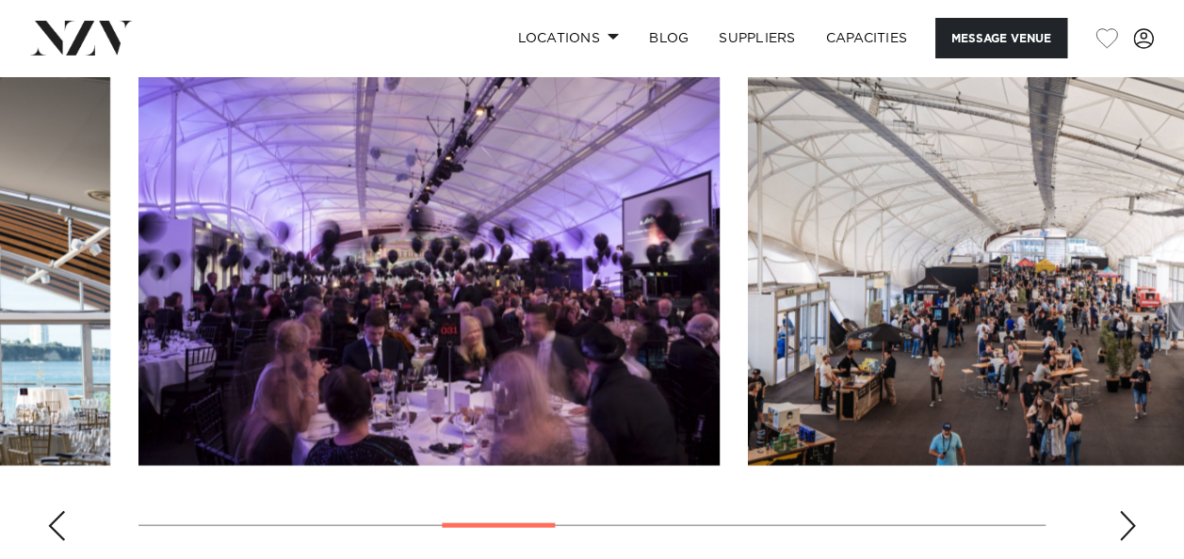
click at [1128, 524] on div "Next slide" at bounding box center [1127, 526] width 19 height 30
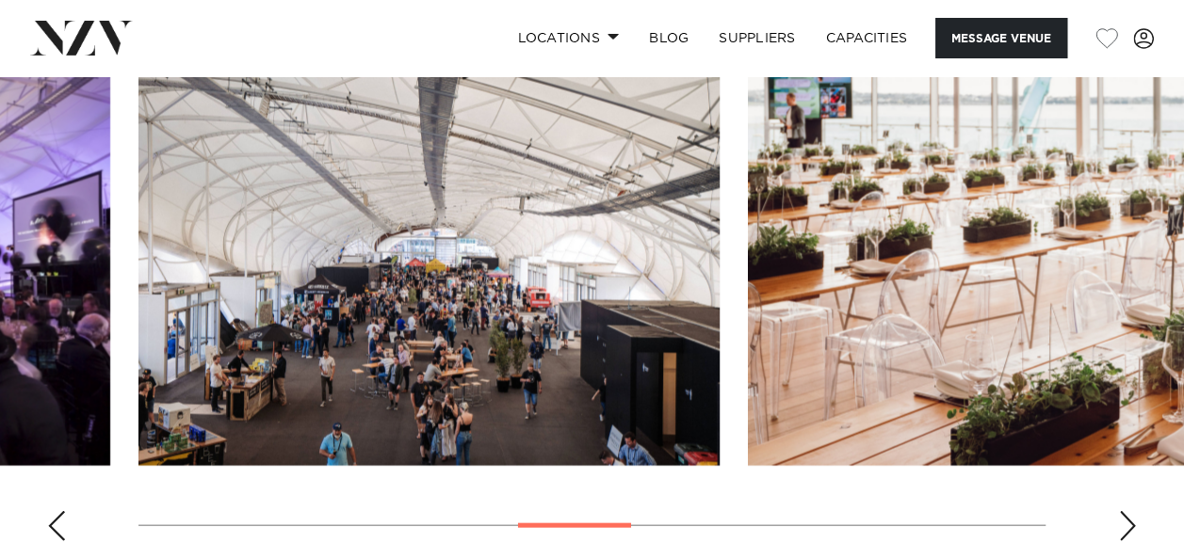
click at [1128, 524] on div "Next slide" at bounding box center [1127, 526] width 19 height 30
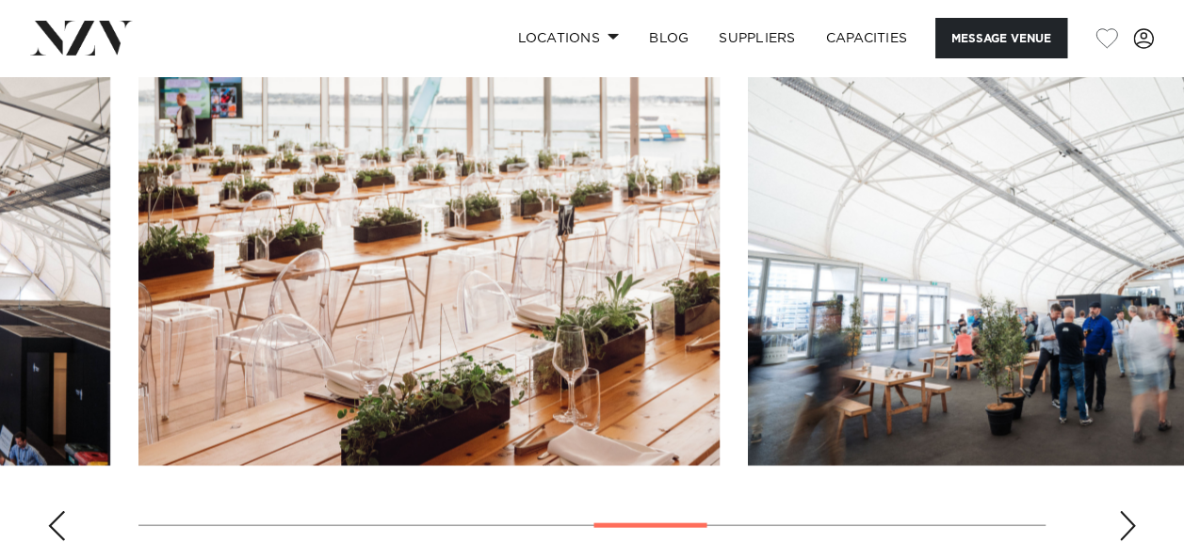
click at [1128, 524] on div "Next slide" at bounding box center [1127, 526] width 19 height 30
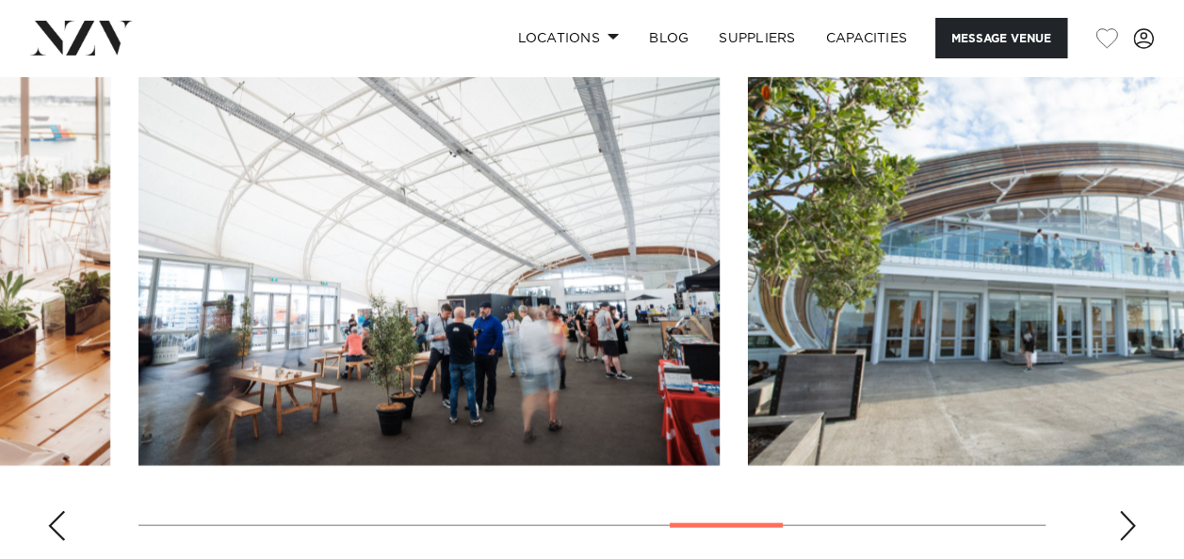
click at [1128, 524] on div "Next slide" at bounding box center [1127, 526] width 19 height 30
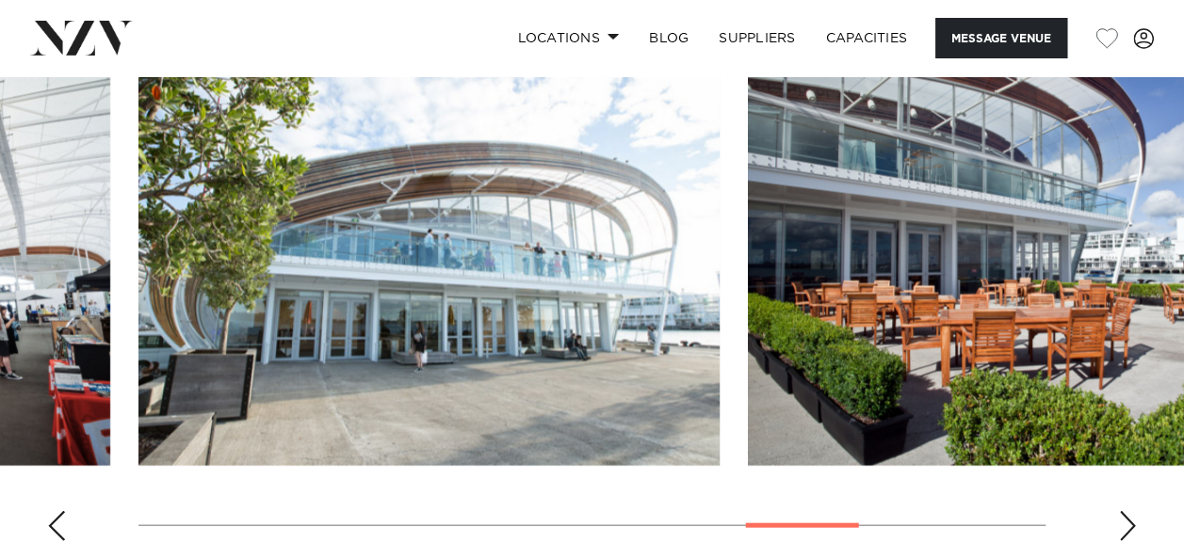
click at [1128, 524] on div "Next slide" at bounding box center [1127, 526] width 19 height 30
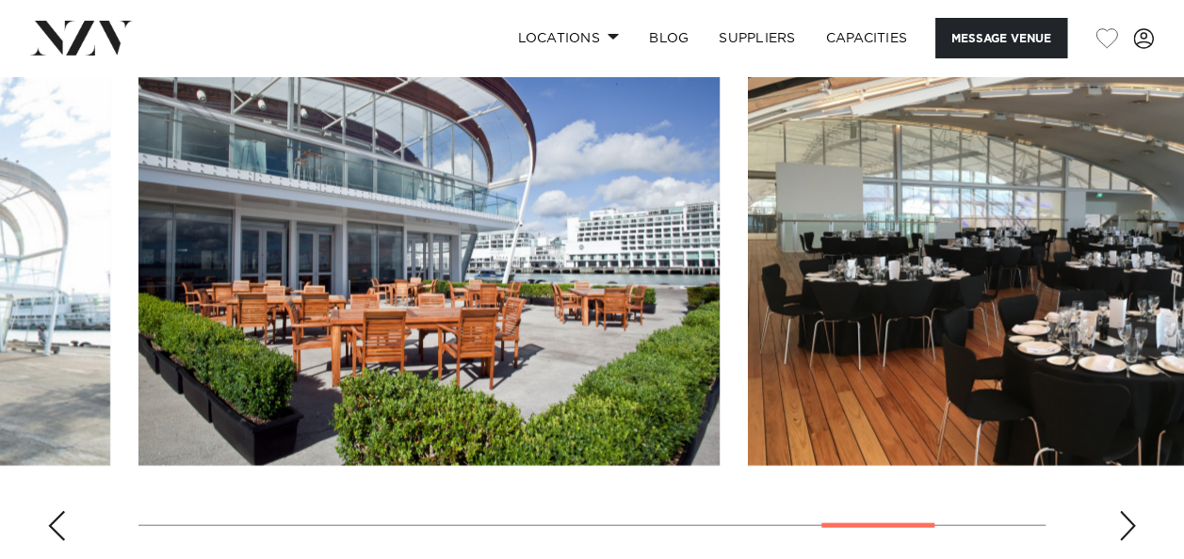
click at [1127, 524] on div "Next slide" at bounding box center [1127, 526] width 19 height 30
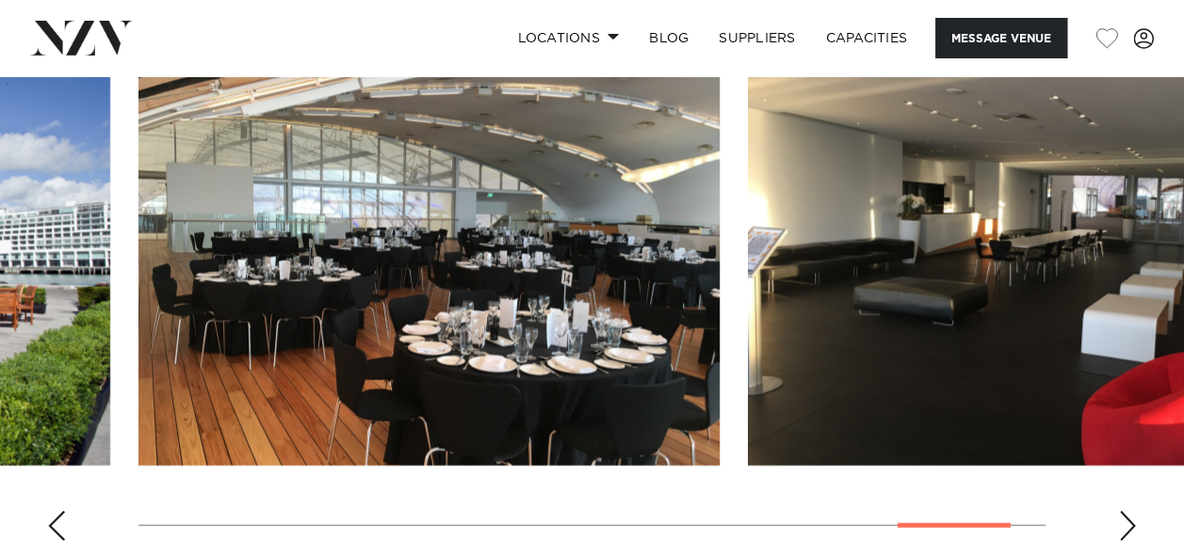
click at [1127, 524] on div "Next slide" at bounding box center [1127, 526] width 19 height 30
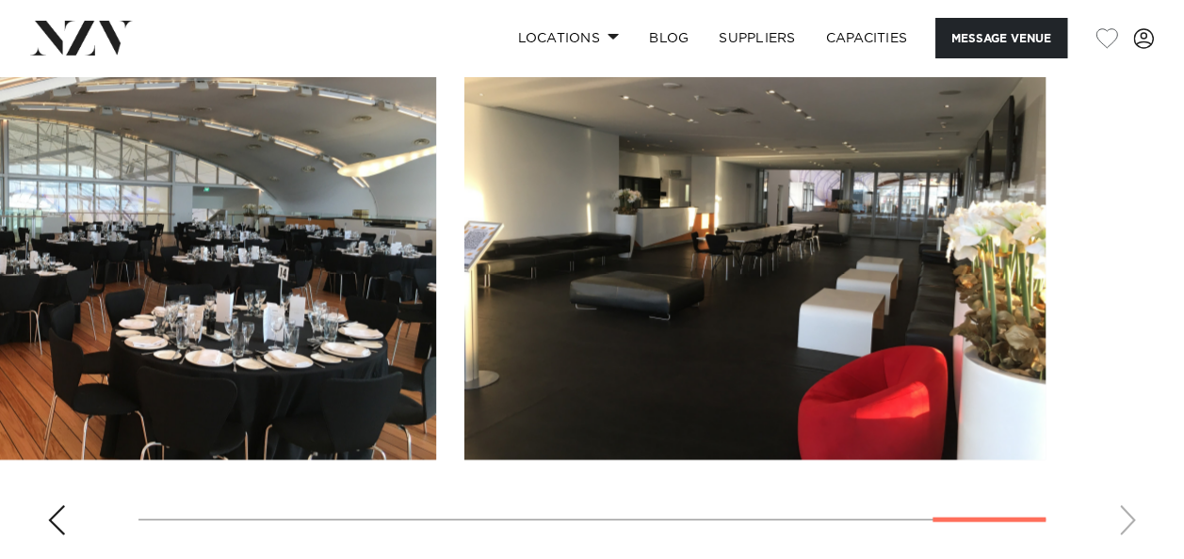
scroll to position [1883, 0]
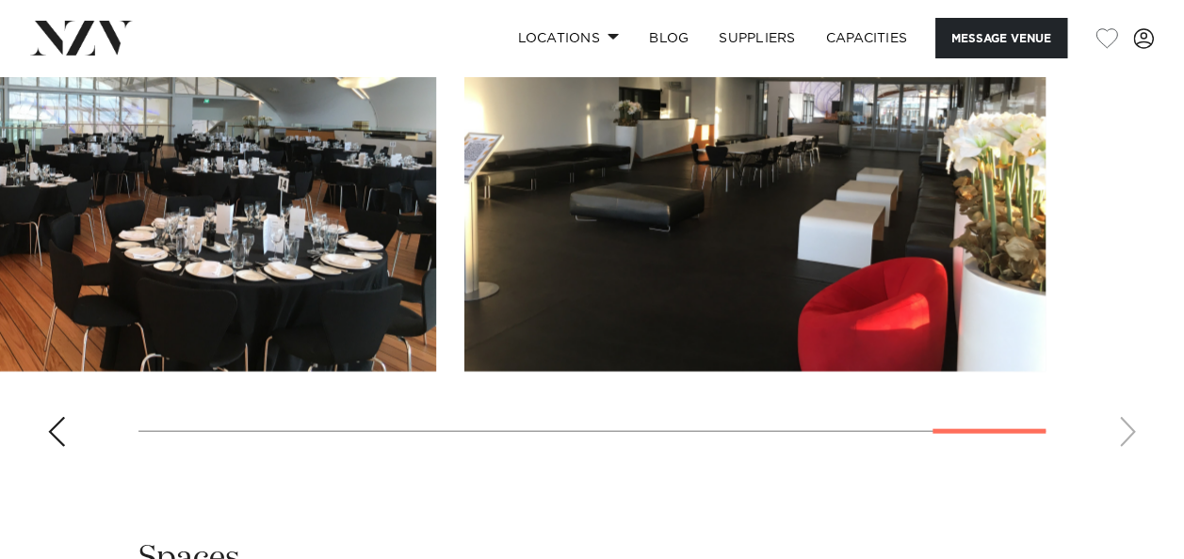
click at [57, 427] on div "Previous slide" at bounding box center [56, 432] width 19 height 30
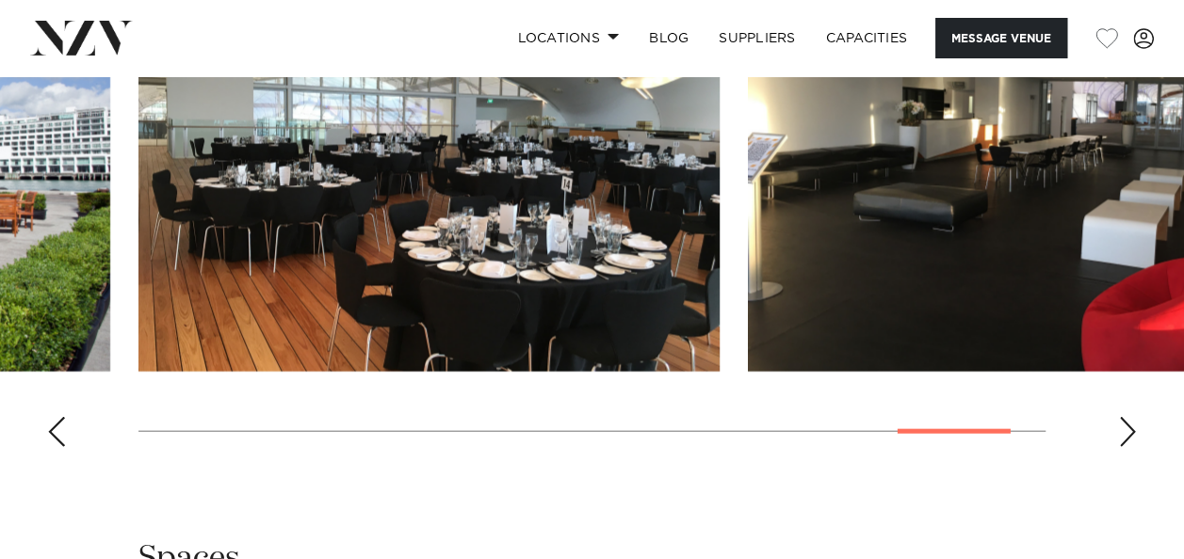
click at [57, 427] on div "Previous slide" at bounding box center [56, 432] width 19 height 30
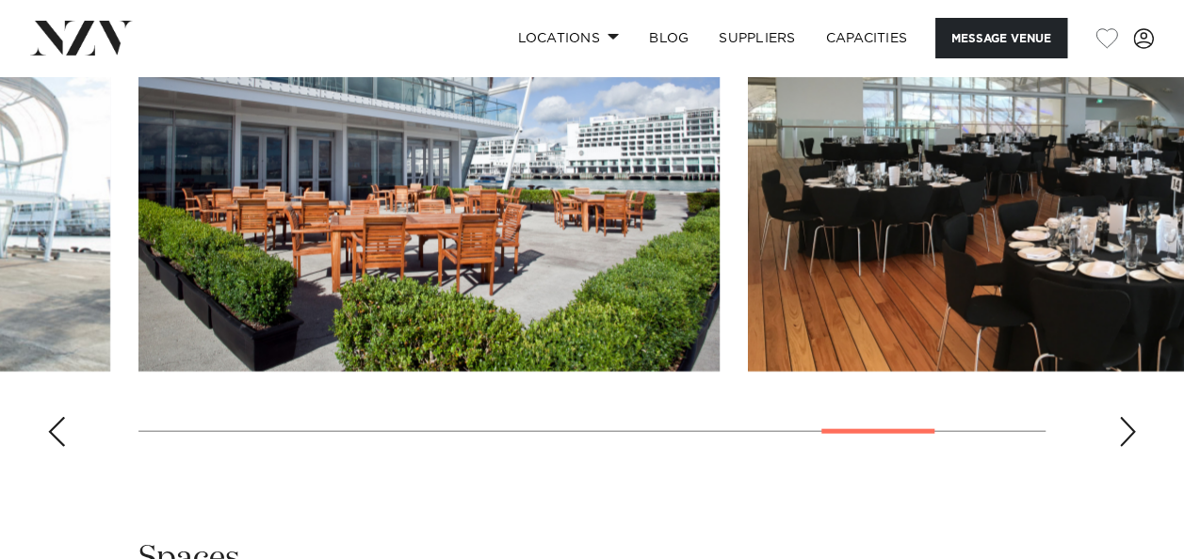
click at [57, 427] on div "Previous slide" at bounding box center [56, 432] width 19 height 30
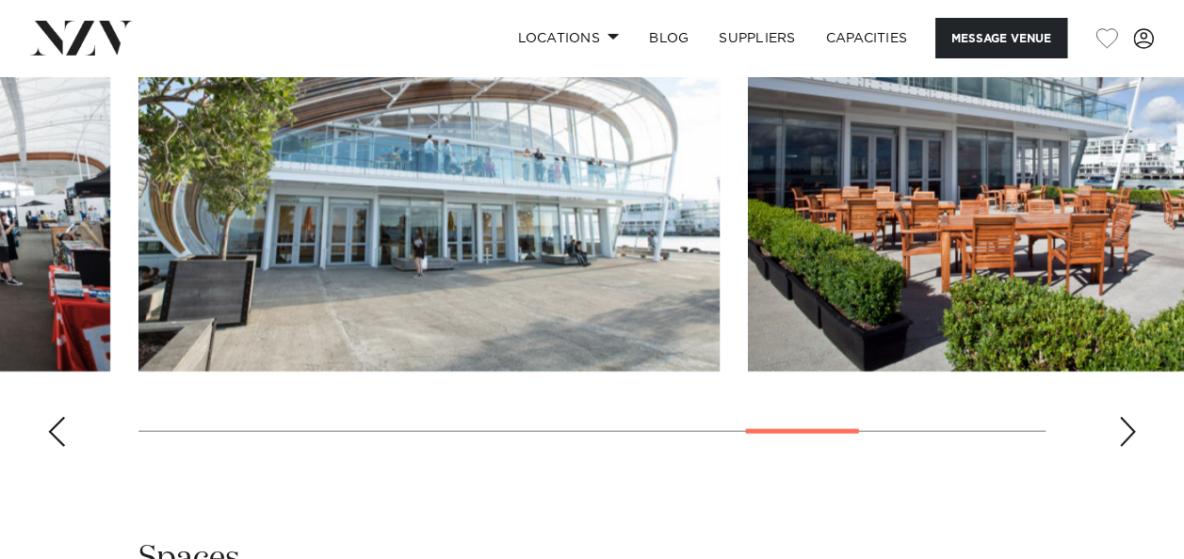
click at [57, 427] on div "Previous slide" at bounding box center [56, 432] width 19 height 30
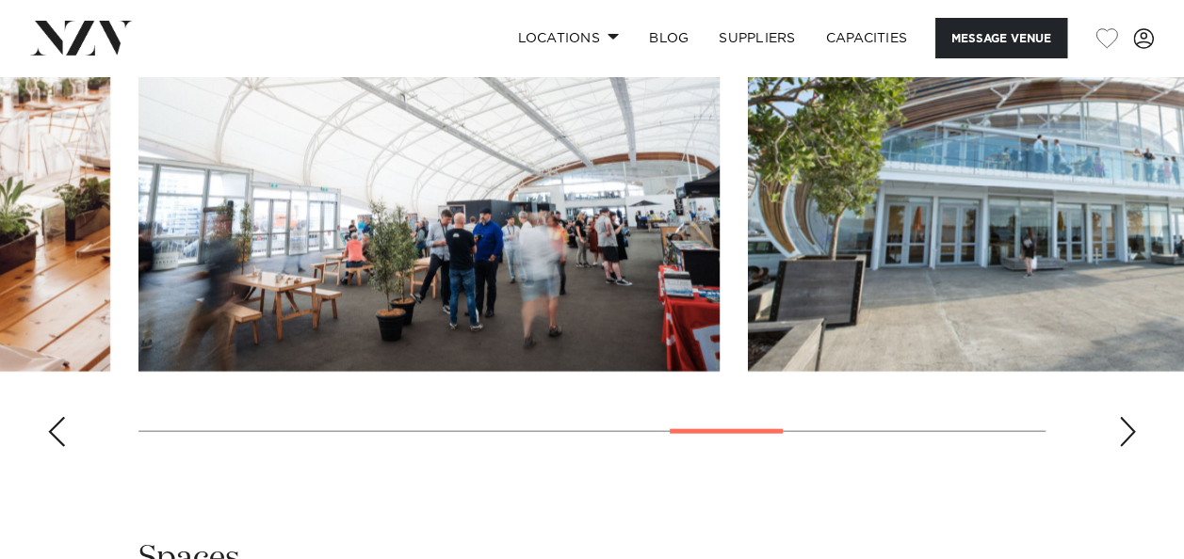
click at [57, 427] on div "Previous slide" at bounding box center [56, 432] width 19 height 30
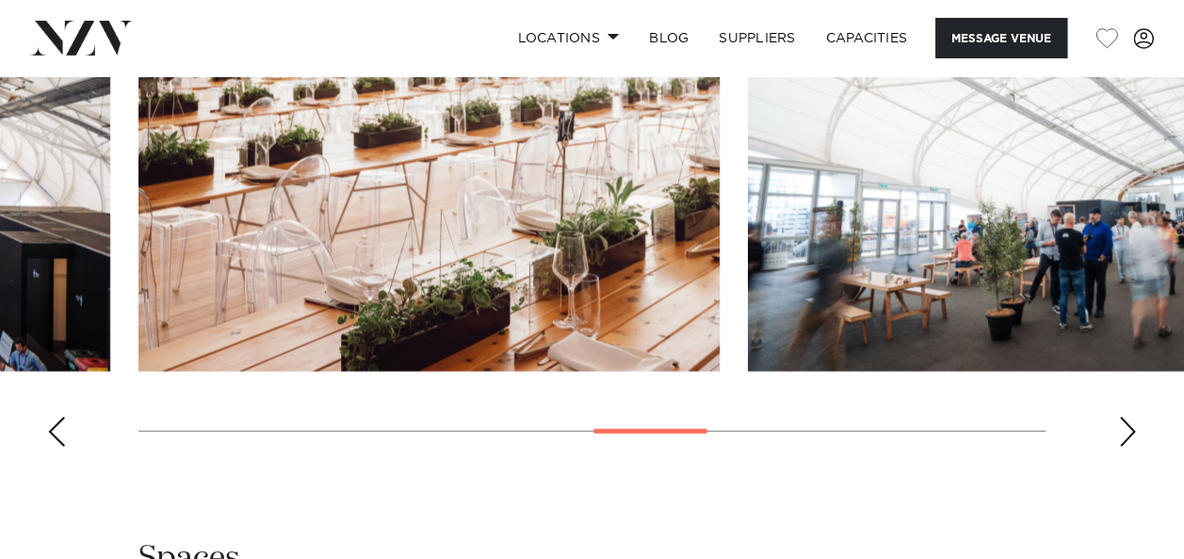
click at [58, 427] on div "Previous slide" at bounding box center [56, 432] width 19 height 30
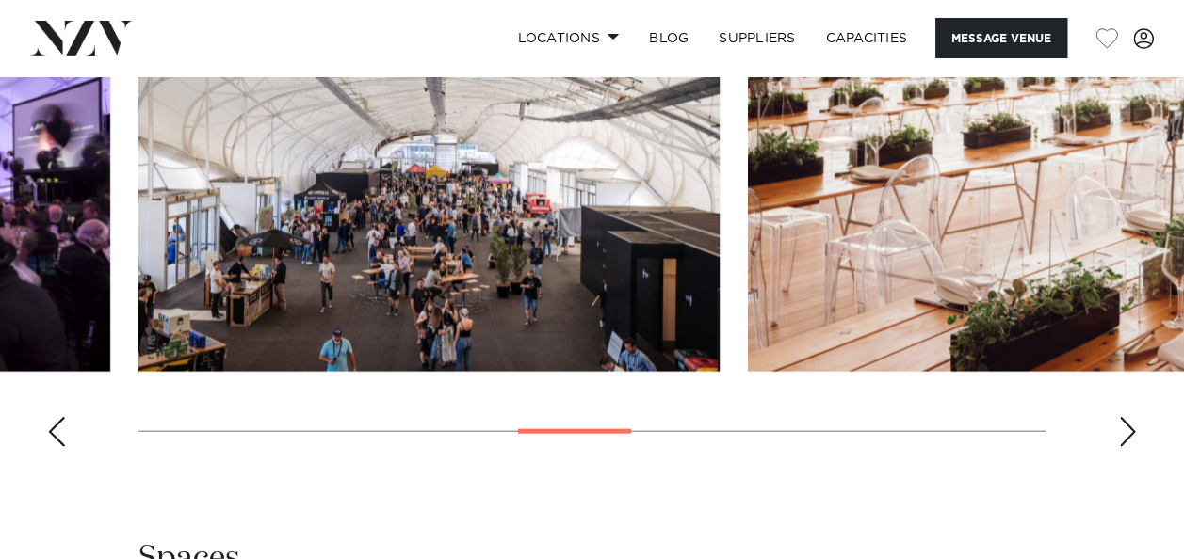
scroll to position [1789, 0]
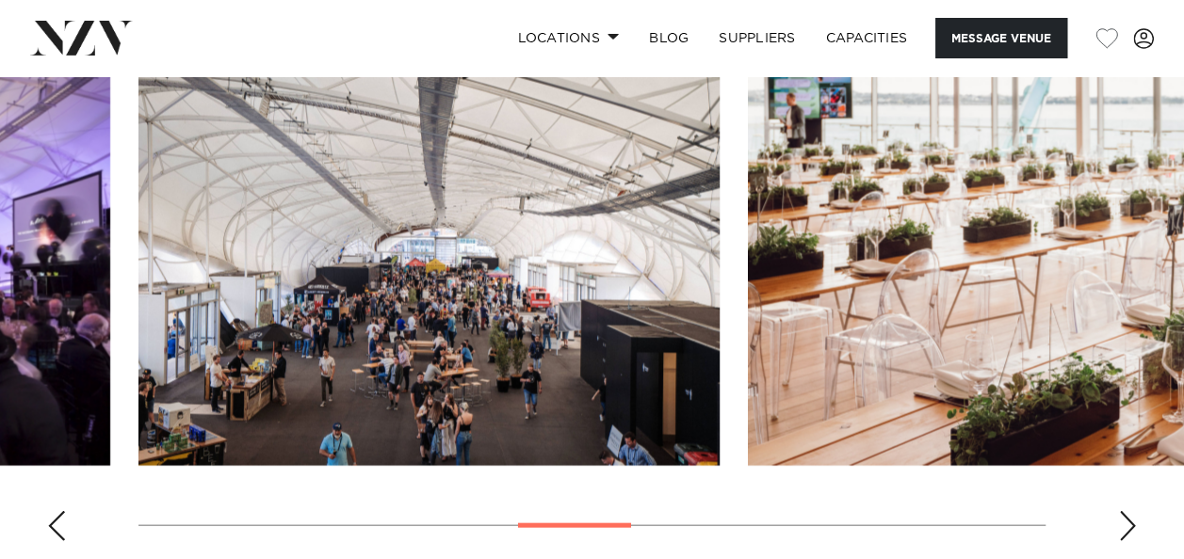
click at [56, 518] on div "Previous slide" at bounding box center [56, 526] width 19 height 30
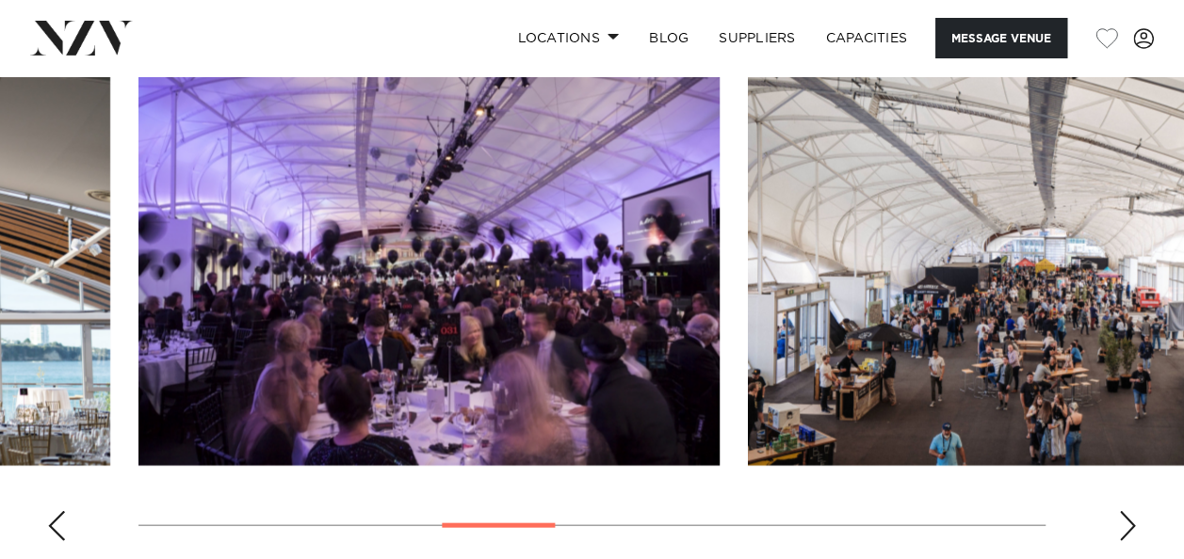
click at [56, 518] on div "Previous slide" at bounding box center [56, 526] width 19 height 30
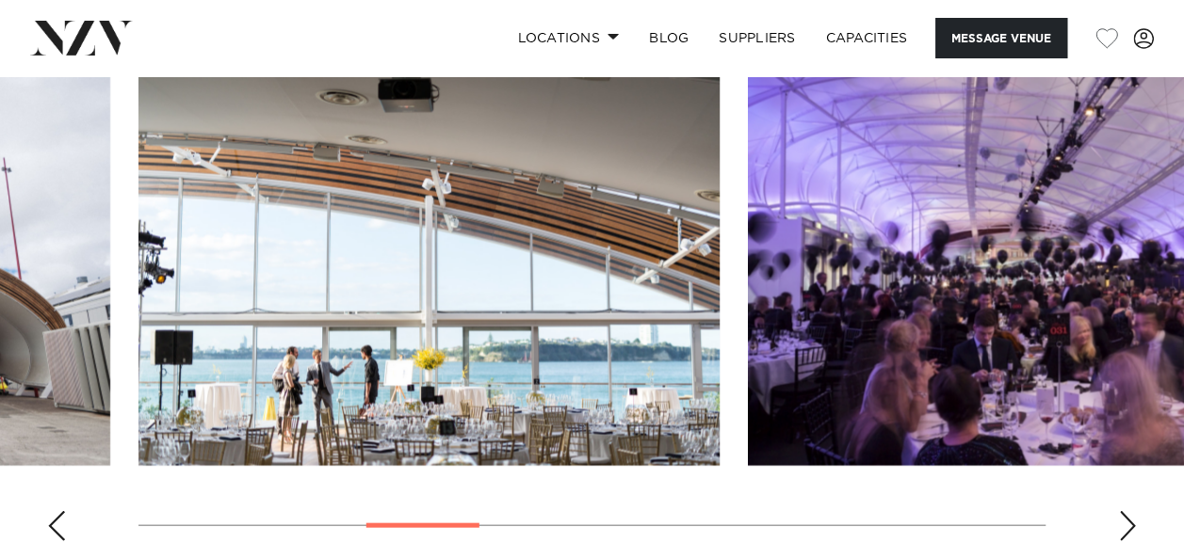
click at [56, 518] on div "Previous slide" at bounding box center [56, 526] width 19 height 30
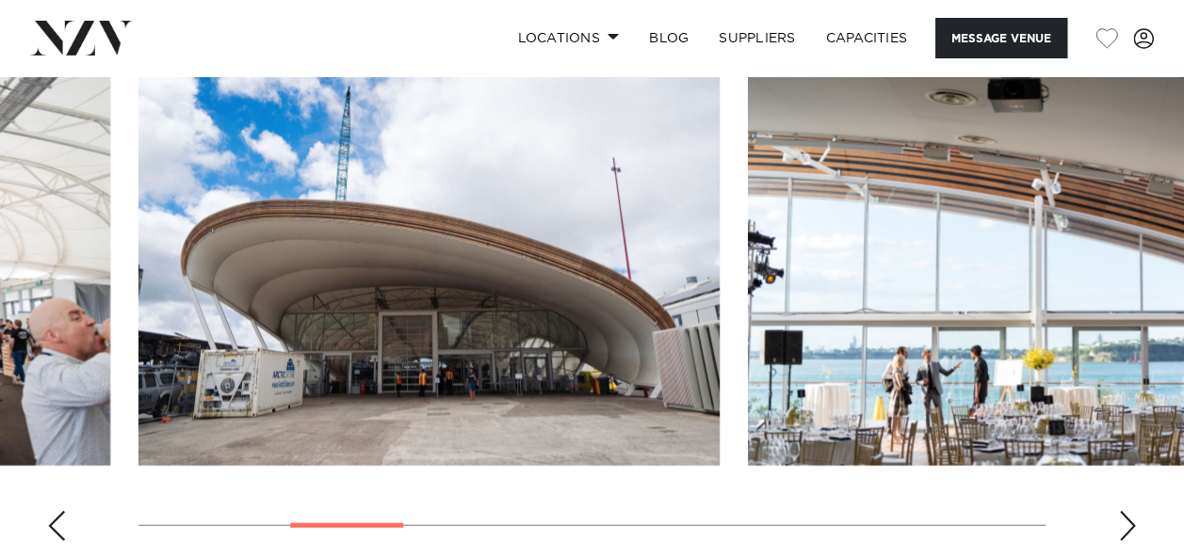
click at [56, 518] on div "Previous slide" at bounding box center [56, 526] width 19 height 30
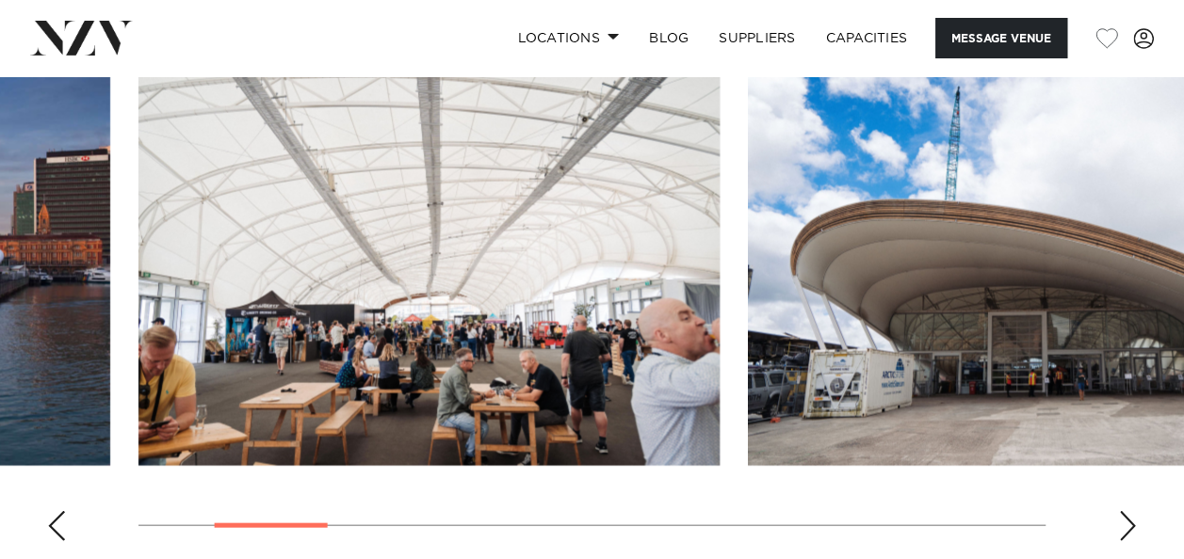
click at [56, 518] on div "Previous slide" at bounding box center [56, 526] width 19 height 30
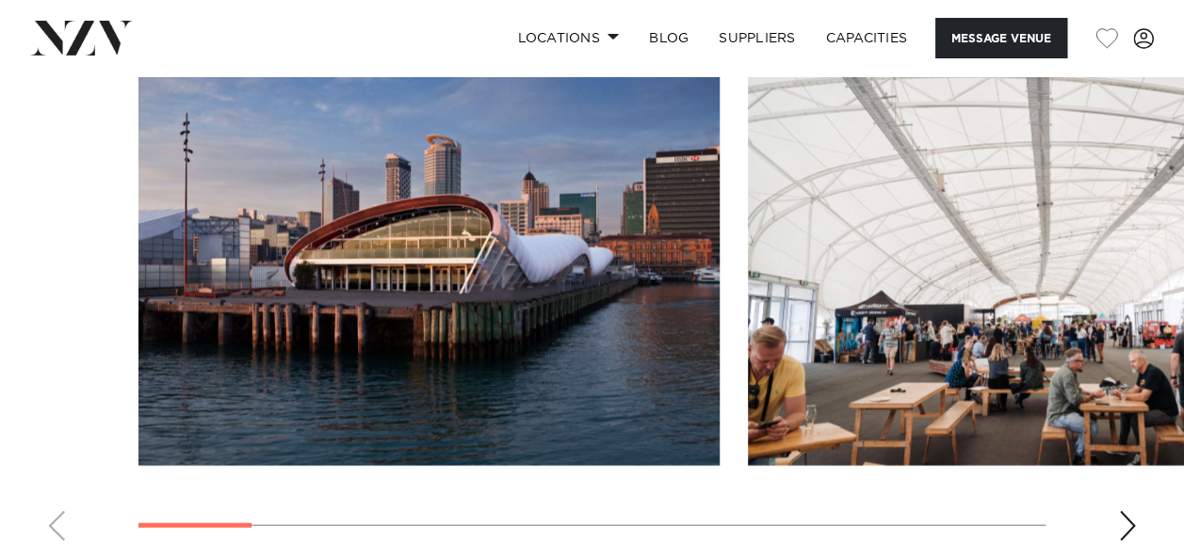
click at [1132, 520] on div "Next slide" at bounding box center [1127, 526] width 19 height 30
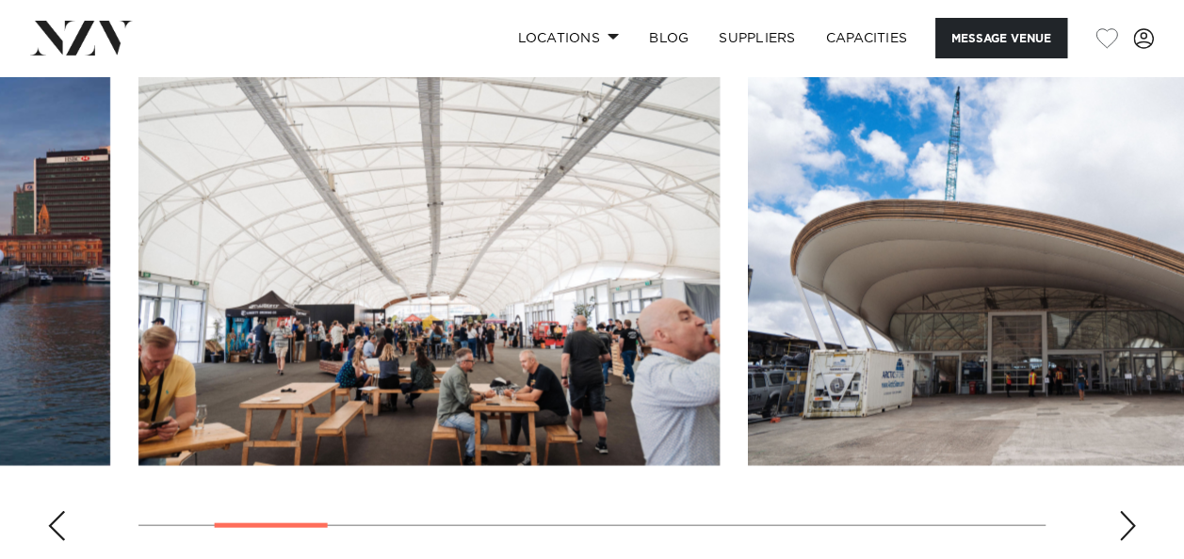
click at [1131, 520] on div "Next slide" at bounding box center [1127, 526] width 19 height 30
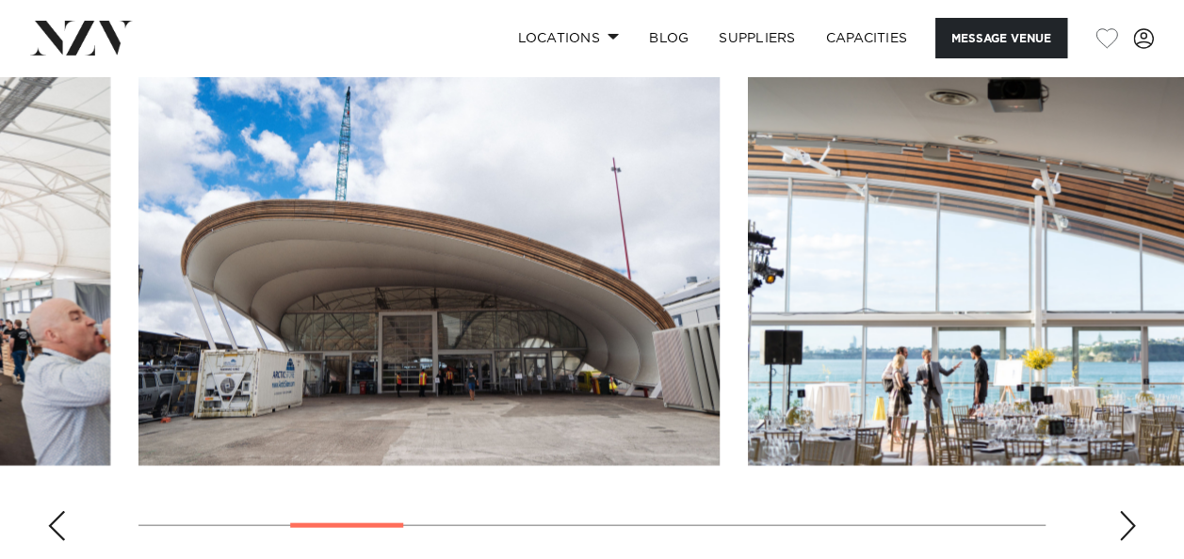
click at [1131, 520] on div "Next slide" at bounding box center [1127, 526] width 19 height 30
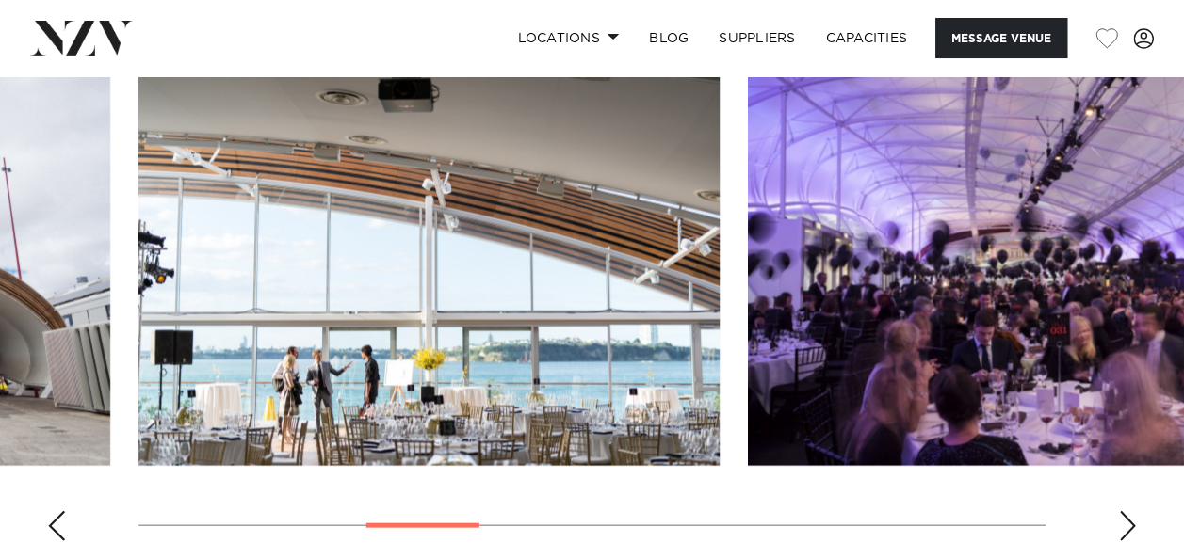
click at [1125, 516] on div "Next slide" at bounding box center [1127, 526] width 19 height 30
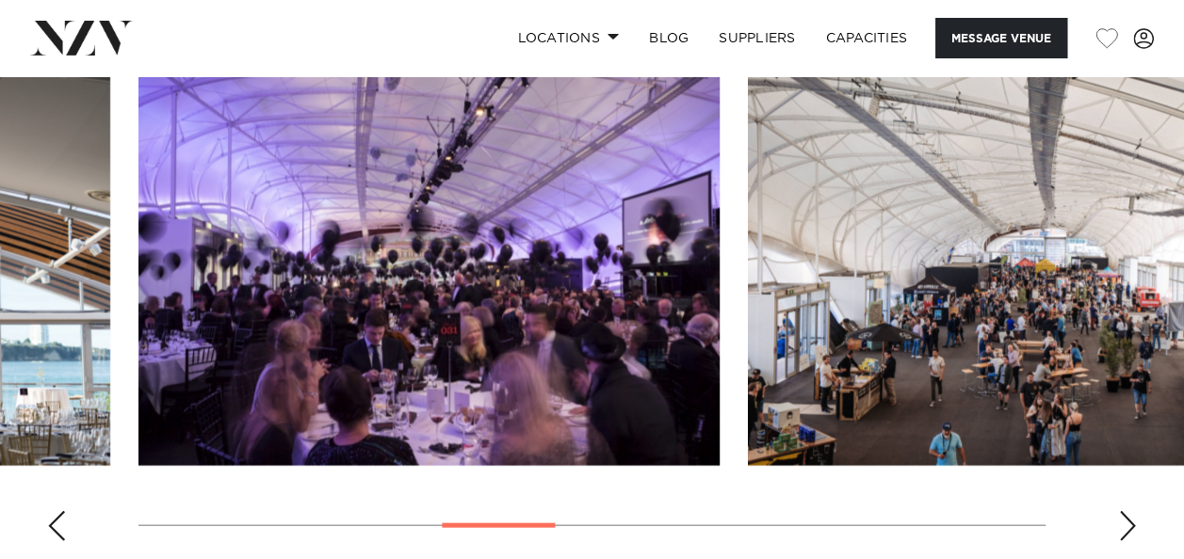
click at [1125, 516] on div "Next slide" at bounding box center [1127, 526] width 19 height 30
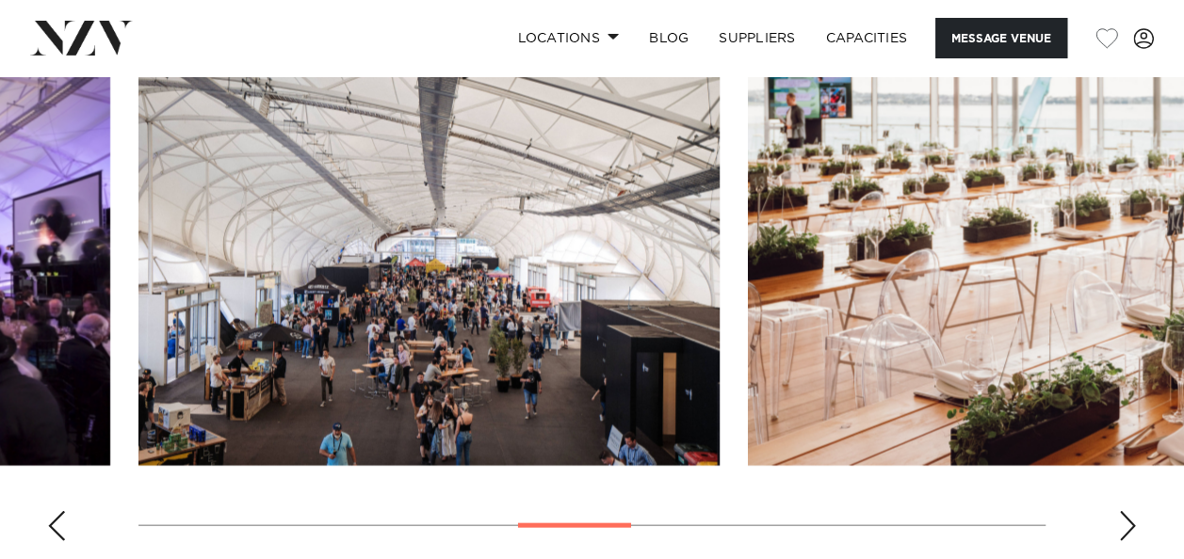
click at [1125, 516] on div "Next slide" at bounding box center [1127, 526] width 19 height 30
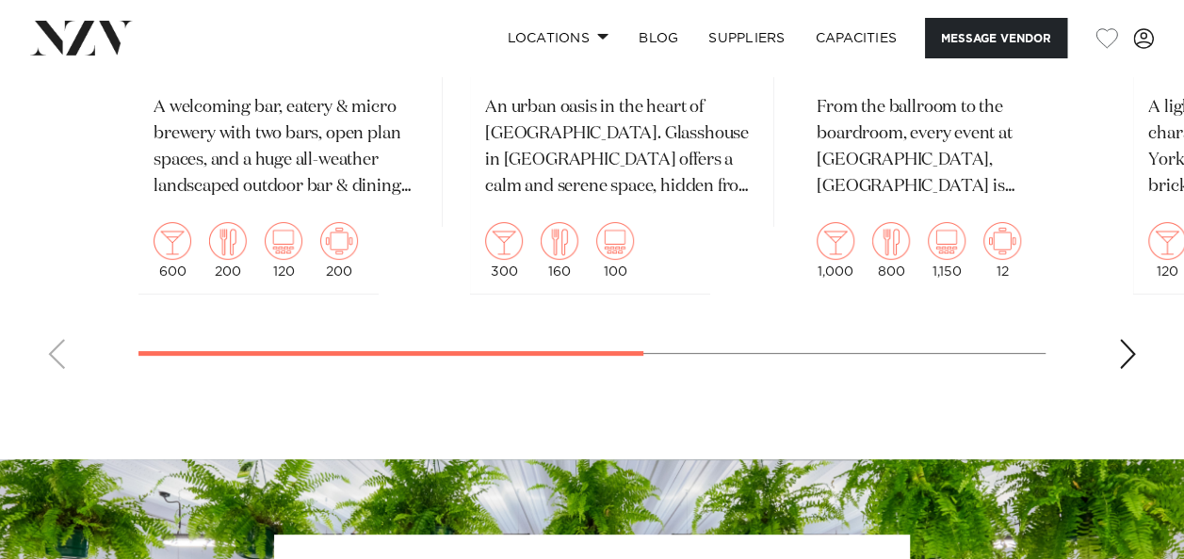
scroll to position [3766, 0]
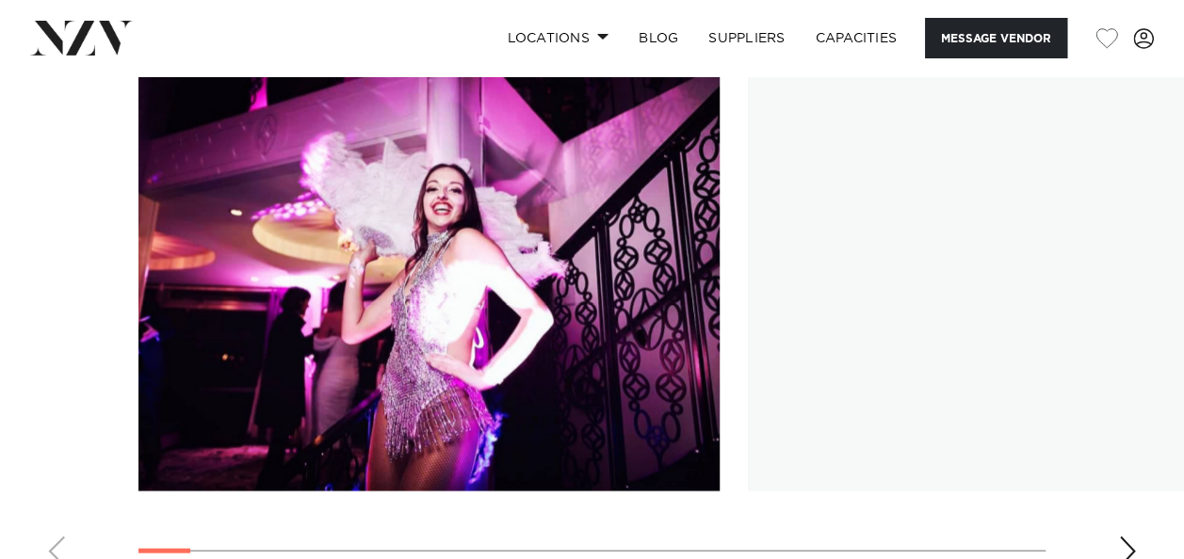
scroll to position [2166, 0]
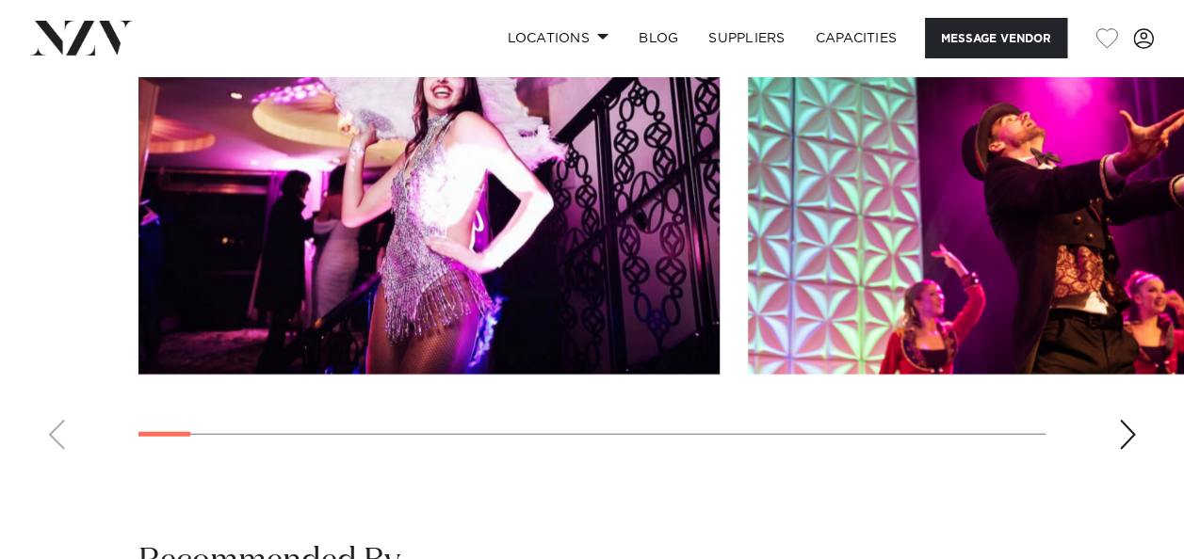
click at [1128, 433] on div "Next slide" at bounding box center [1127, 435] width 19 height 30
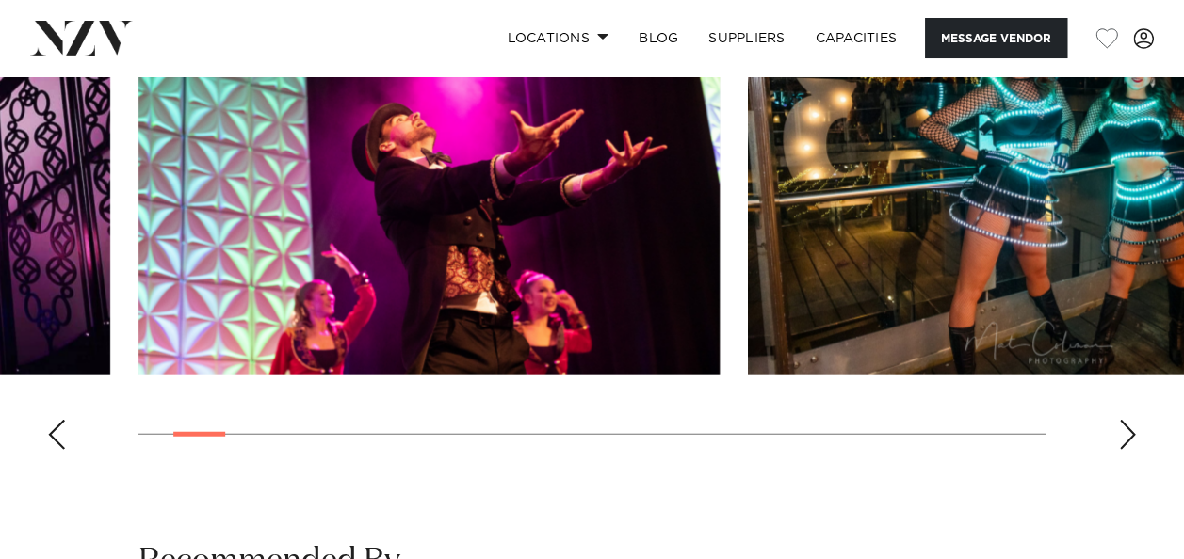
scroll to position [2072, 0]
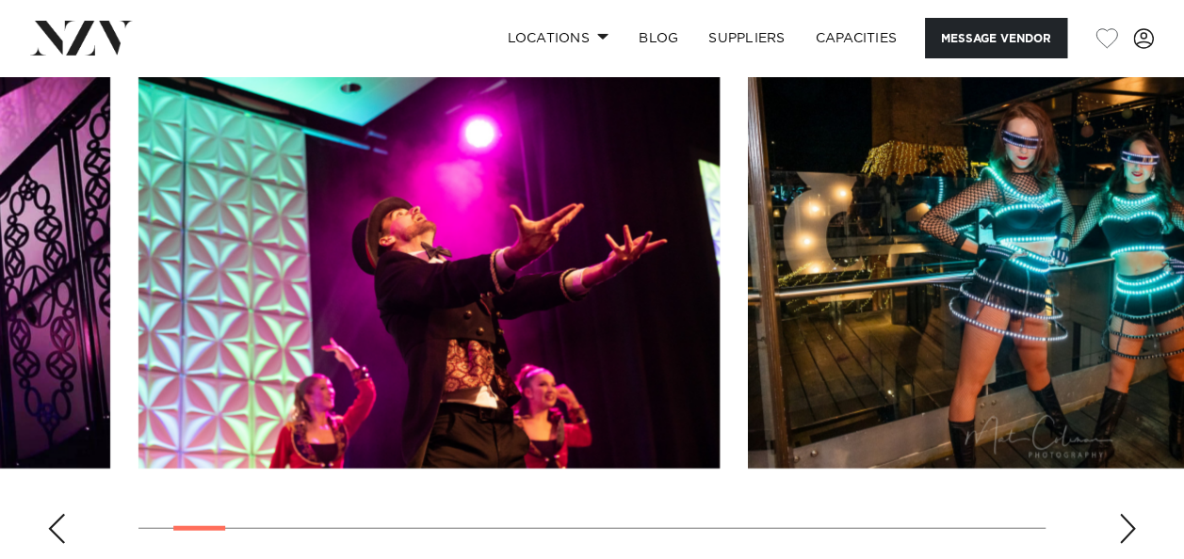
click at [1123, 519] on div "Next slide" at bounding box center [1127, 529] width 19 height 30
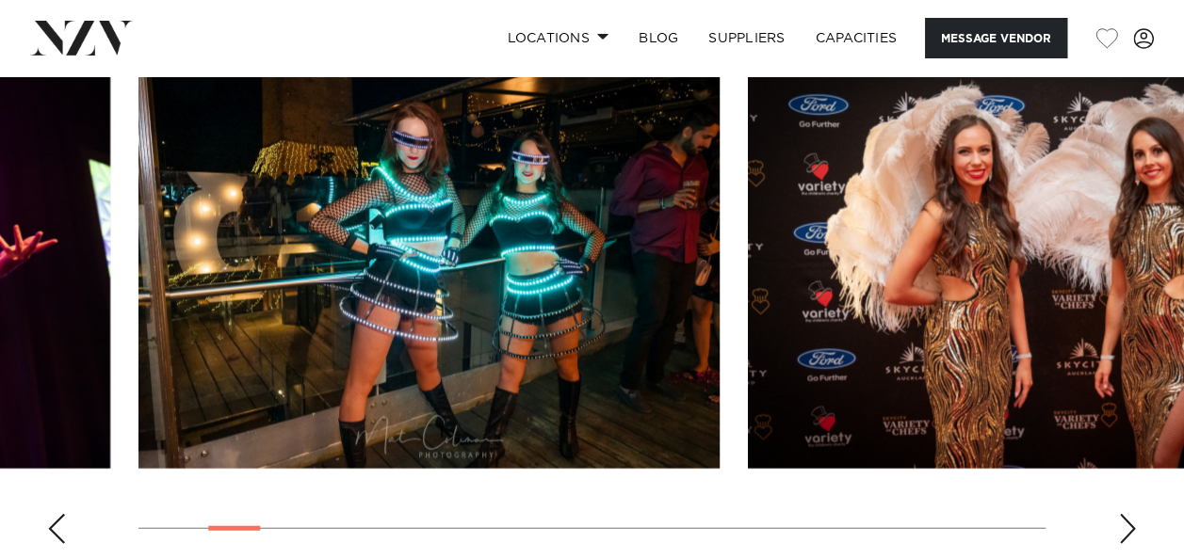
click at [1123, 519] on div "Next slide" at bounding box center [1127, 529] width 19 height 30
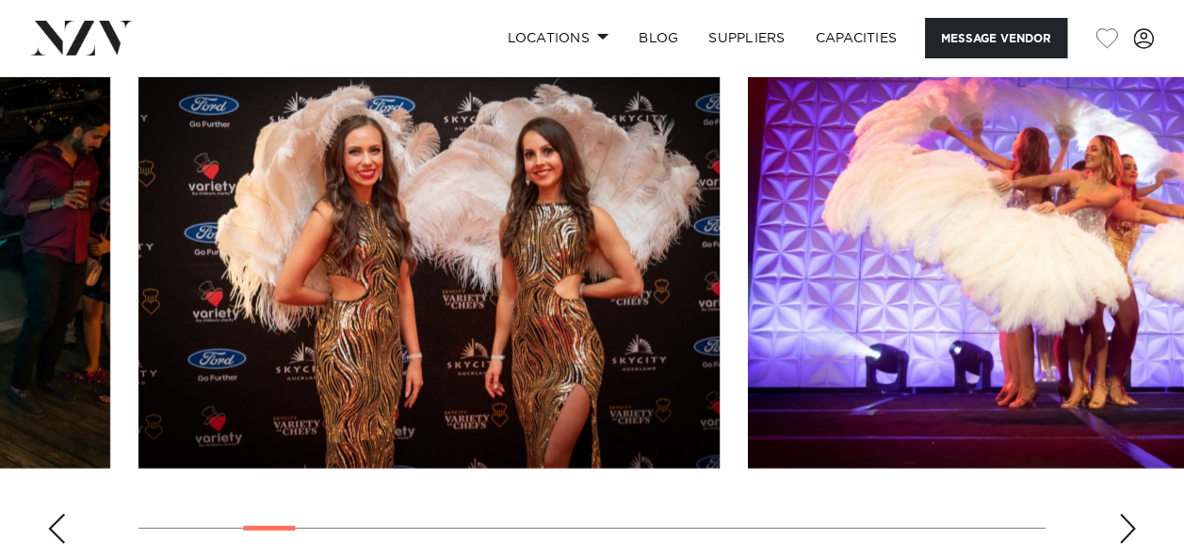
click at [1129, 521] on div "Next slide" at bounding box center [1127, 529] width 19 height 30
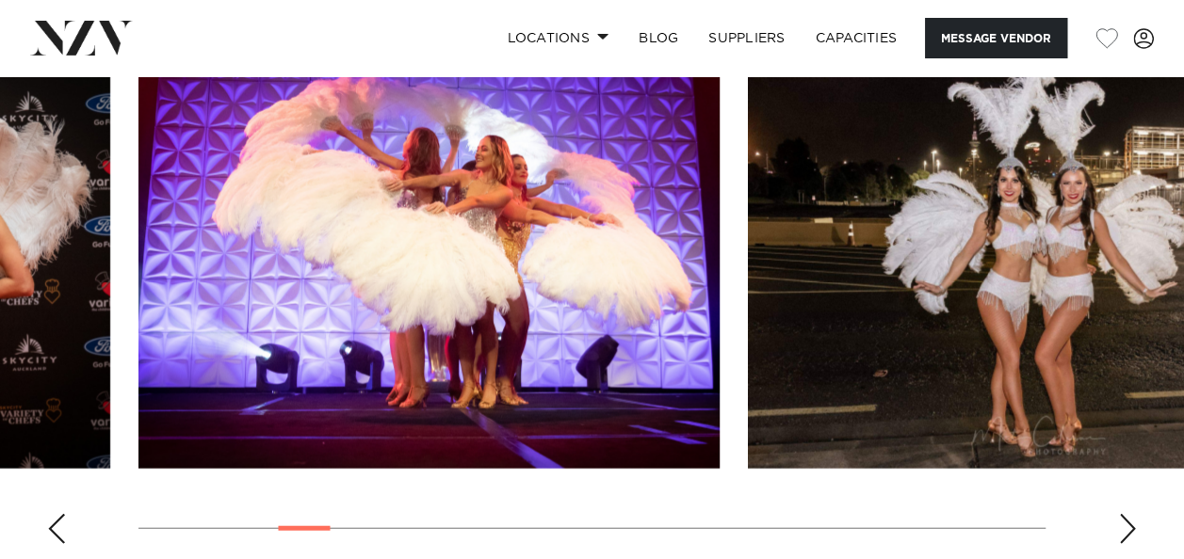
click at [1129, 521] on div "Next slide" at bounding box center [1127, 529] width 19 height 30
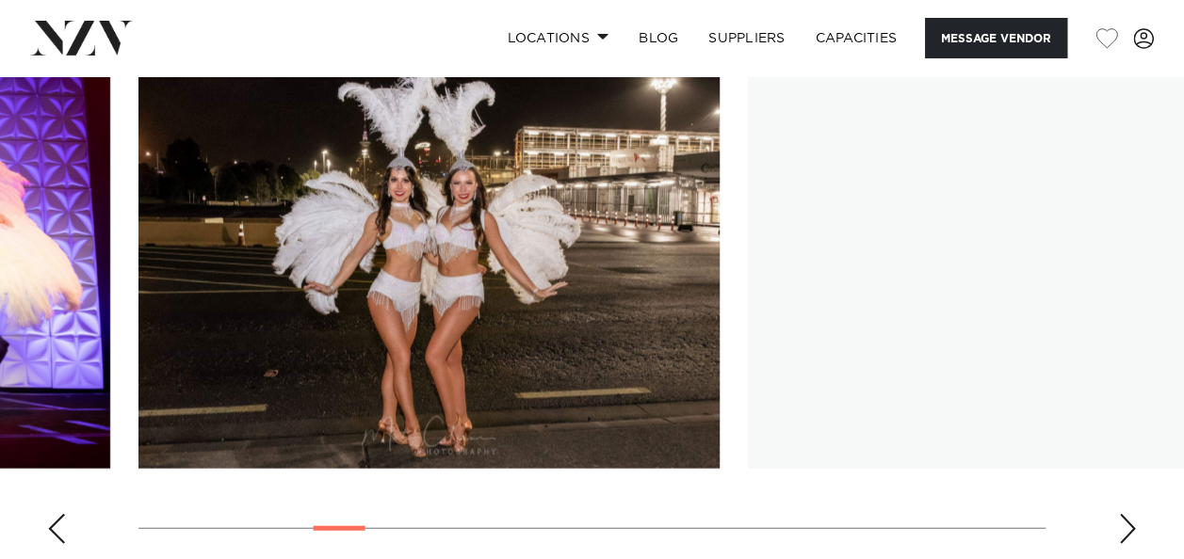
click at [1129, 521] on div "Next slide" at bounding box center [1127, 529] width 19 height 30
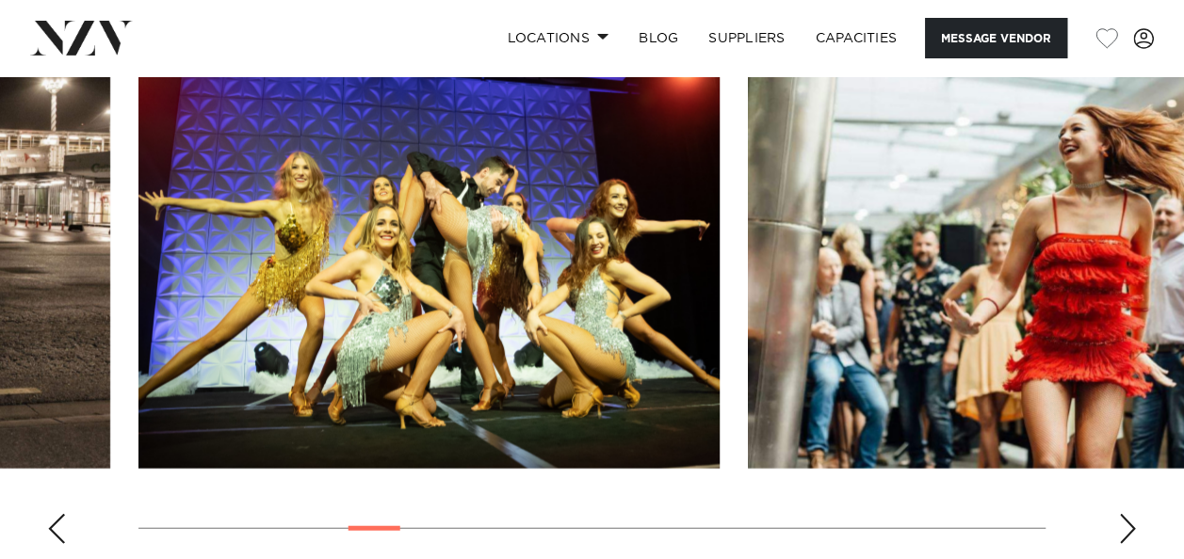
click at [1129, 521] on div "Next slide" at bounding box center [1127, 529] width 19 height 30
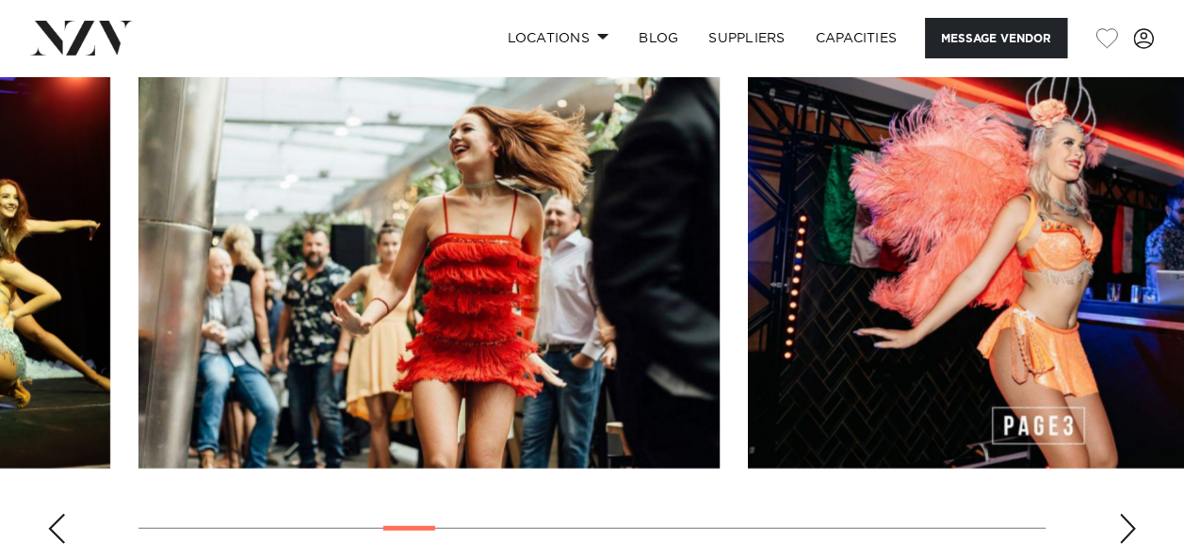
click at [1129, 521] on div "Next slide" at bounding box center [1127, 529] width 19 height 30
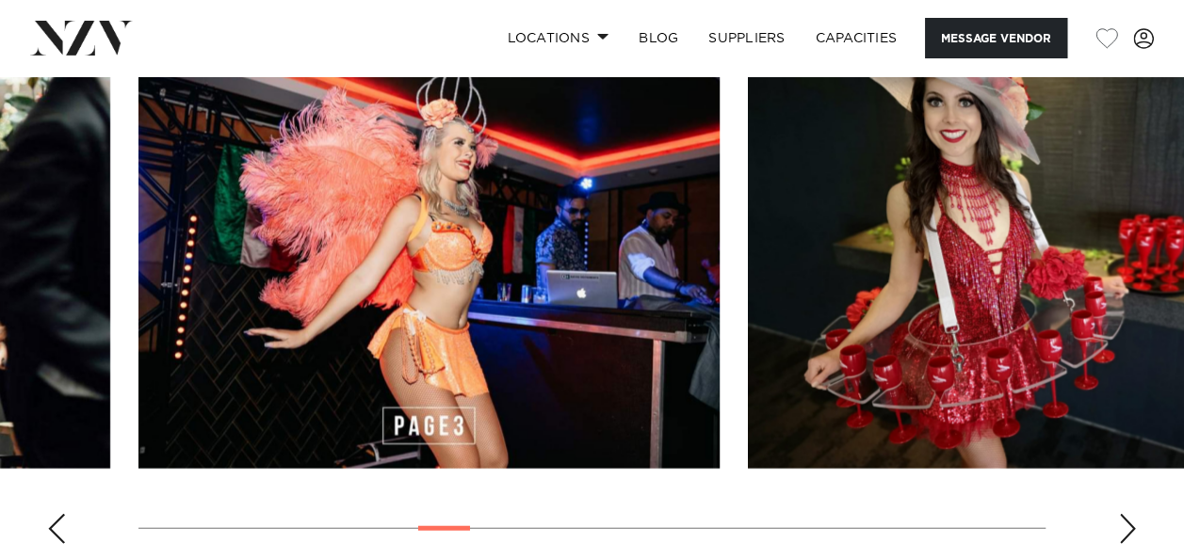
click at [1130, 522] on div "Next slide" at bounding box center [1127, 529] width 19 height 30
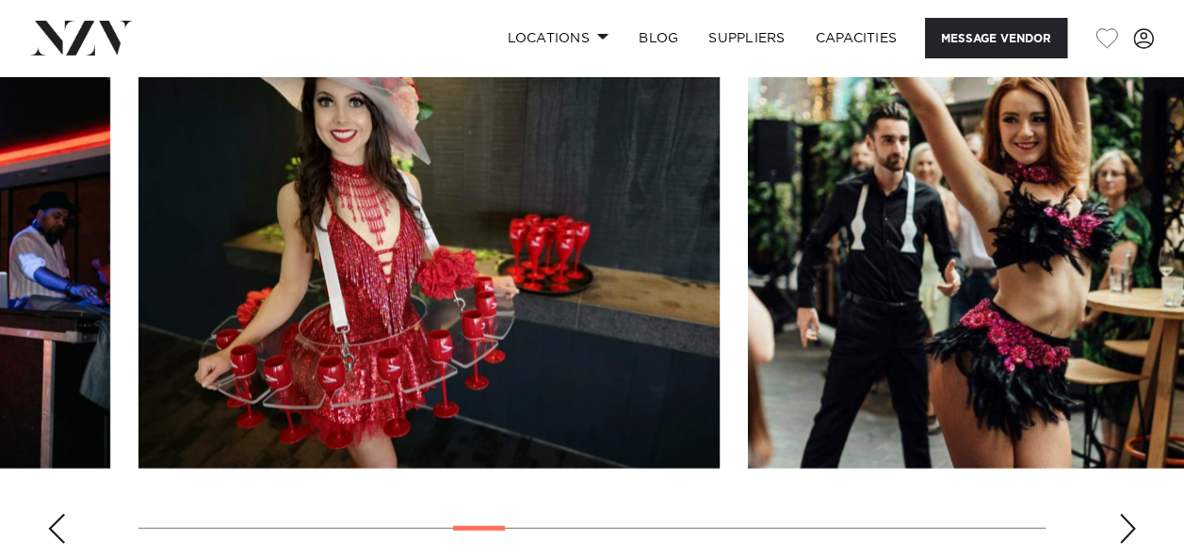
click at [1130, 522] on div "Next slide" at bounding box center [1127, 529] width 19 height 30
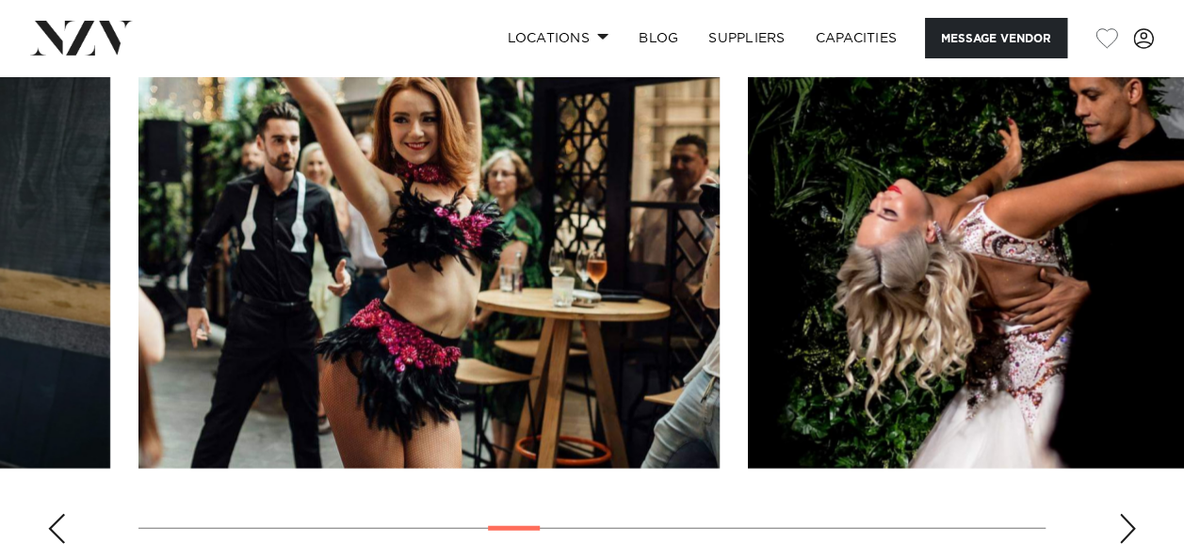
click at [1130, 522] on div "Next slide" at bounding box center [1127, 529] width 19 height 30
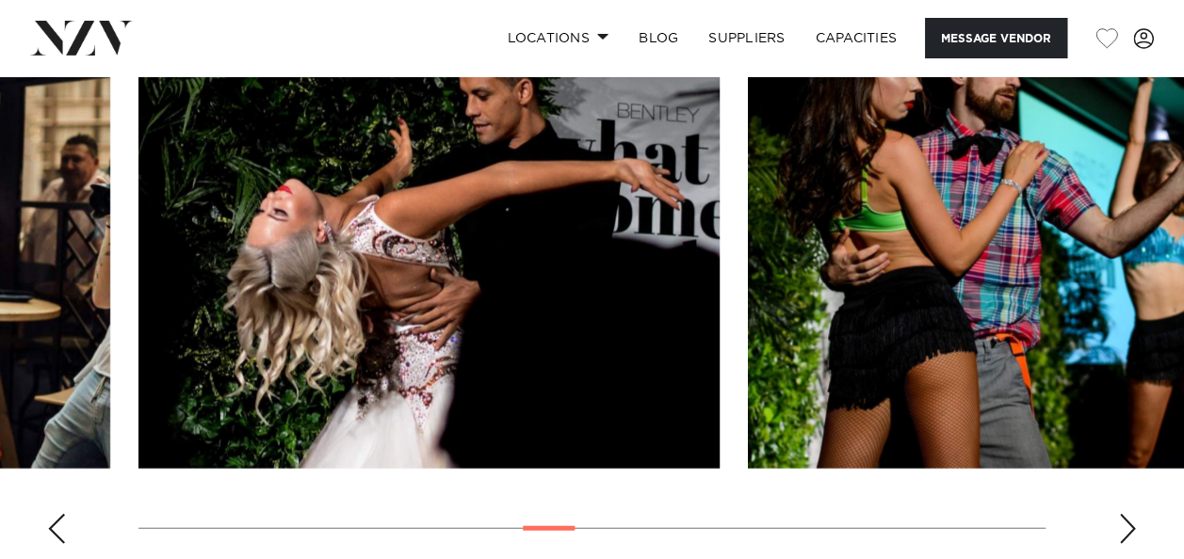
click at [1130, 522] on div "Next slide" at bounding box center [1127, 529] width 19 height 30
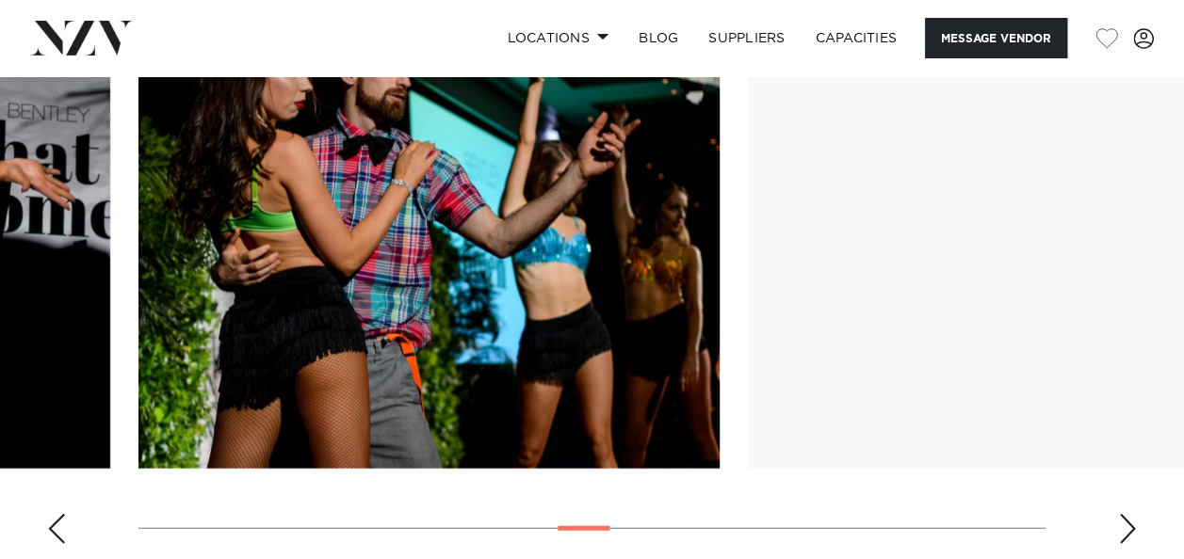
click at [1130, 522] on div "Next slide" at bounding box center [1127, 529] width 19 height 30
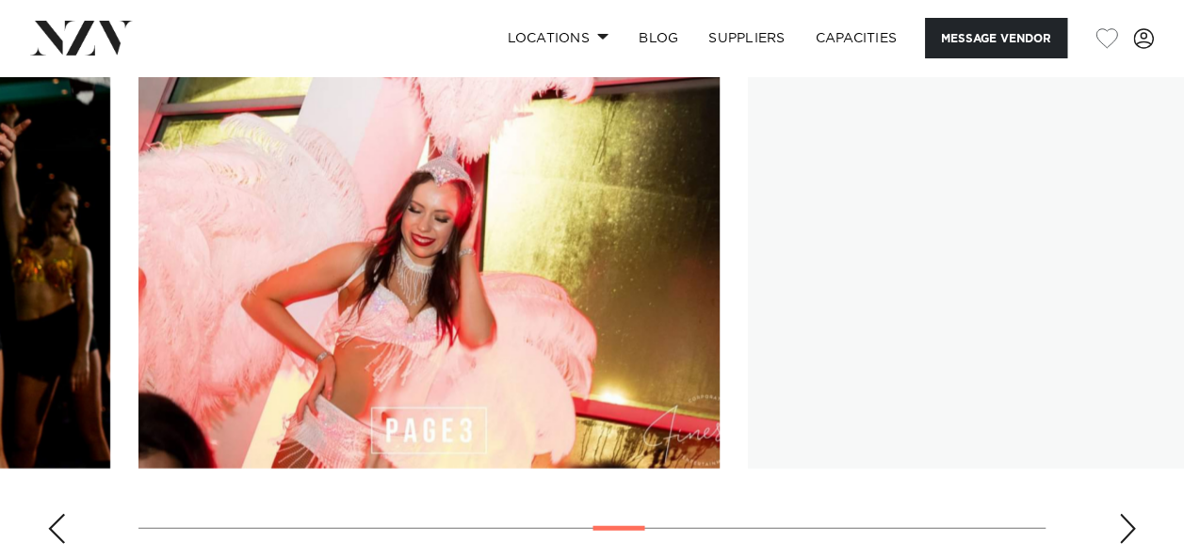
click at [1130, 522] on div "Next slide" at bounding box center [1127, 529] width 19 height 30
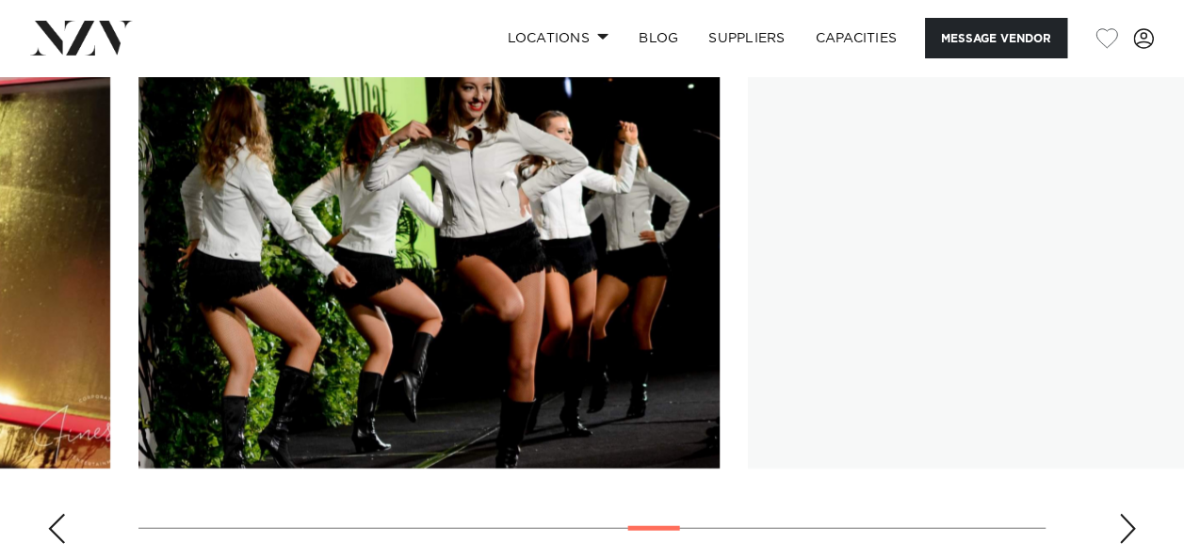
click at [1130, 522] on div "Next slide" at bounding box center [1127, 529] width 19 height 30
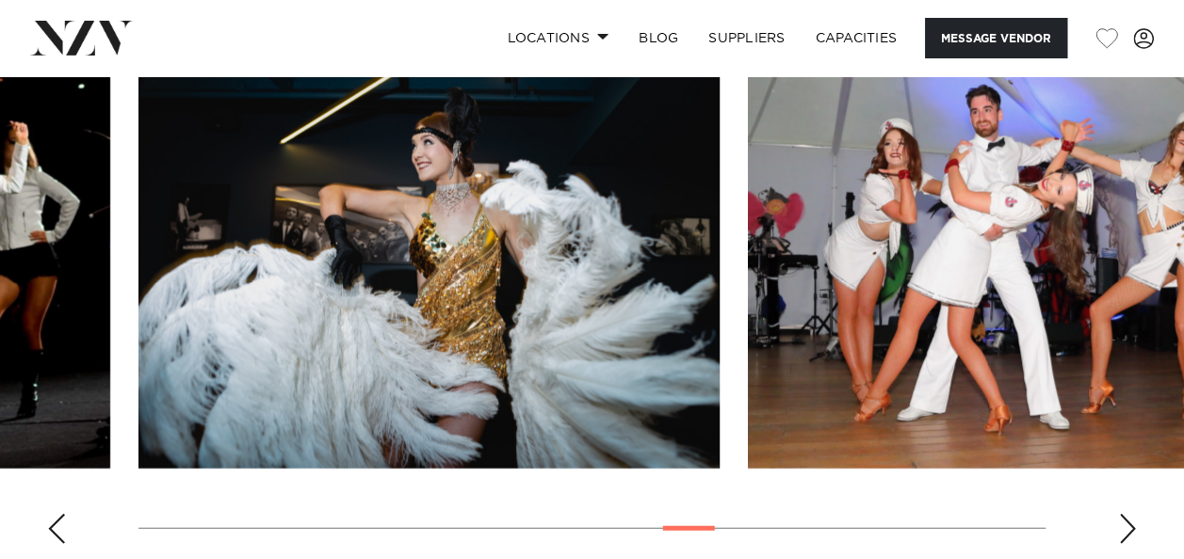
click at [1130, 522] on div "Next slide" at bounding box center [1127, 529] width 19 height 30
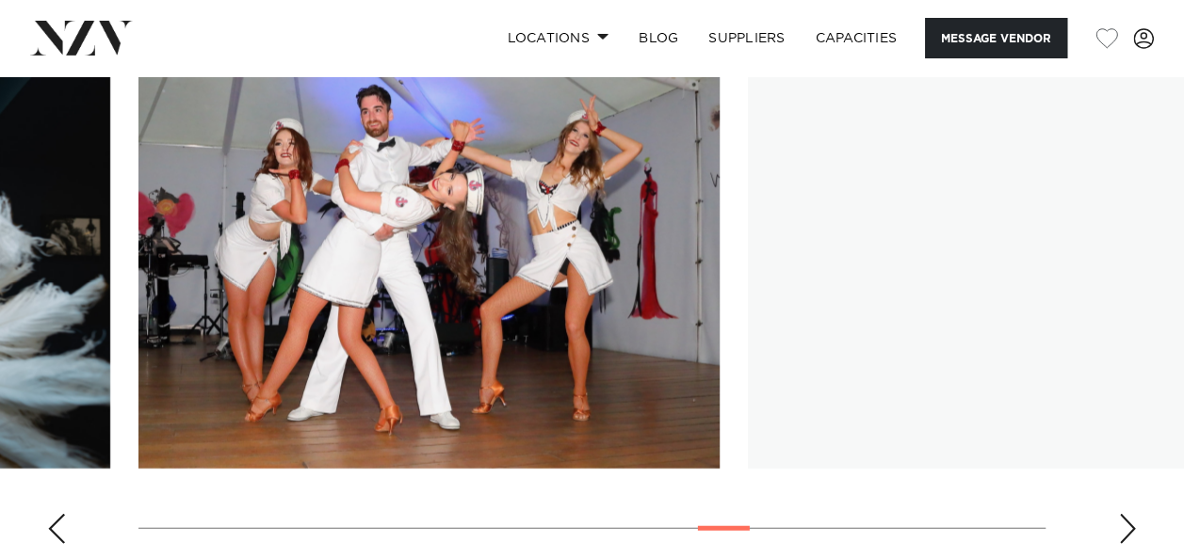
click at [1130, 522] on div "Next slide" at bounding box center [1127, 529] width 19 height 30
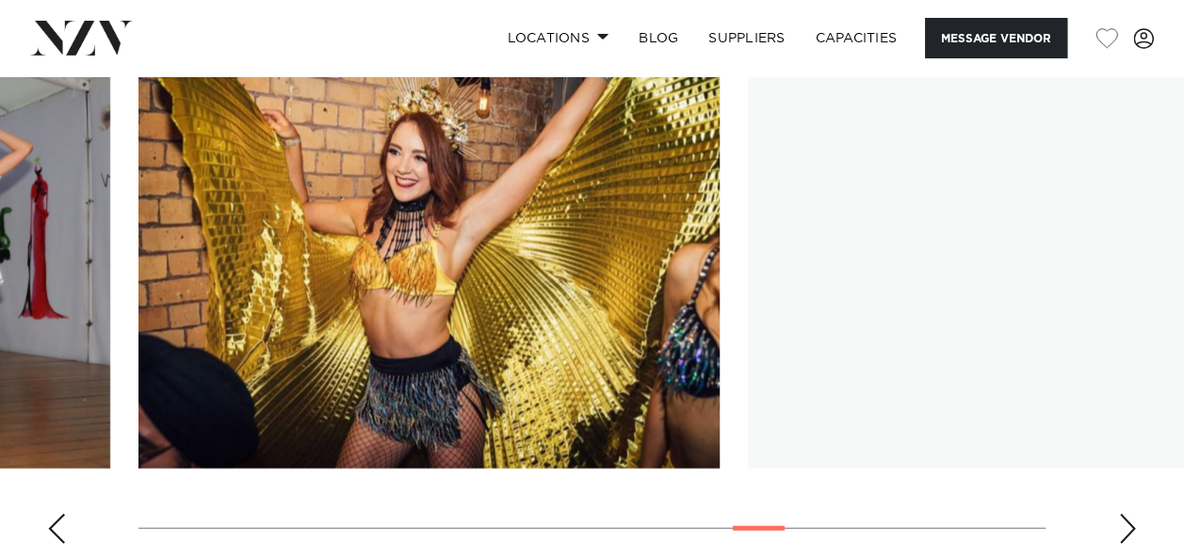
click at [1130, 522] on div "Next slide" at bounding box center [1127, 529] width 19 height 30
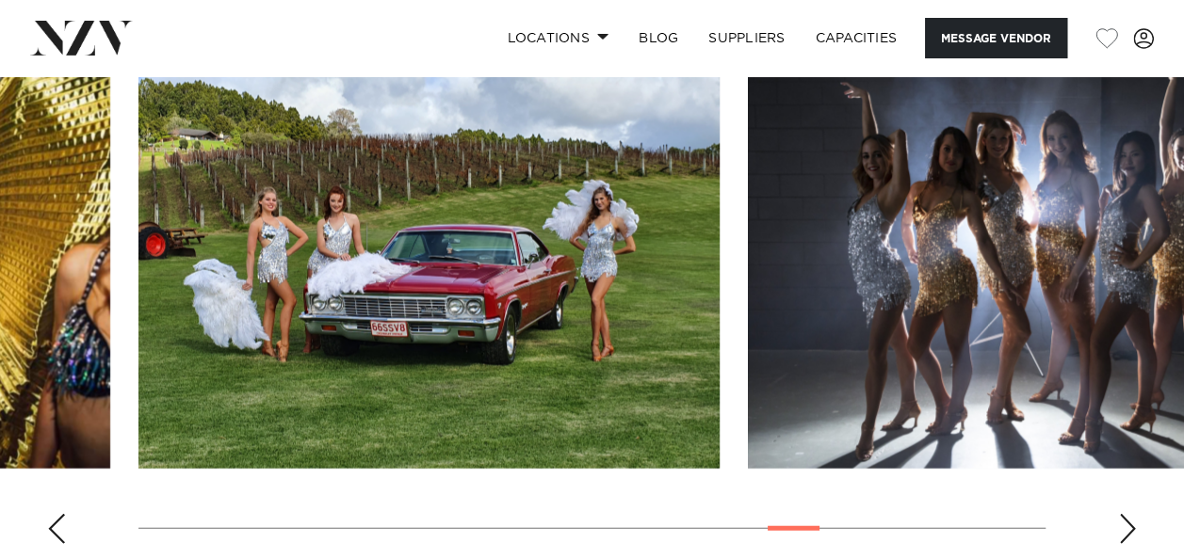
click at [1130, 522] on div "Next slide" at bounding box center [1127, 529] width 19 height 30
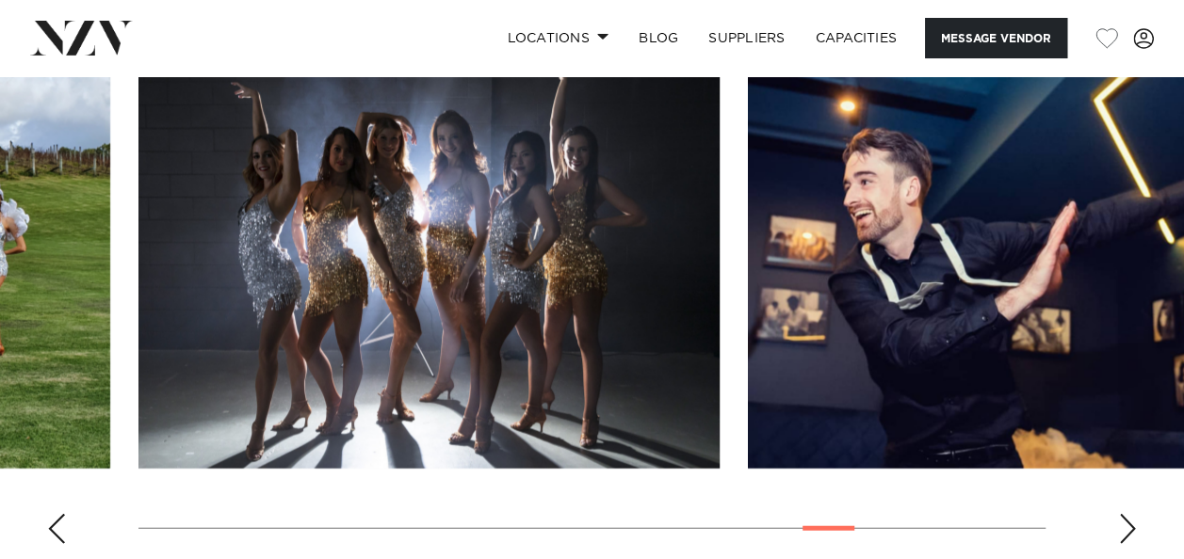
click at [1130, 522] on div "Next slide" at bounding box center [1127, 529] width 19 height 30
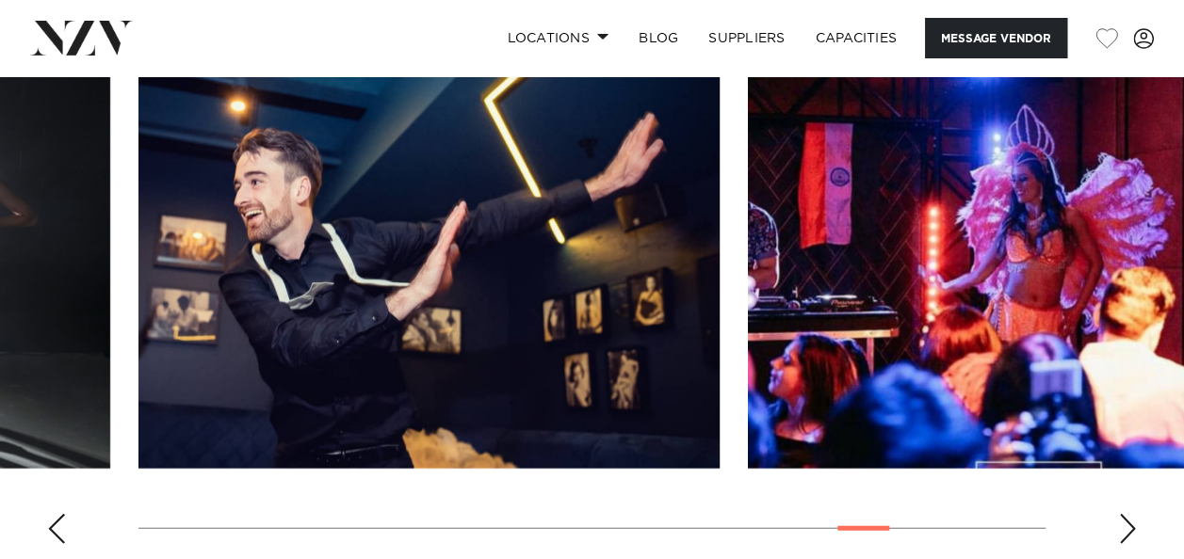
click at [1130, 522] on div "Next slide" at bounding box center [1127, 529] width 19 height 30
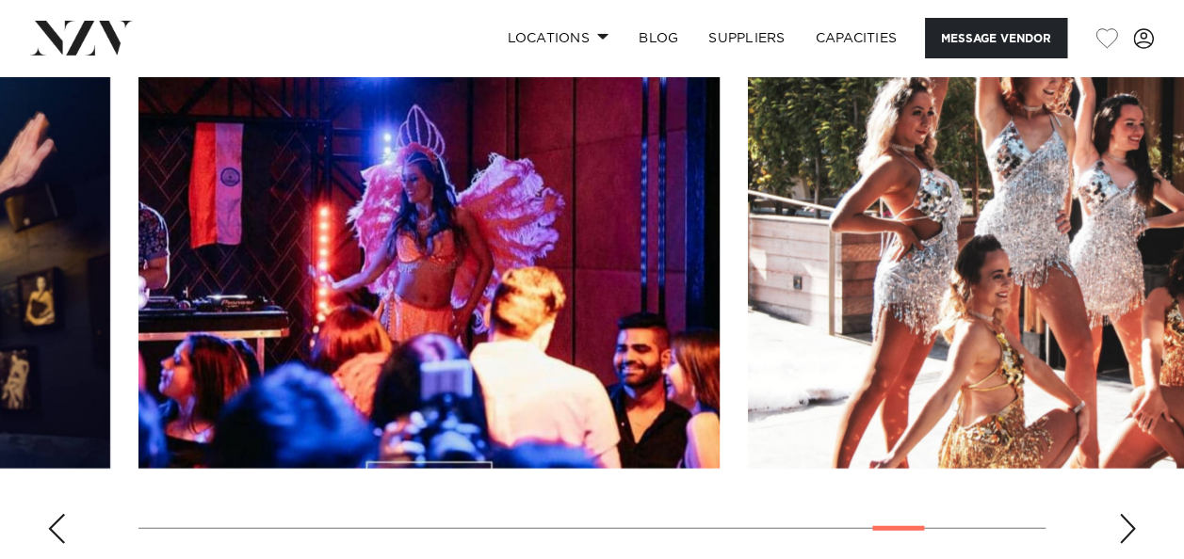
click at [1130, 522] on div "Next slide" at bounding box center [1127, 529] width 19 height 30
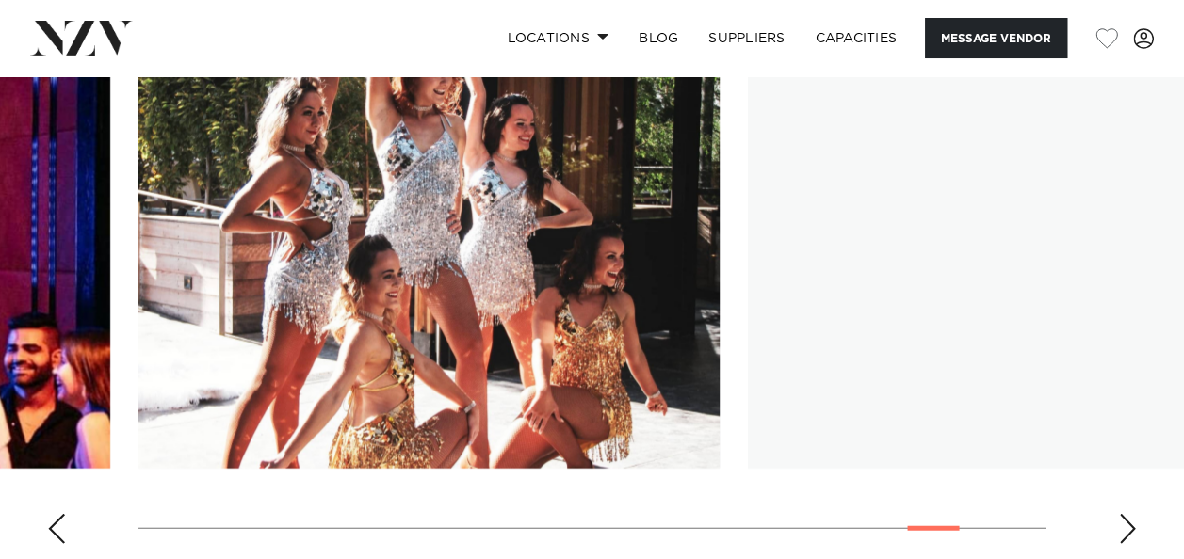
click at [1130, 522] on div "Next slide" at bounding box center [1127, 529] width 19 height 30
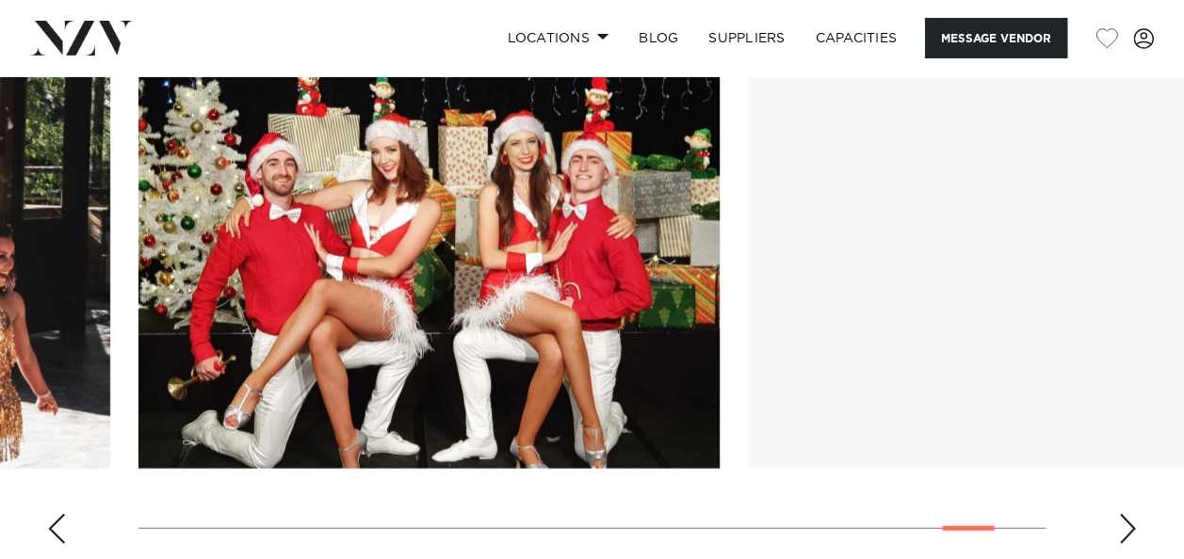
click at [1130, 522] on div "Next slide" at bounding box center [1127, 529] width 19 height 30
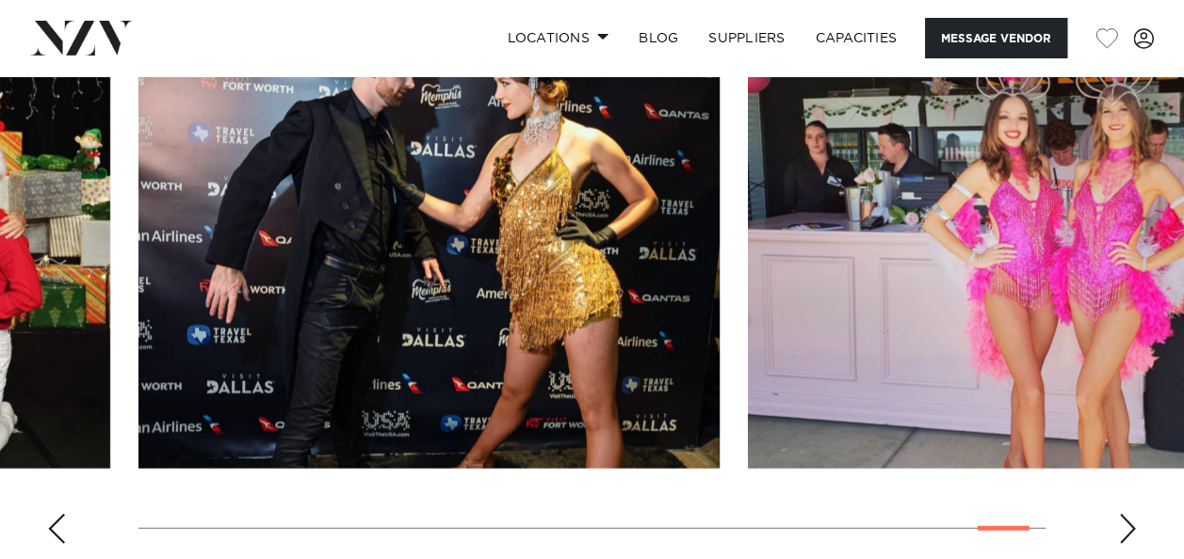
click at [1130, 523] on div "Next slide" at bounding box center [1127, 529] width 19 height 30
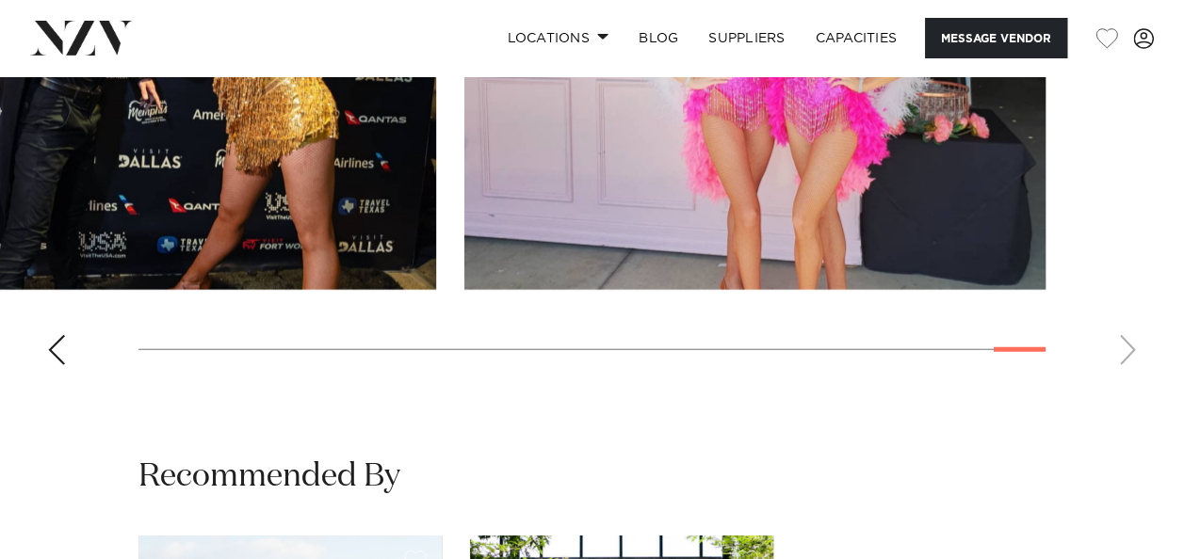
scroll to position [2354, 0]
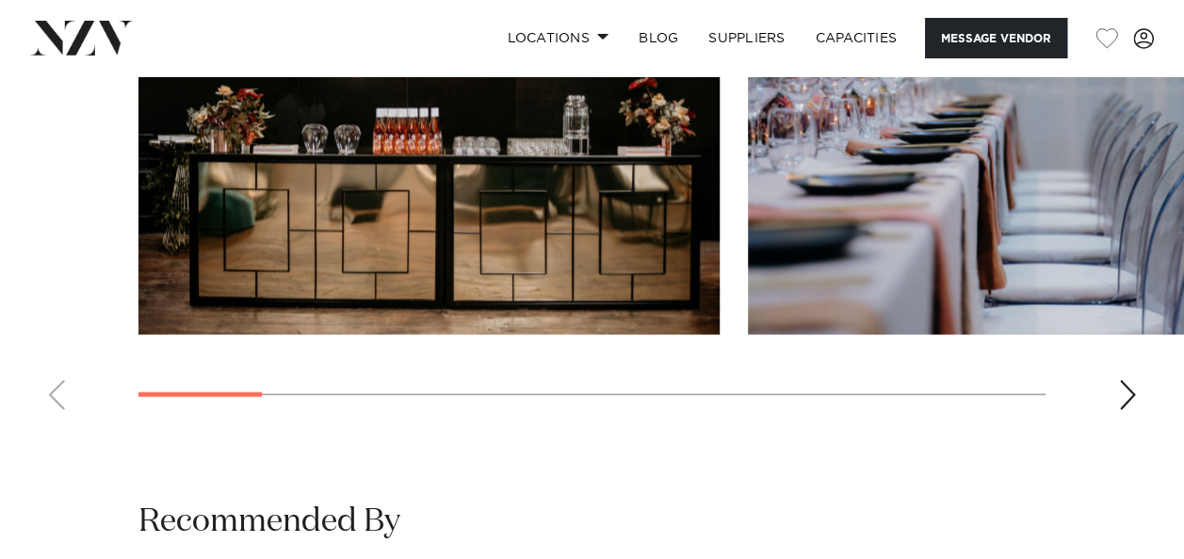
scroll to position [1789, 0]
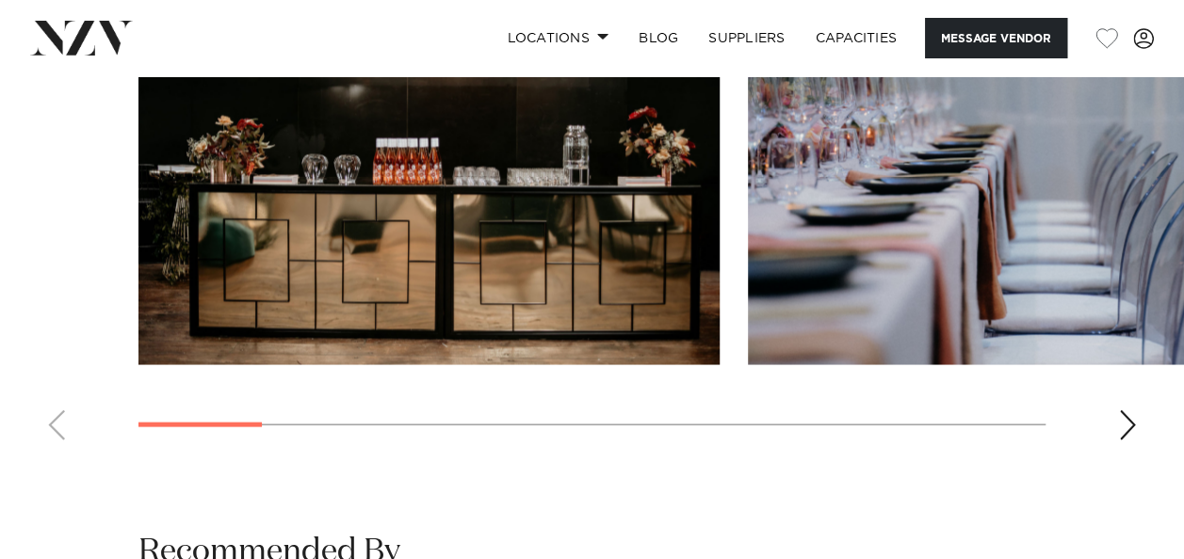
click at [1129, 411] on div "Next slide" at bounding box center [1127, 426] width 19 height 30
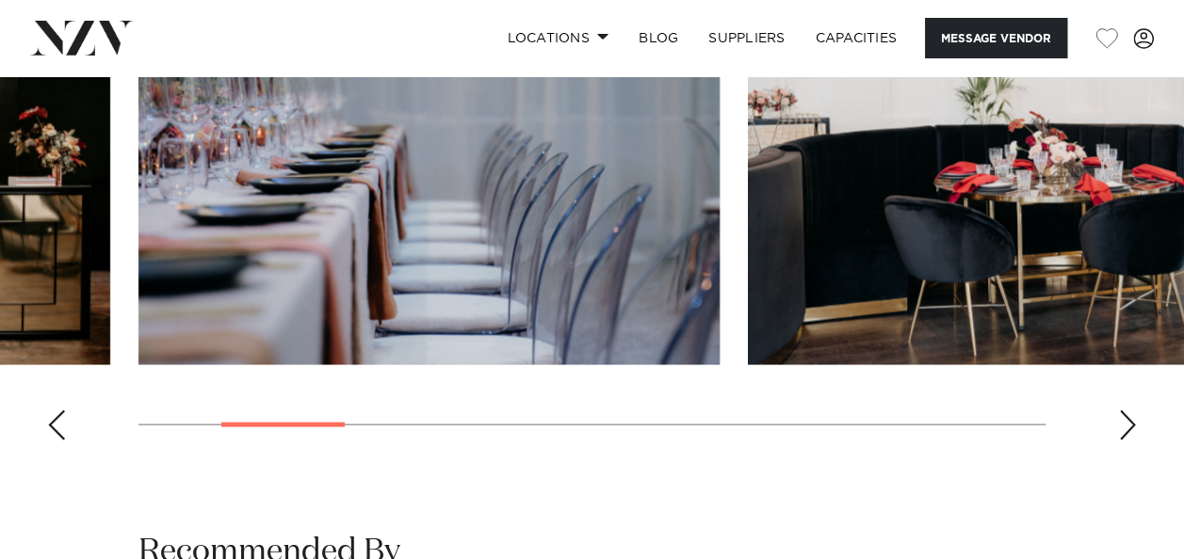
click at [1129, 411] on div "Next slide" at bounding box center [1127, 426] width 19 height 30
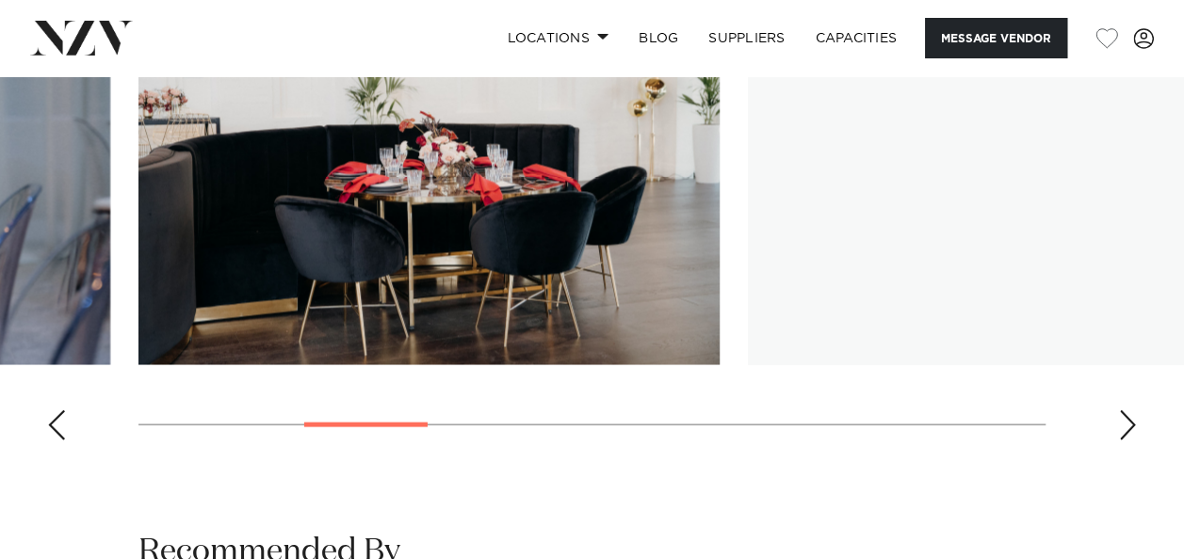
click at [1129, 411] on div "Next slide" at bounding box center [1127, 426] width 19 height 30
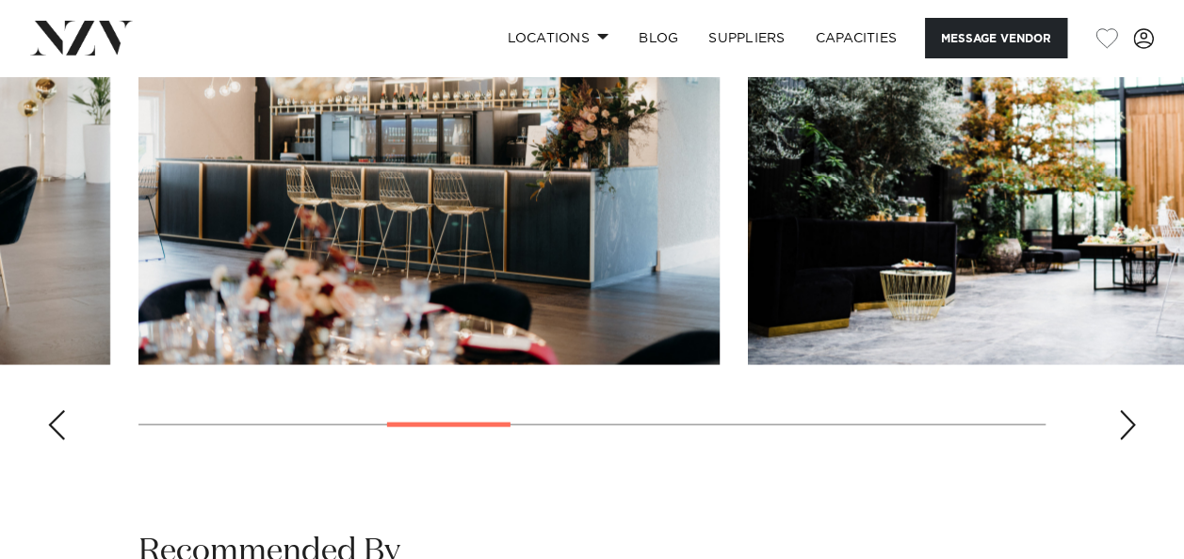
click at [1129, 411] on div "Next slide" at bounding box center [1127, 426] width 19 height 30
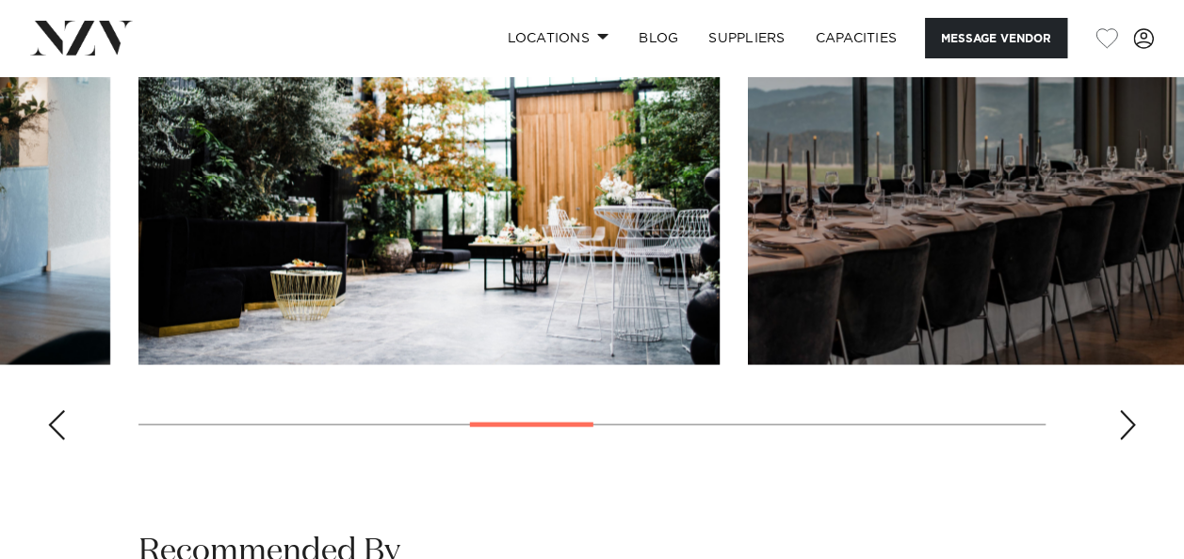
click at [1129, 411] on div "Next slide" at bounding box center [1127, 426] width 19 height 30
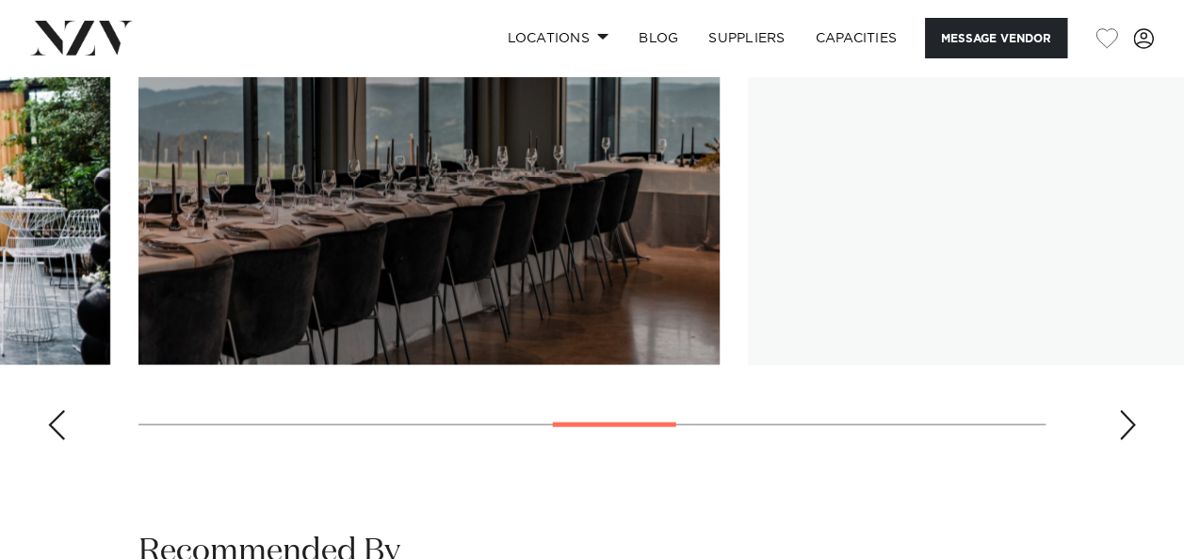
click at [1129, 411] on div "Next slide" at bounding box center [1127, 426] width 19 height 30
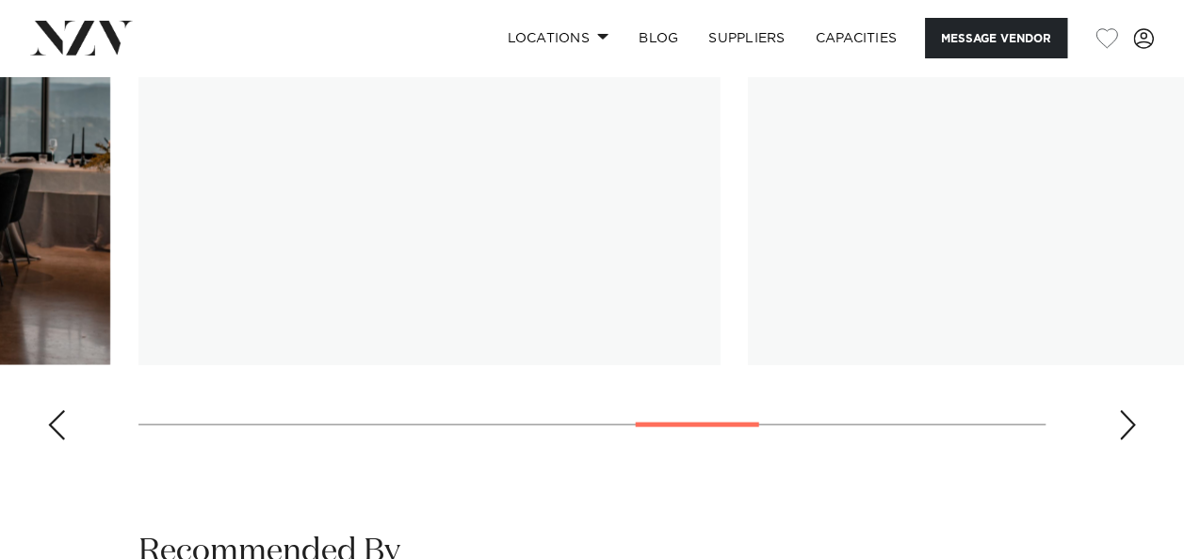
click at [1129, 411] on div "Next slide" at bounding box center [1127, 426] width 19 height 30
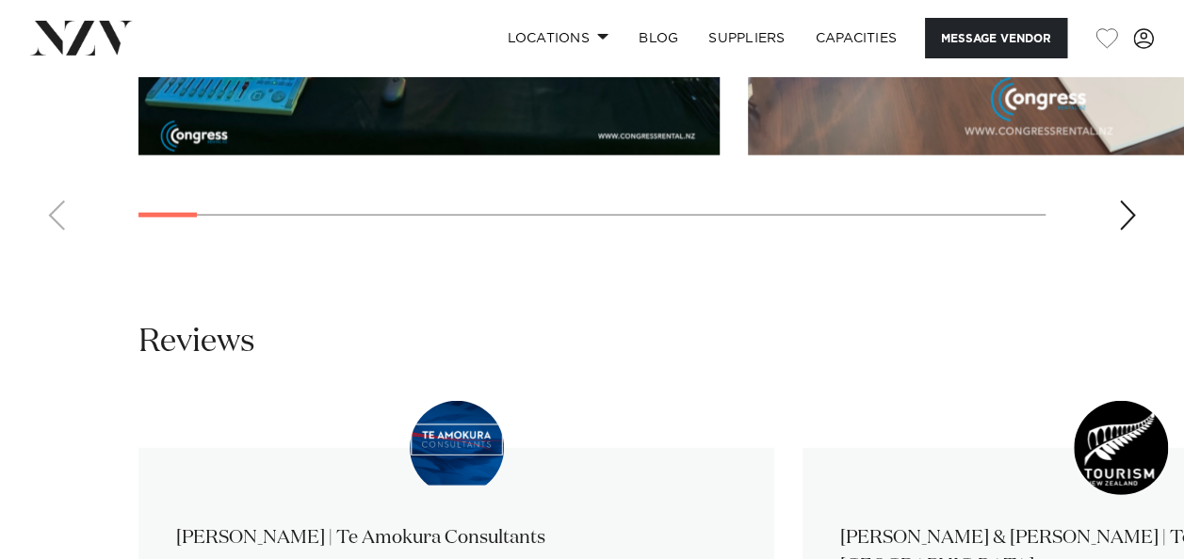
scroll to position [2637, 0]
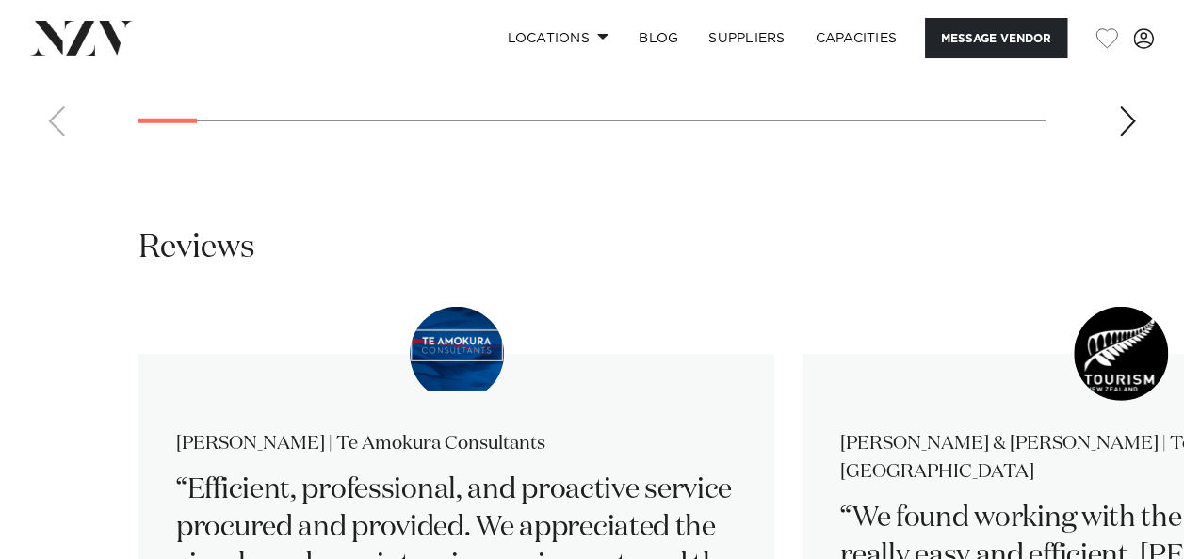
click at [1127, 137] on div "Next slide" at bounding box center [1127, 121] width 19 height 30
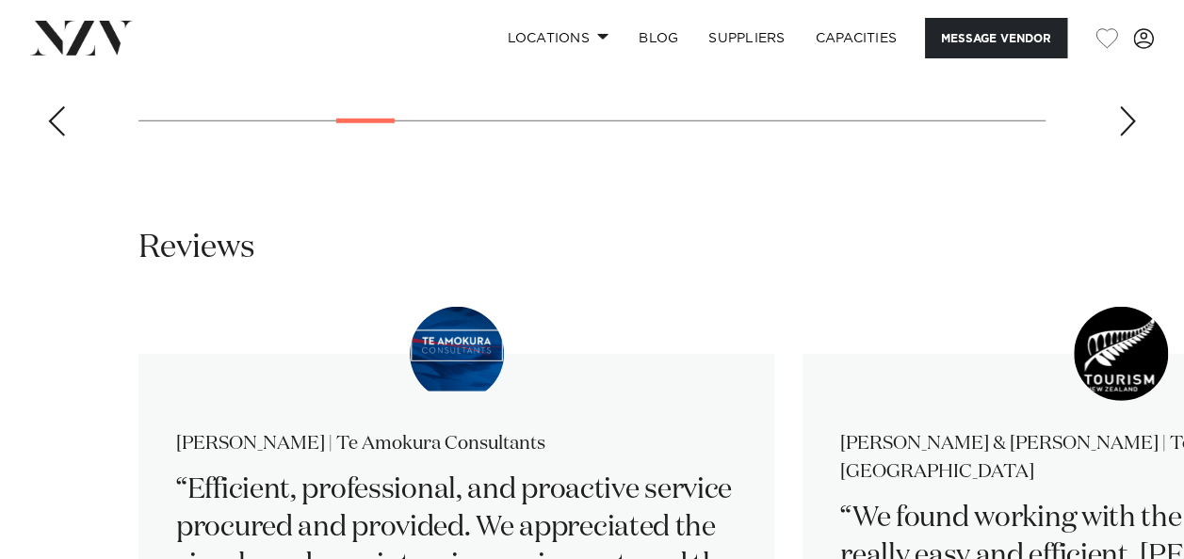
click at [1127, 137] on div "Next slide" at bounding box center [1127, 121] width 19 height 30
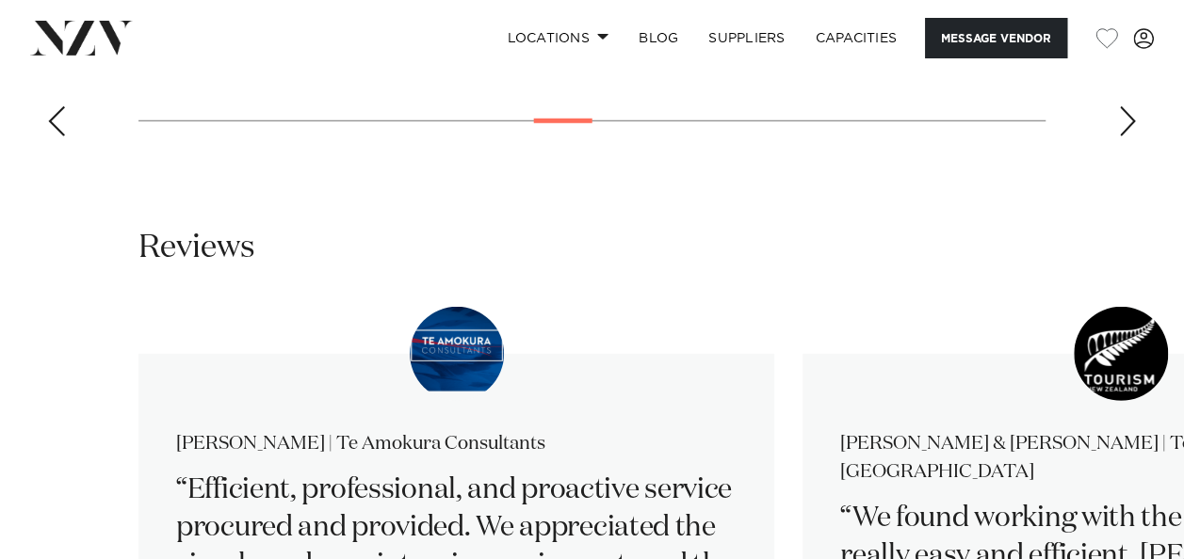
click at [1127, 137] on div "Next slide" at bounding box center [1127, 121] width 19 height 30
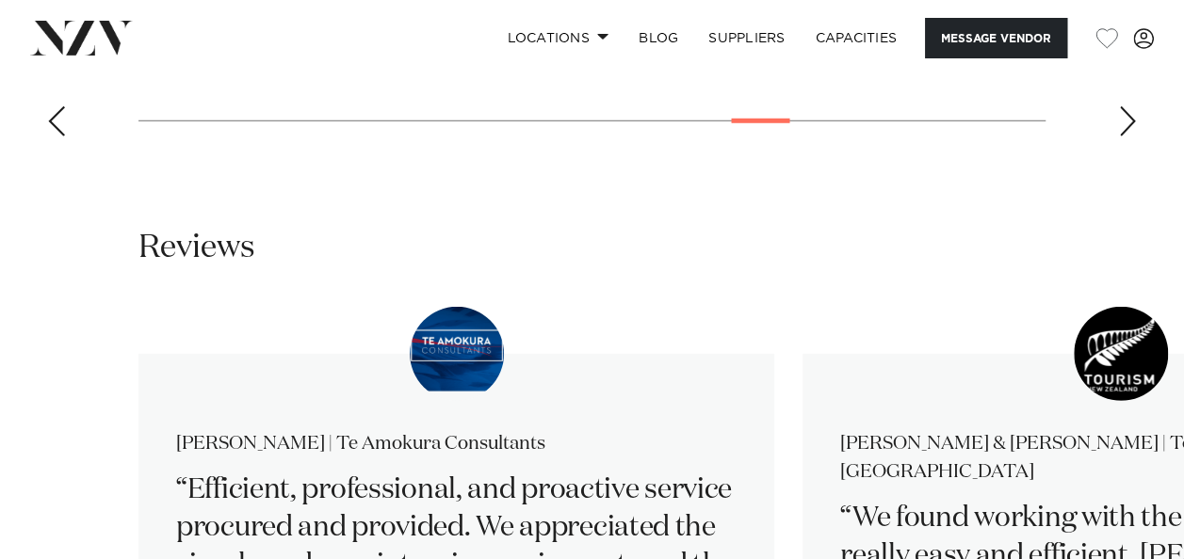
click at [1127, 137] on div "Next slide" at bounding box center [1127, 121] width 19 height 30
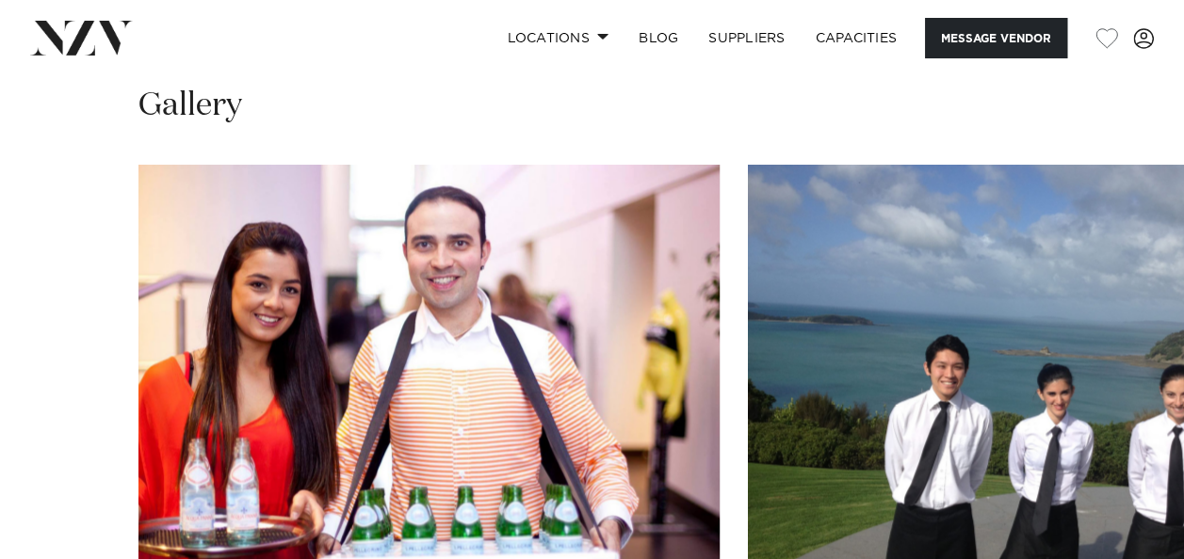
scroll to position [1601, 0]
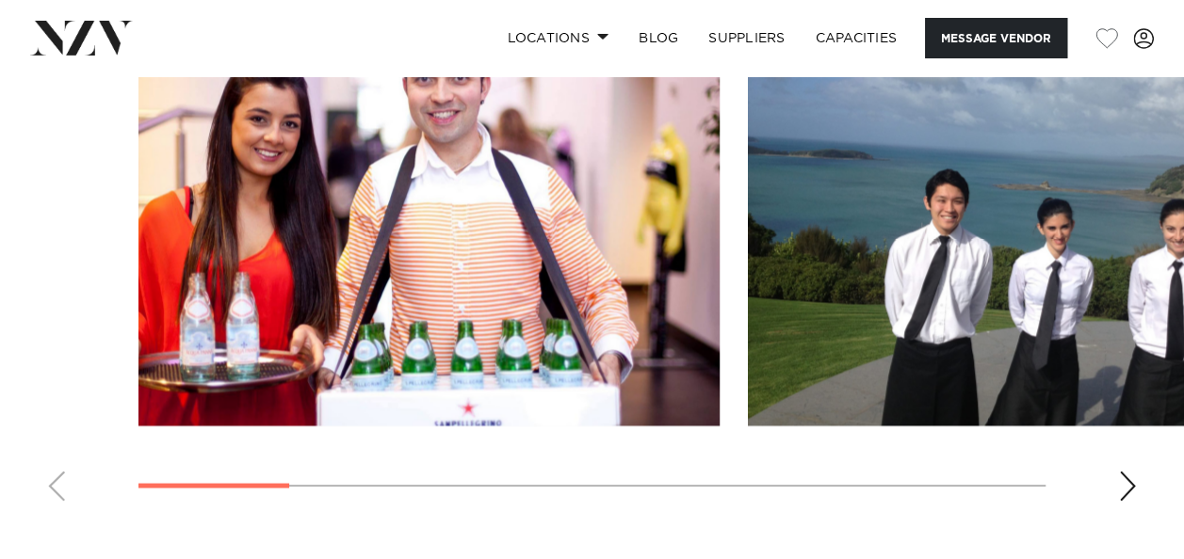
click at [1124, 471] on div "Next slide" at bounding box center [1127, 486] width 19 height 30
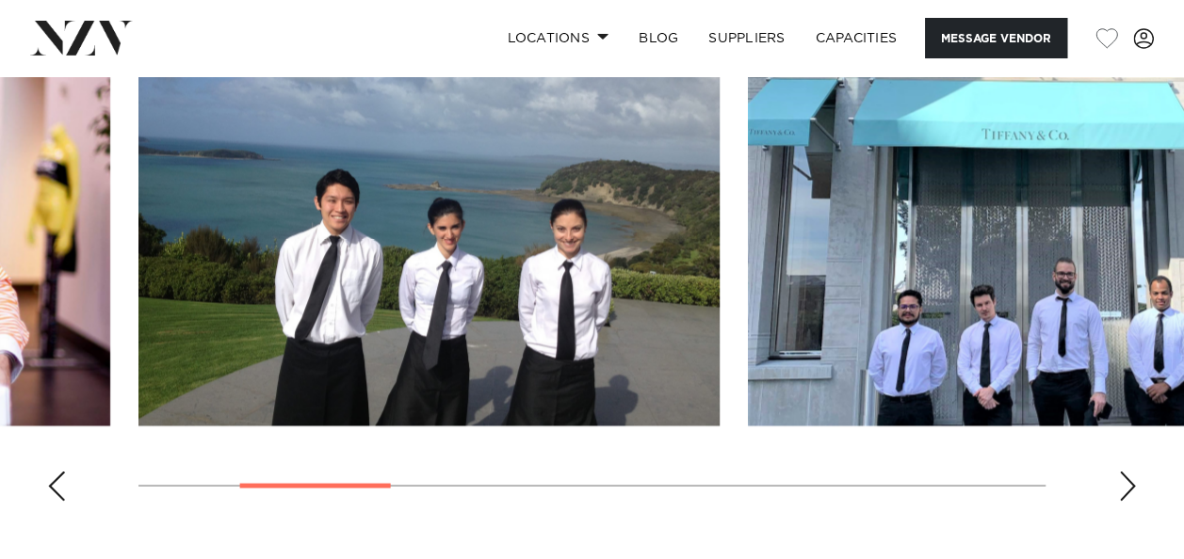
click at [1124, 471] on div "Next slide" at bounding box center [1127, 486] width 19 height 30
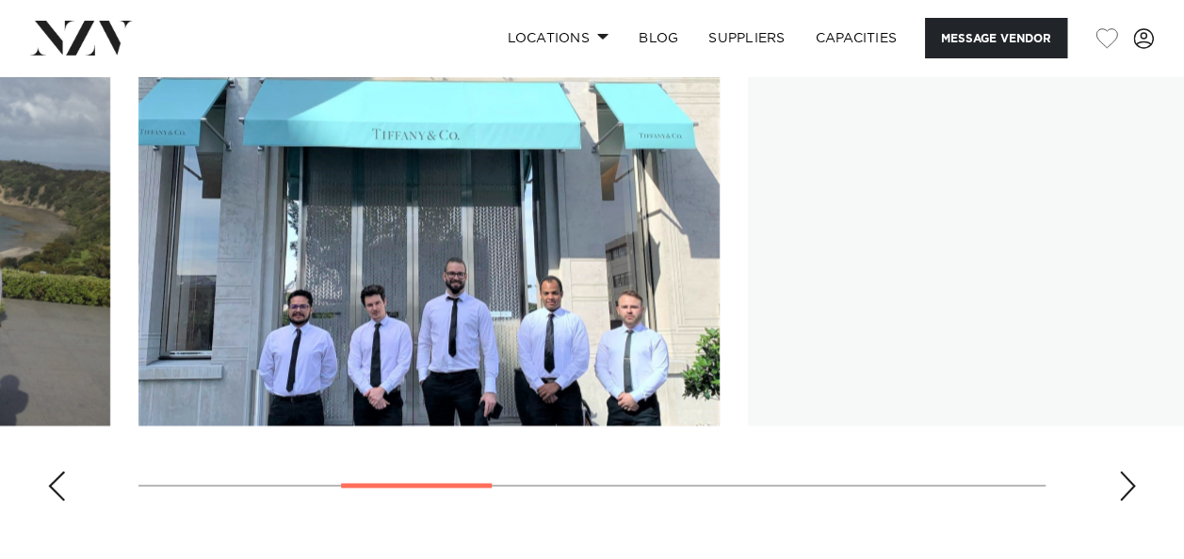
click at [1124, 471] on div "Next slide" at bounding box center [1127, 486] width 19 height 30
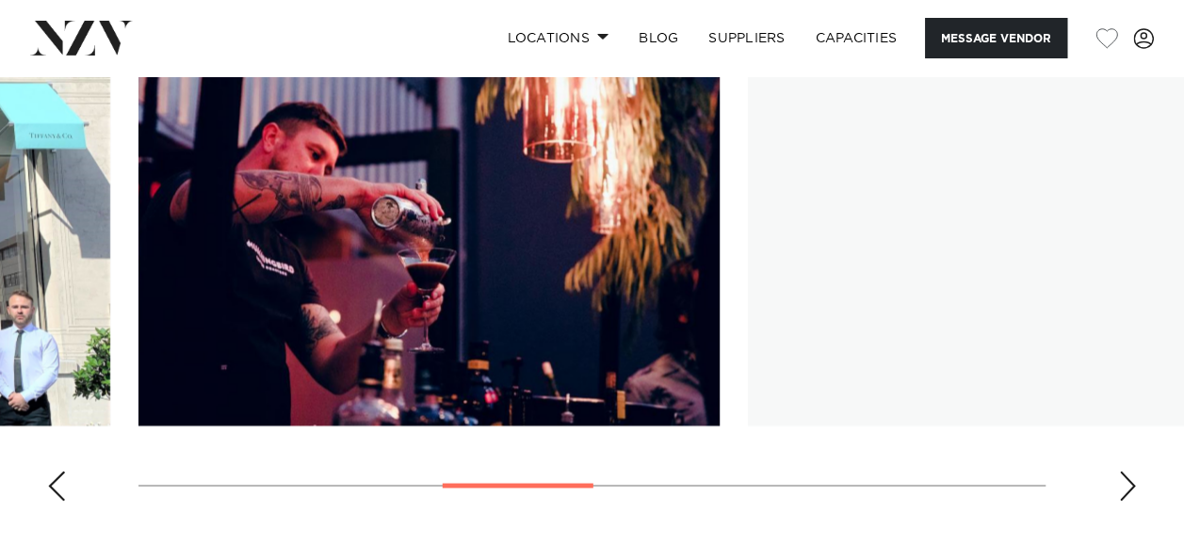
click at [1124, 471] on div "Next slide" at bounding box center [1127, 486] width 19 height 30
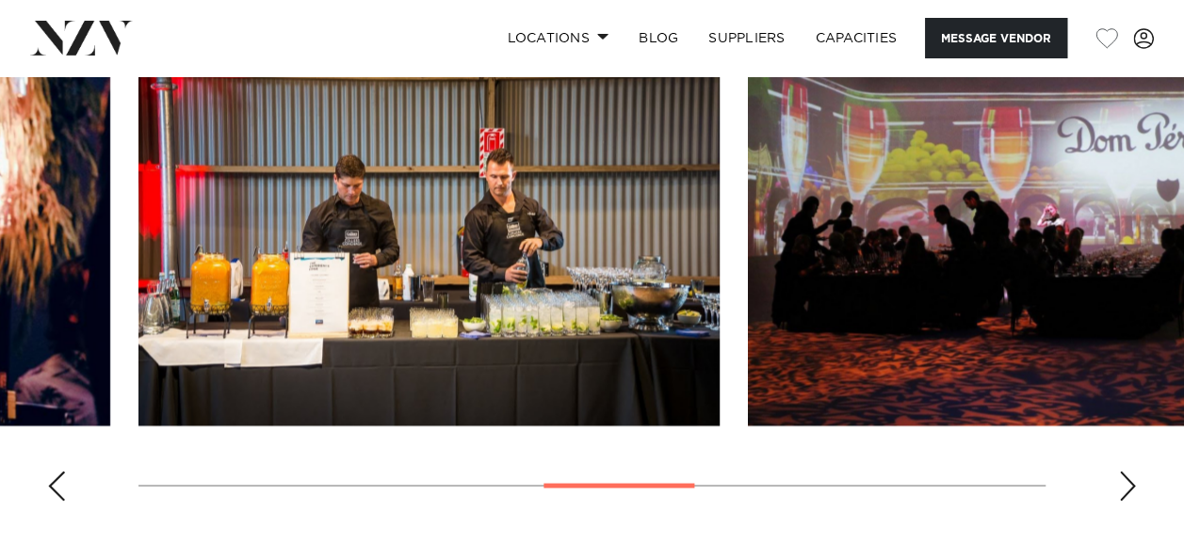
click at [1124, 471] on div "Next slide" at bounding box center [1127, 486] width 19 height 30
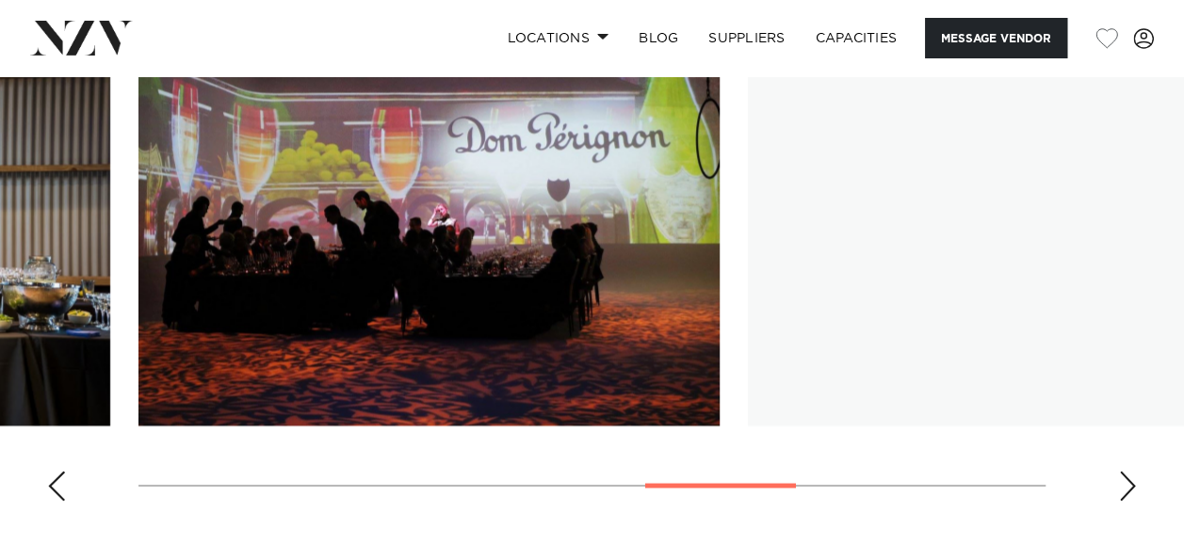
click at [1124, 471] on div "Next slide" at bounding box center [1127, 486] width 19 height 30
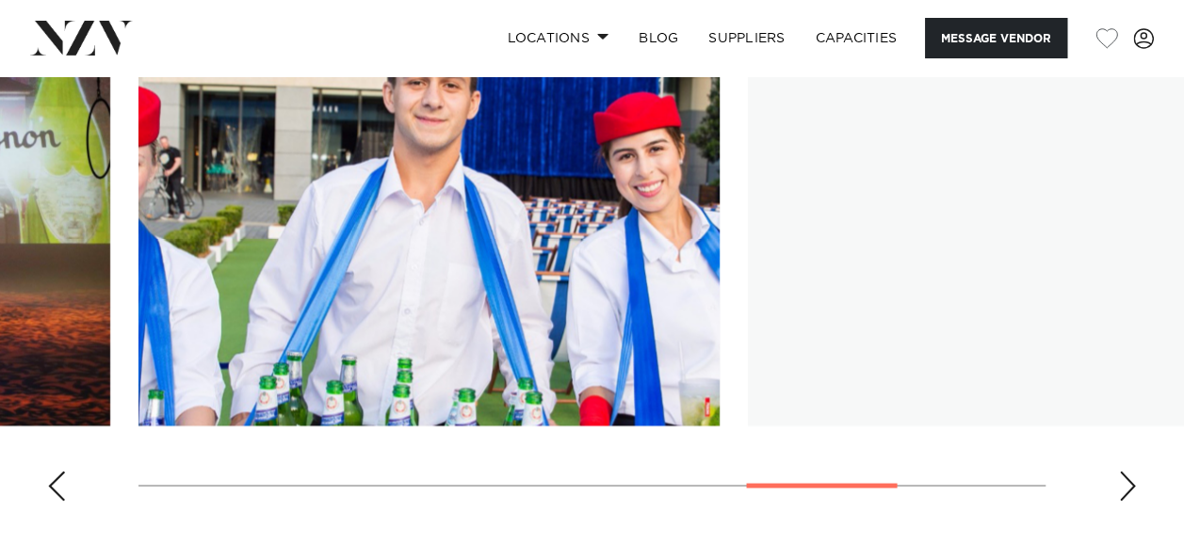
click at [1122, 471] on div "Next slide" at bounding box center [1127, 486] width 19 height 30
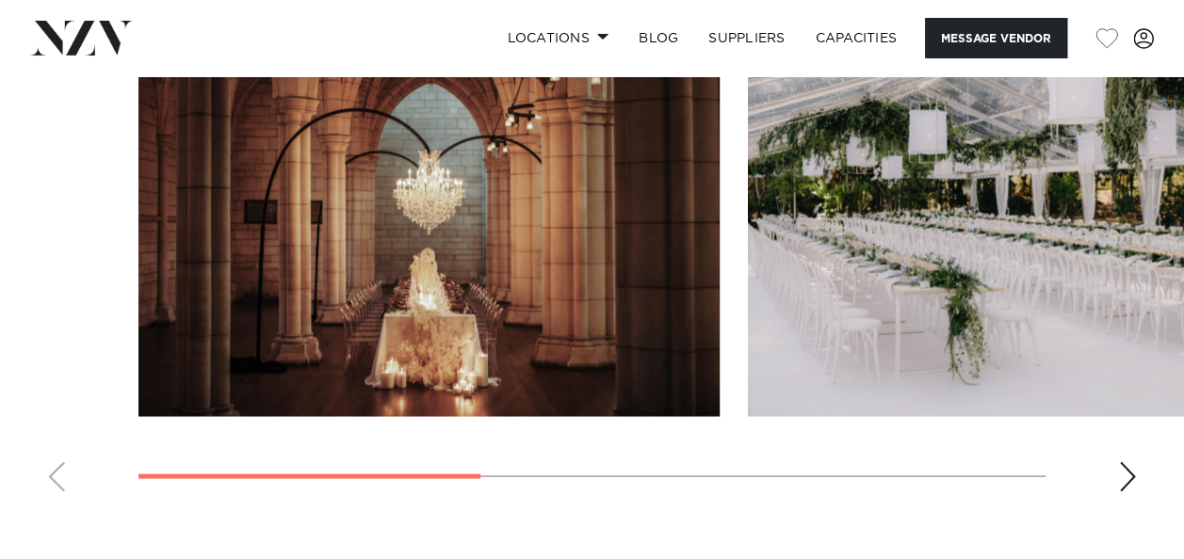
scroll to position [1695, 0]
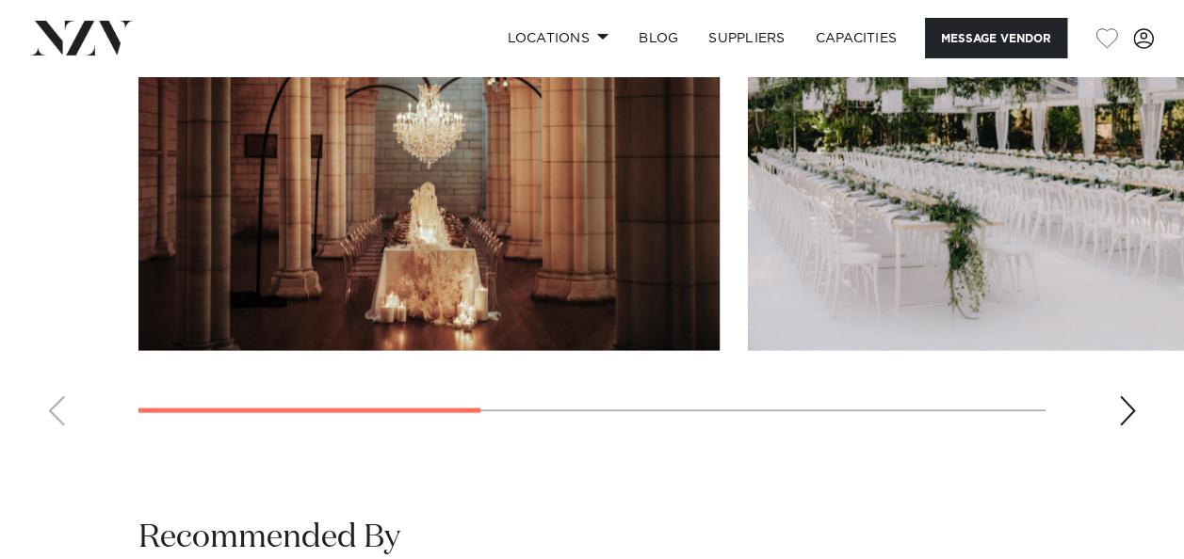
click at [1132, 395] on div "Next slide" at bounding box center [1127, 410] width 19 height 30
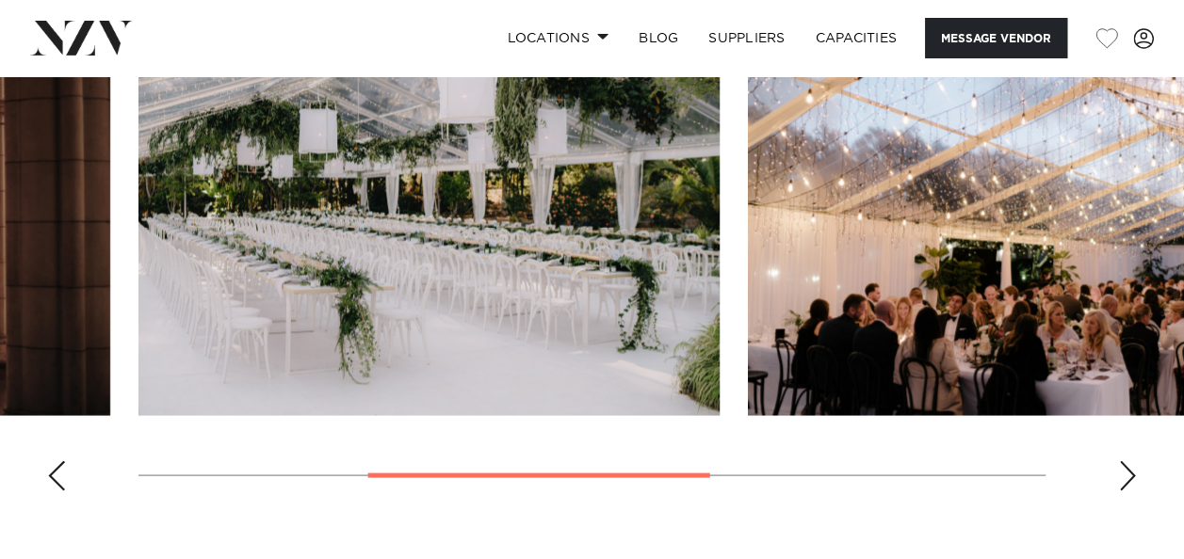
scroll to position [1601, 0]
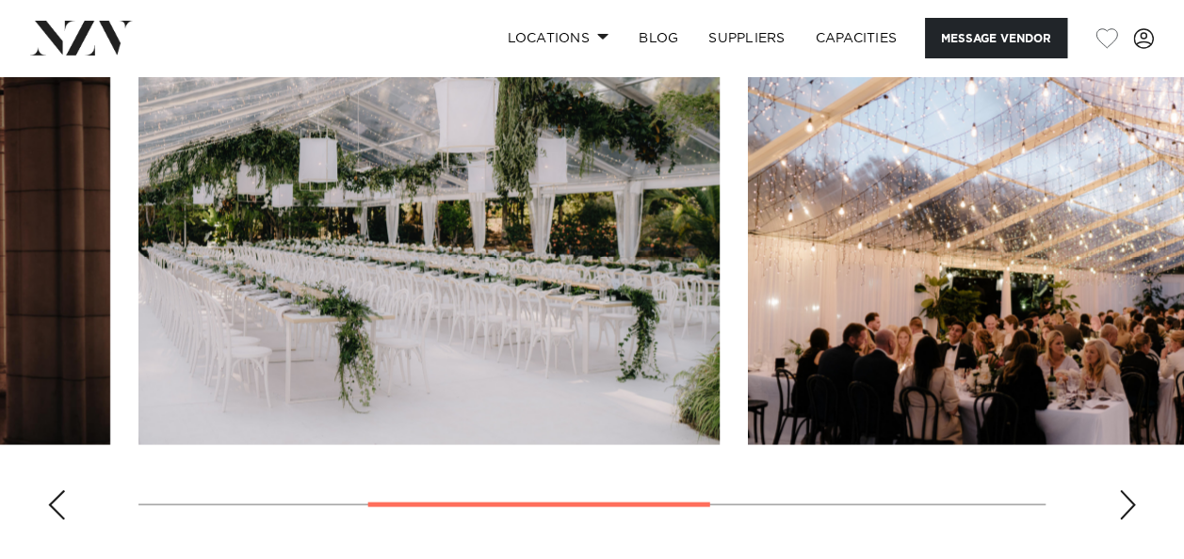
click at [1121, 490] on div "Next slide" at bounding box center [1127, 505] width 19 height 30
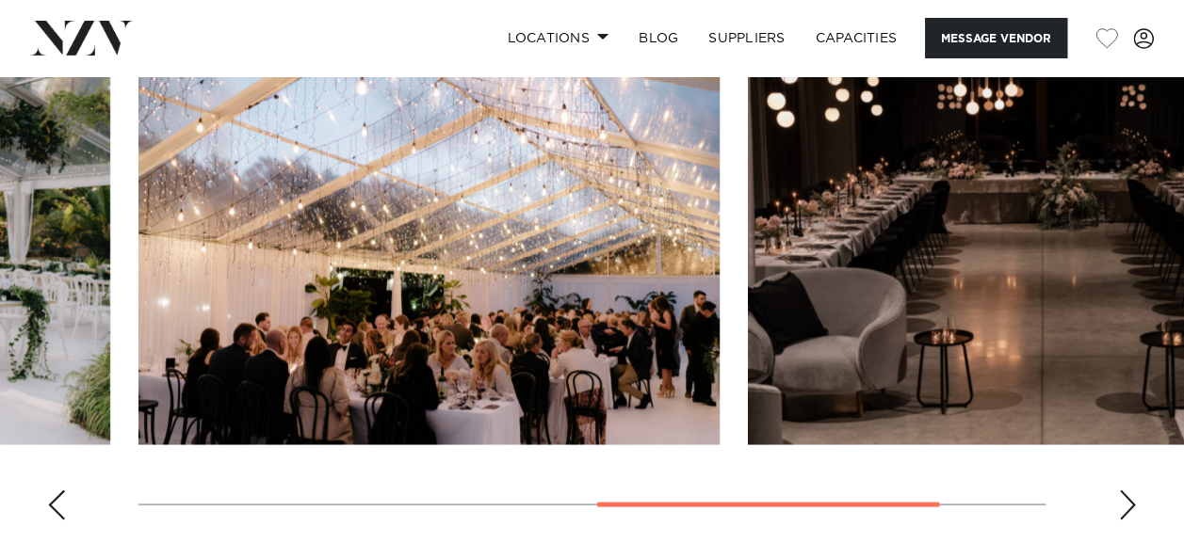
click at [1123, 490] on div "Next slide" at bounding box center [1127, 505] width 19 height 30
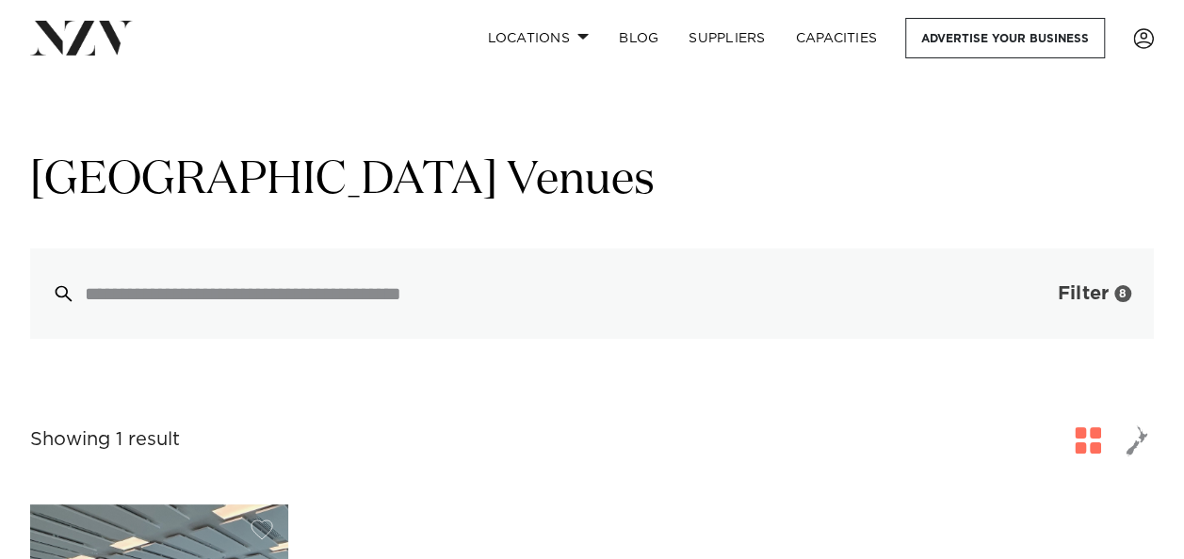
click at [1071, 299] on span "Filter" at bounding box center [1082, 293] width 51 height 19
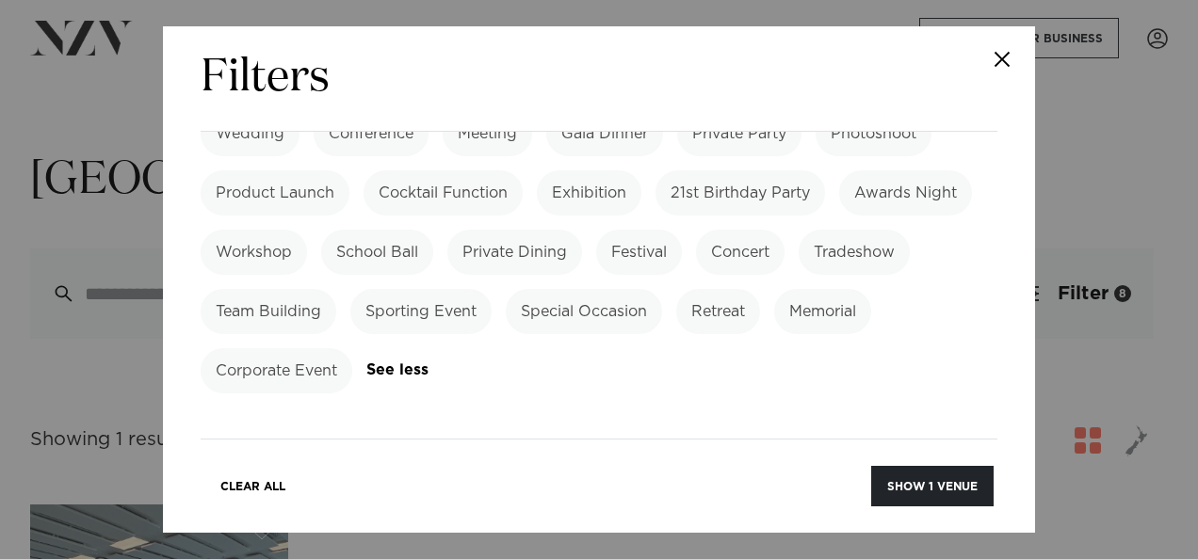
scroll to position [1036, 0]
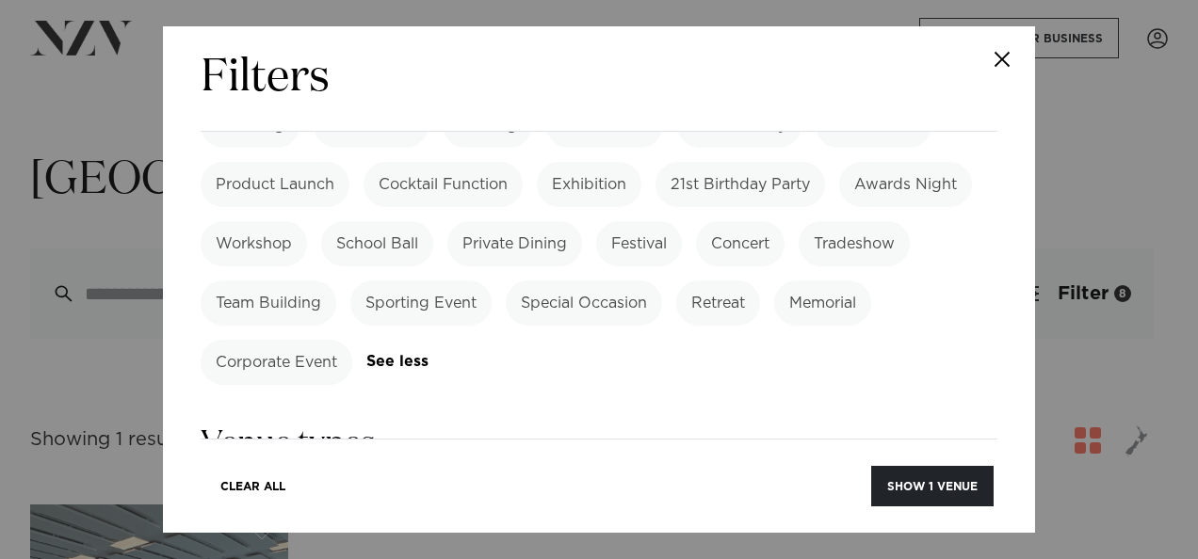
click at [412, 488] on label "Beachside" at bounding box center [382, 510] width 106 height 45
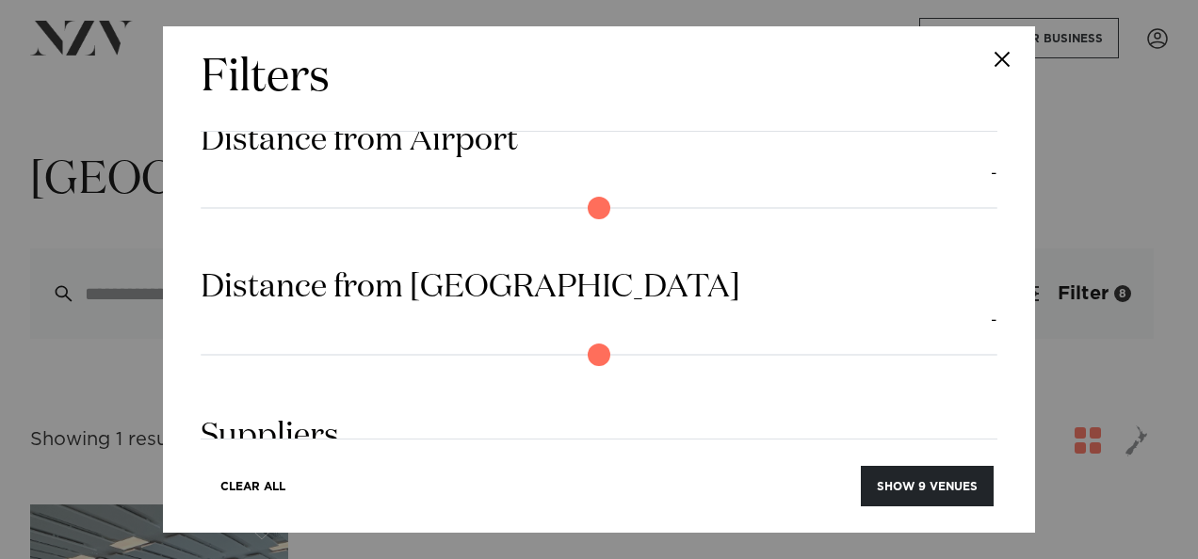
scroll to position [2897, 0]
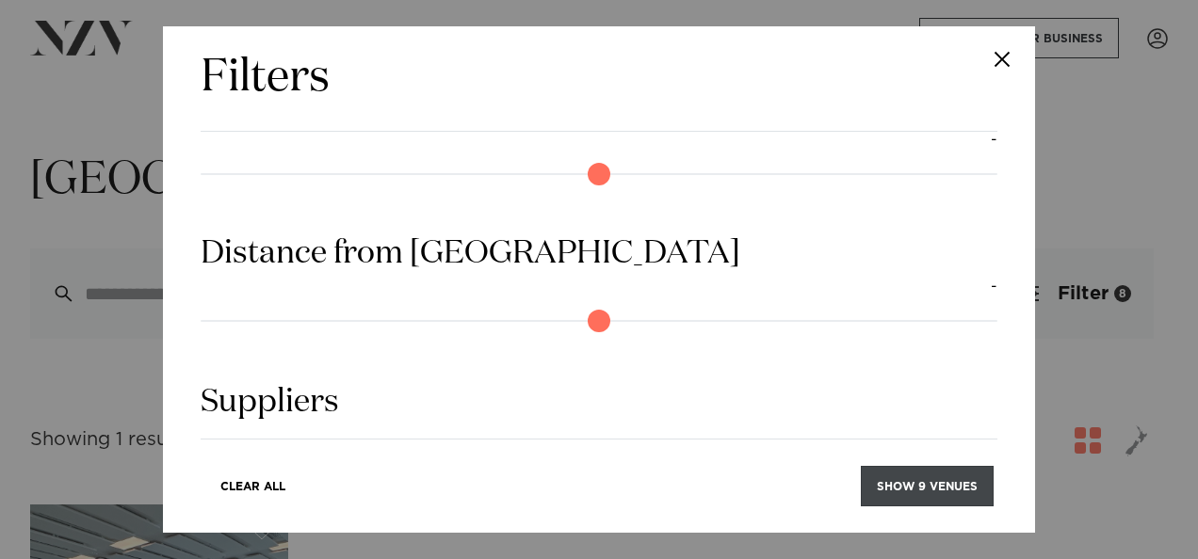
click at [931, 483] on button "Show 9 venues" at bounding box center [927, 486] width 133 height 40
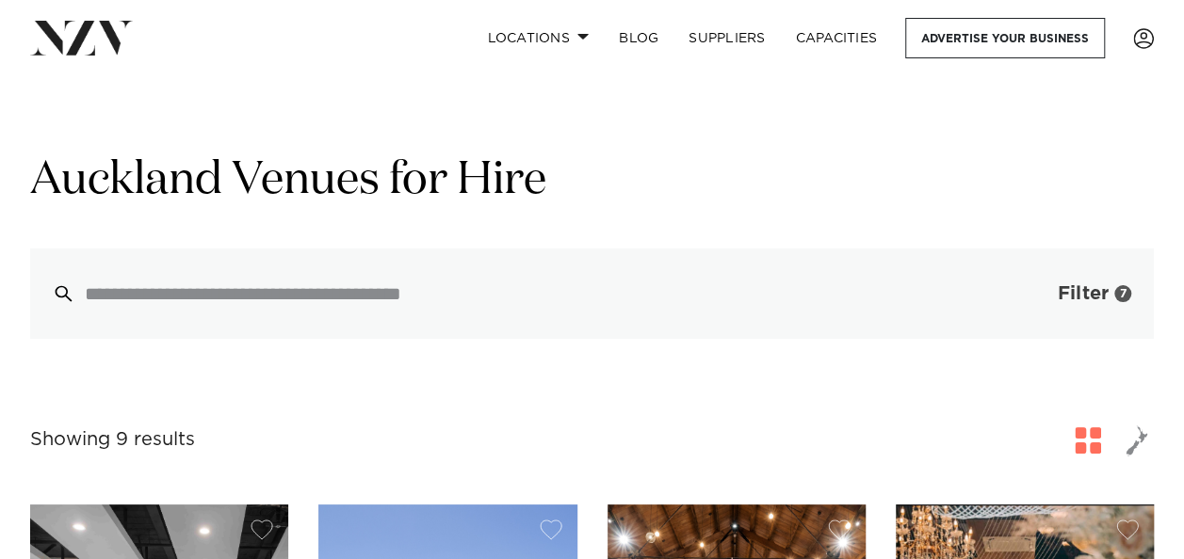
click at [1066, 303] on span "Filter" at bounding box center [1082, 293] width 51 height 19
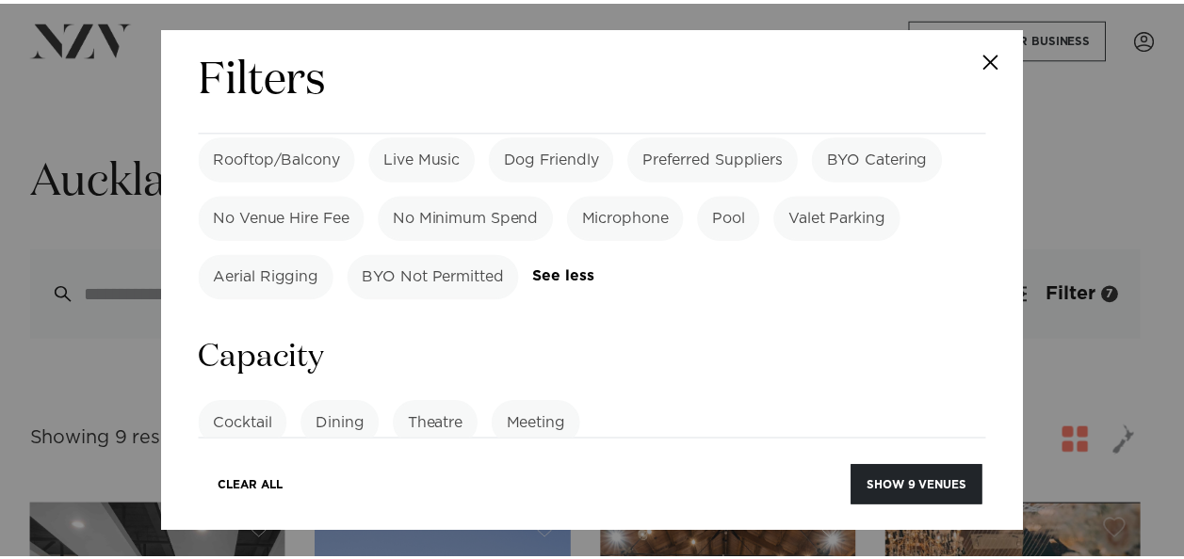
scroll to position [1952, 0]
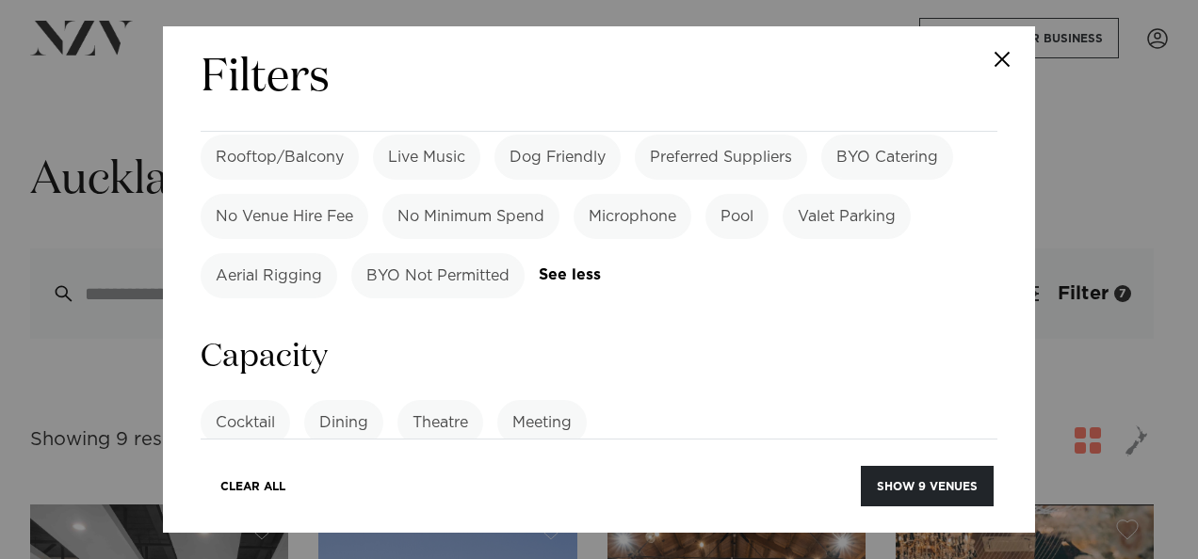
click at [303, 468] on input "***" at bounding box center [599, 493] width 797 height 51
type input "*"
type input "***"
click at [546, 400] on label "Meeting" at bounding box center [541, 422] width 89 height 45
click at [537, 400] on label "Meeting" at bounding box center [541, 422] width 89 height 45
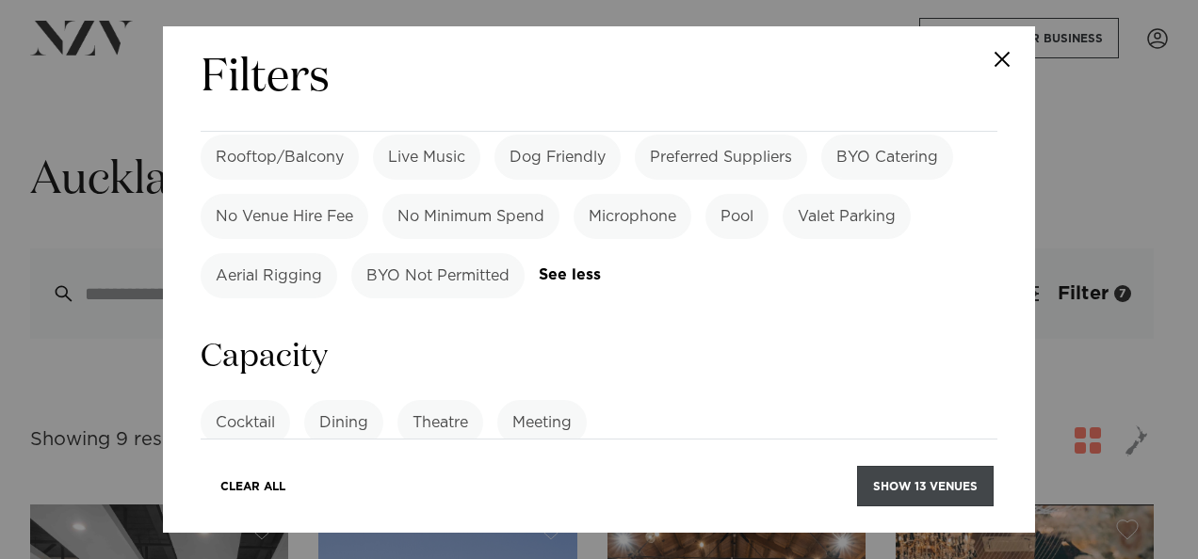
click at [908, 480] on button "Show 13 venues" at bounding box center [925, 486] width 137 height 40
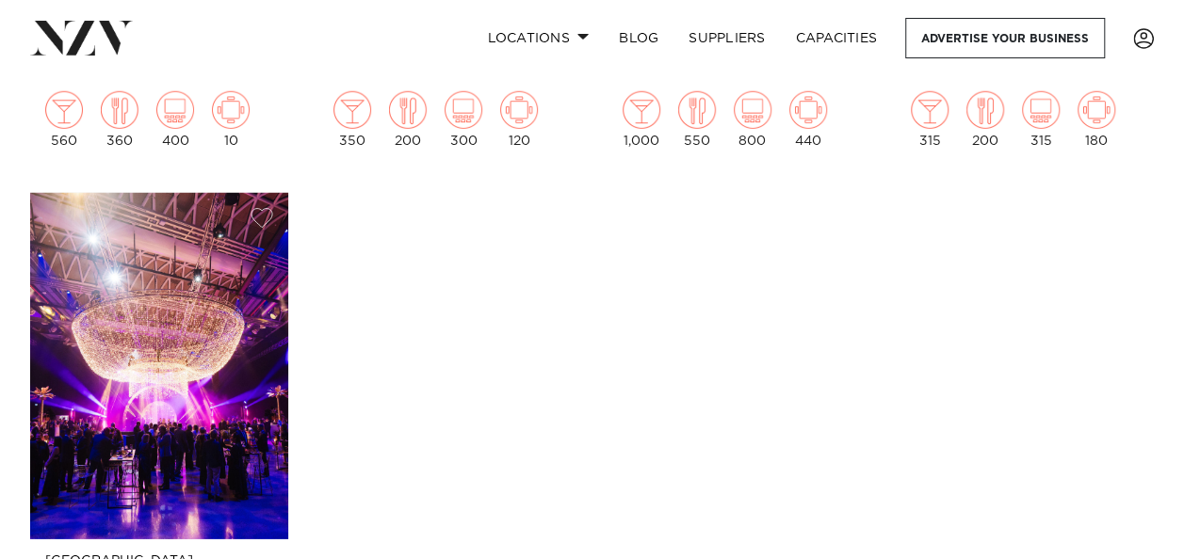
scroll to position [2731, 0]
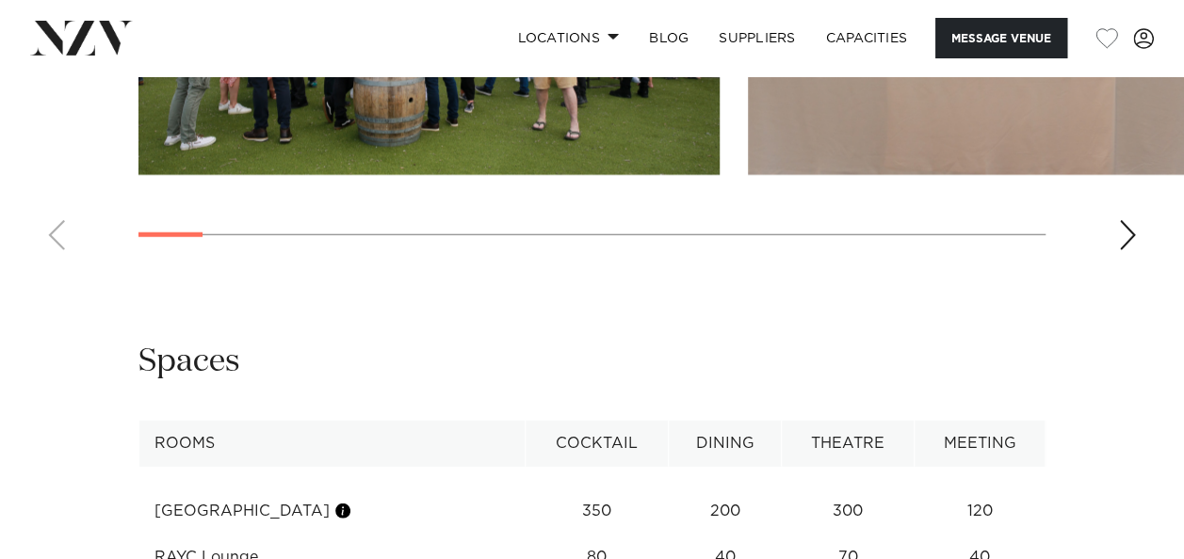
scroll to position [2637, 0]
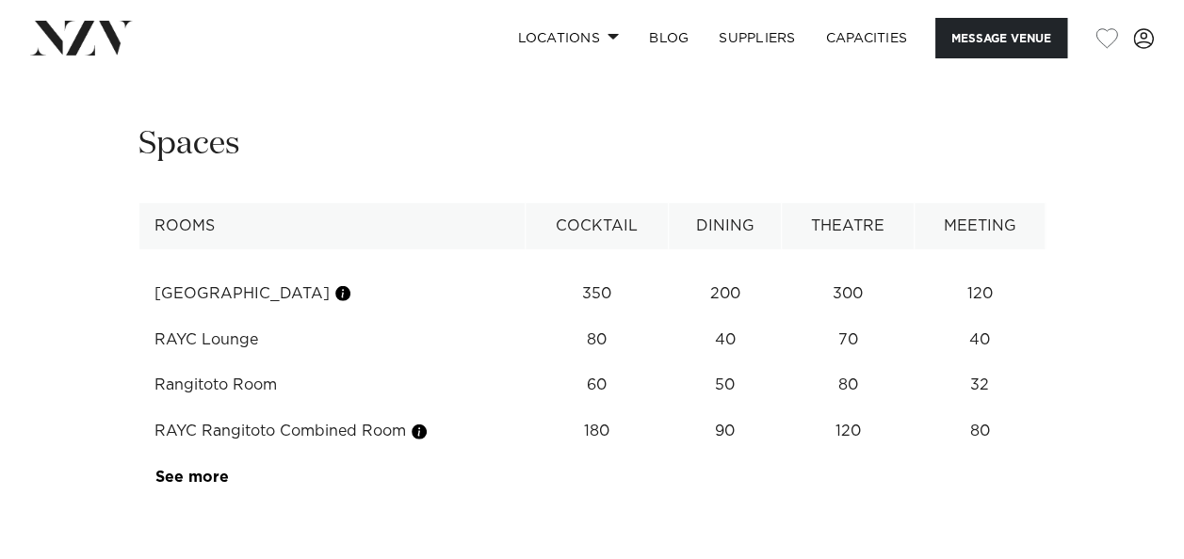
scroll to position [2542, 0]
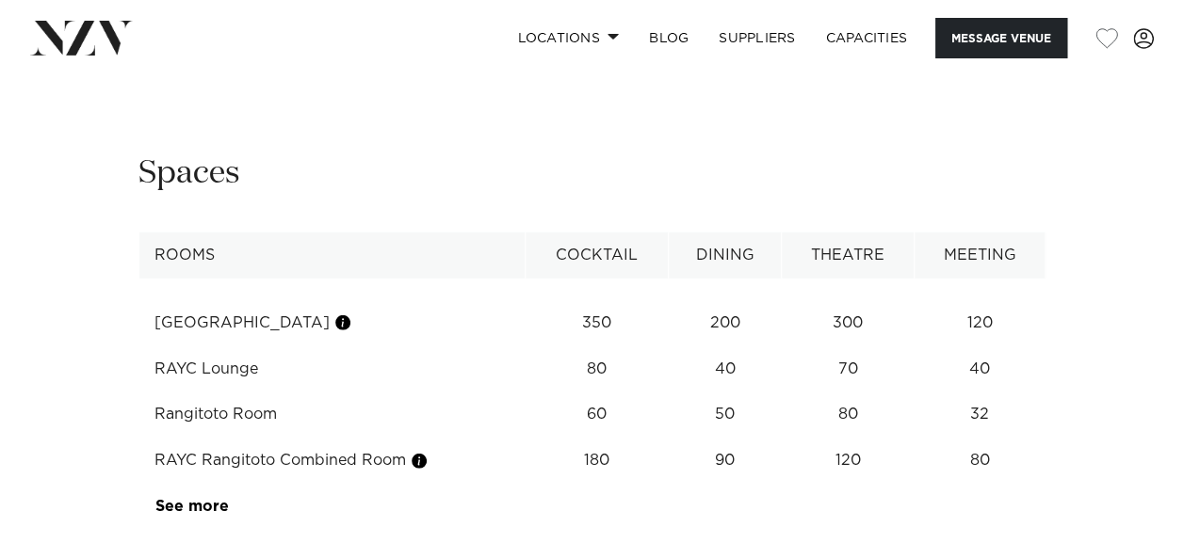
click at [1125, 62] on div "Next slide" at bounding box center [1127, 47] width 19 height 30
click at [1124, 62] on div "Next slide" at bounding box center [1127, 47] width 19 height 30
click at [1123, 62] on div "Next slide" at bounding box center [1127, 47] width 19 height 30
click at [1122, 62] on div "Next slide" at bounding box center [1127, 47] width 19 height 30
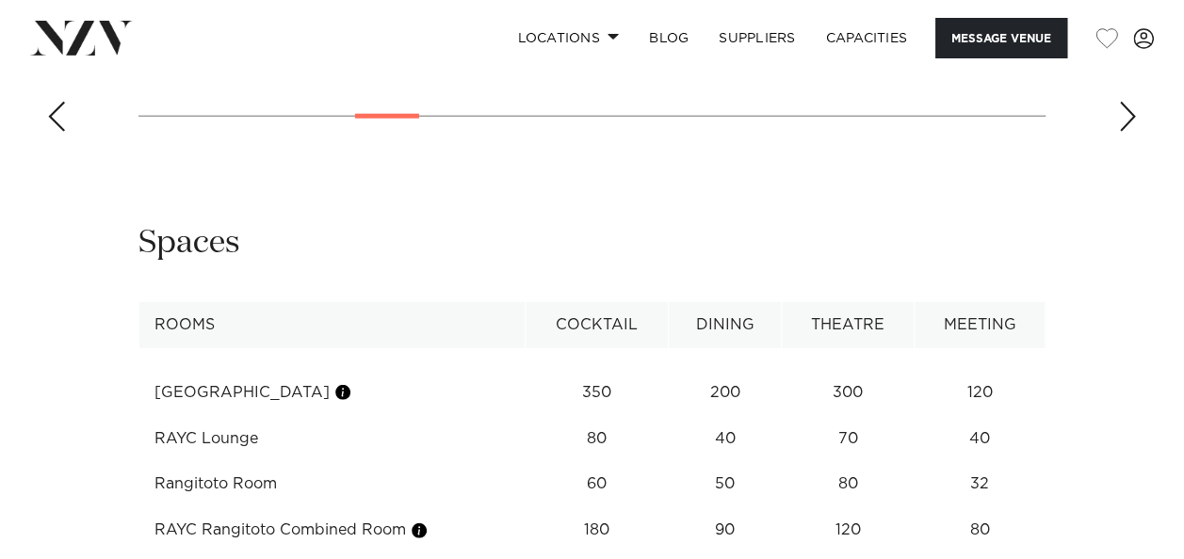
scroll to position [2448, 0]
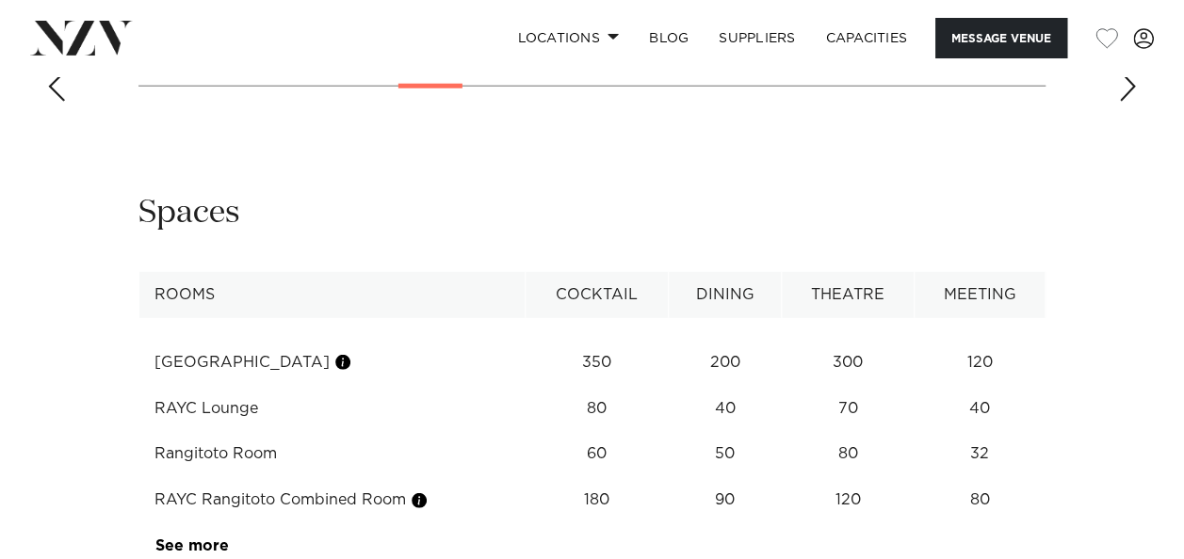
scroll to position [2542, 0]
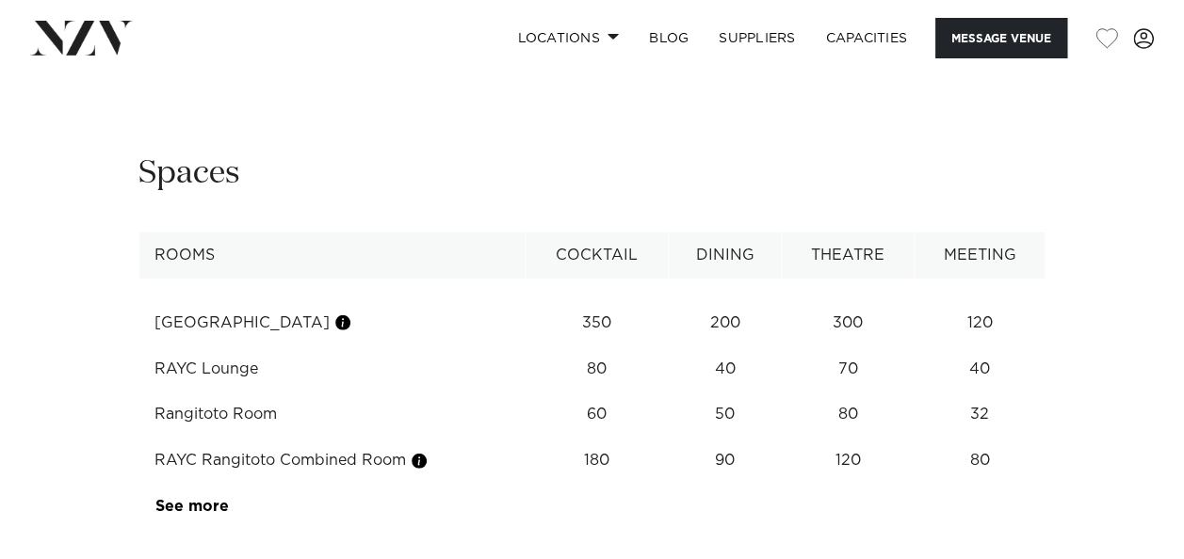
click at [1126, 62] on div "Next slide" at bounding box center [1127, 47] width 19 height 30
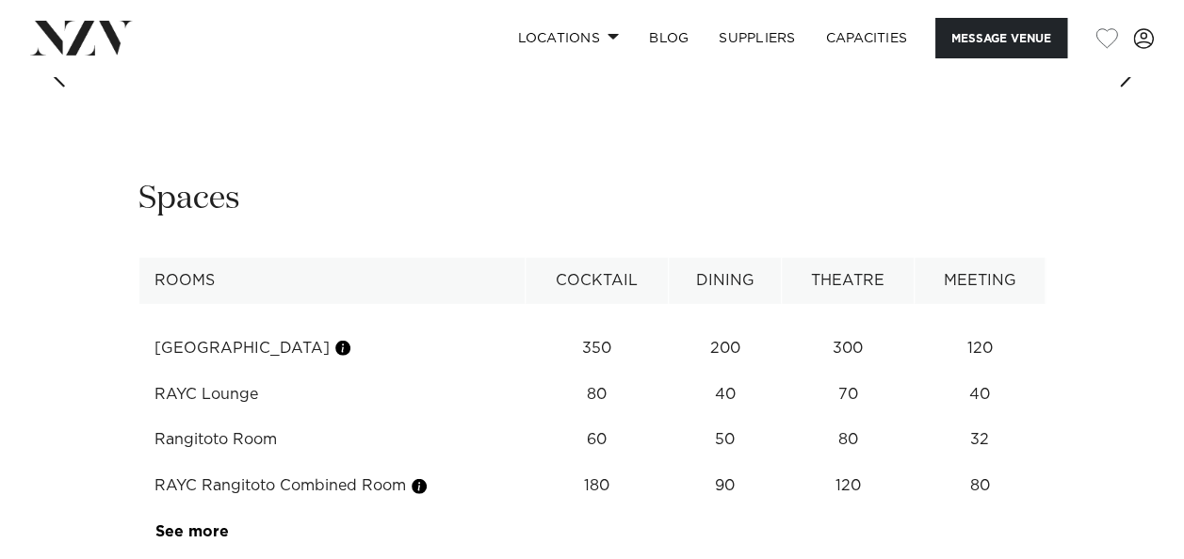
scroll to position [2542, 0]
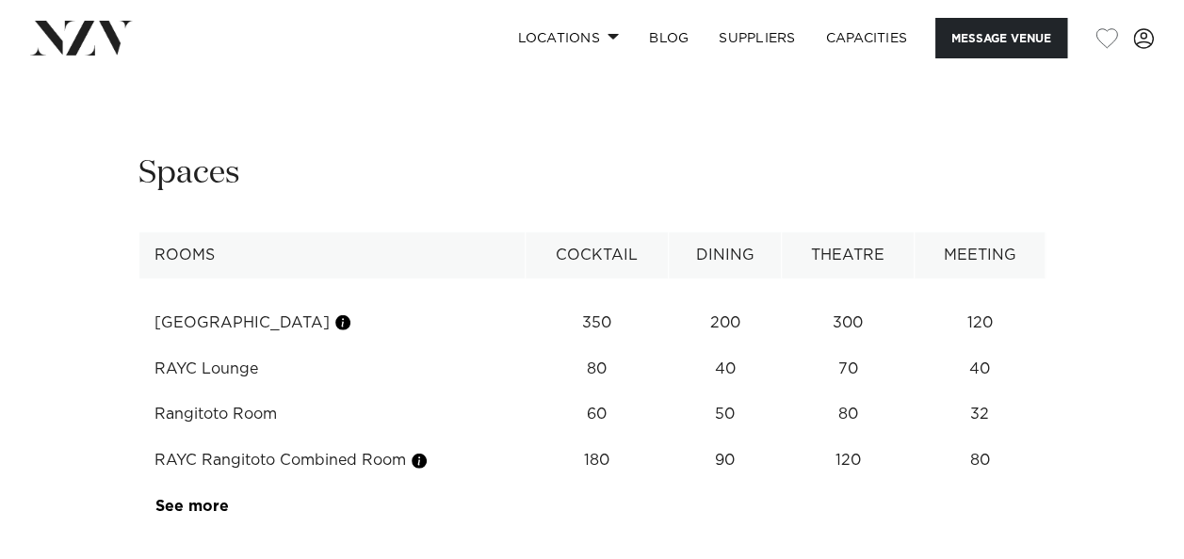
click at [1129, 62] on div "Next slide" at bounding box center [1127, 47] width 19 height 30
click at [1130, 62] on div "Next slide" at bounding box center [1127, 47] width 19 height 30
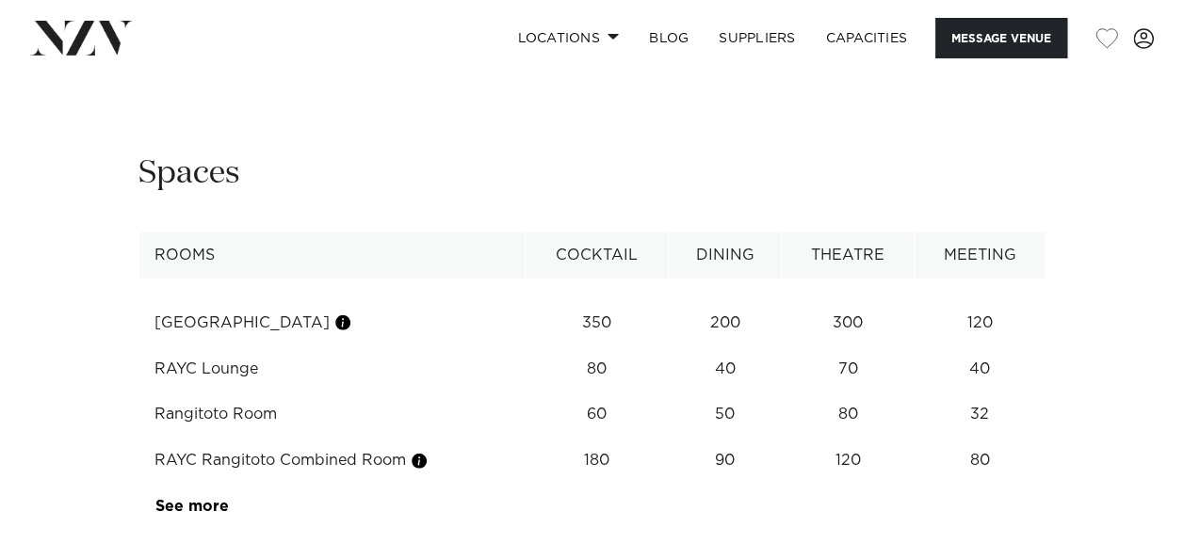
click at [1130, 62] on div "Next slide" at bounding box center [1127, 47] width 19 height 30
click at [1128, 62] on div "Next slide" at bounding box center [1127, 47] width 19 height 30
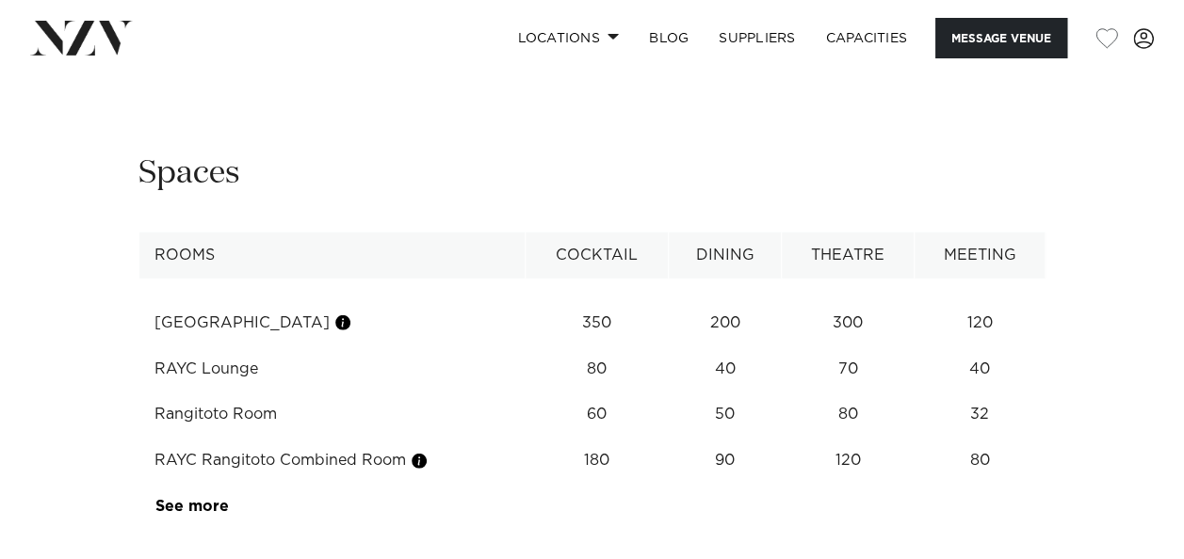
click at [1128, 62] on div "Next slide" at bounding box center [1127, 47] width 19 height 30
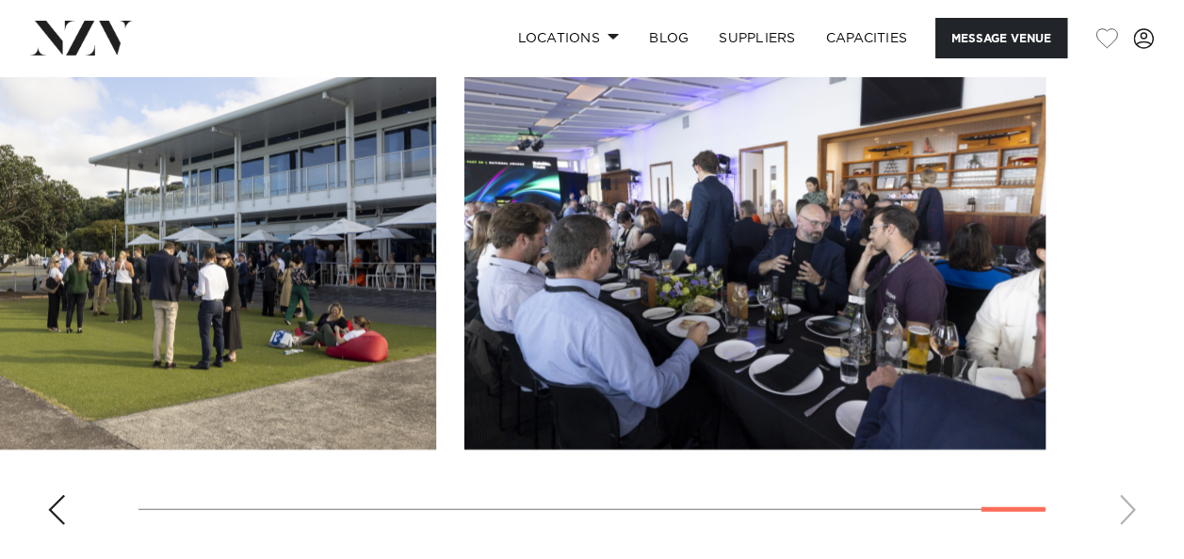
scroll to position [2072, 0]
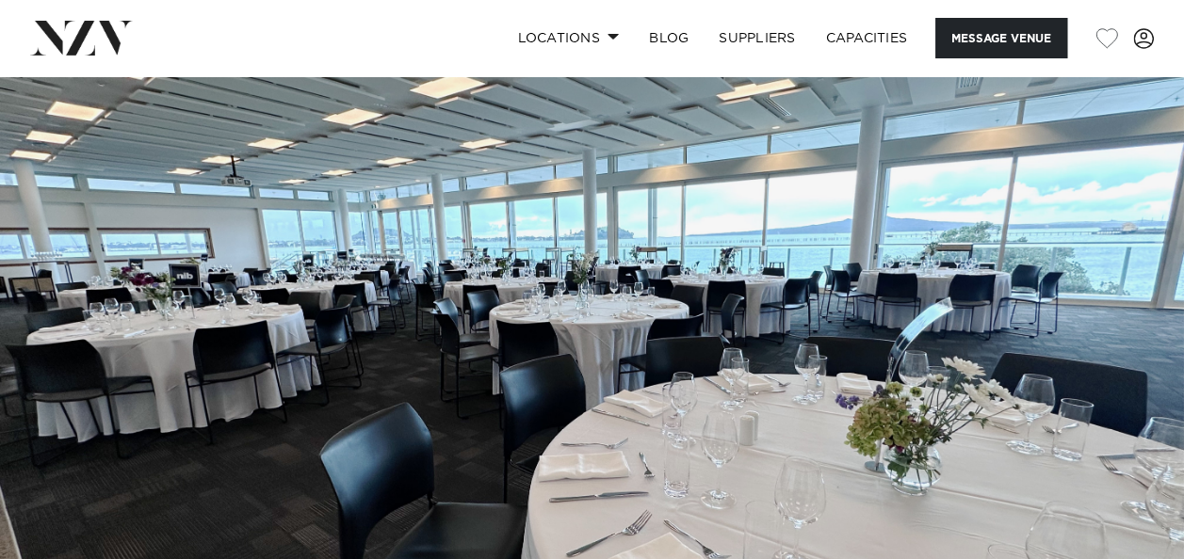
scroll to position [0, 0]
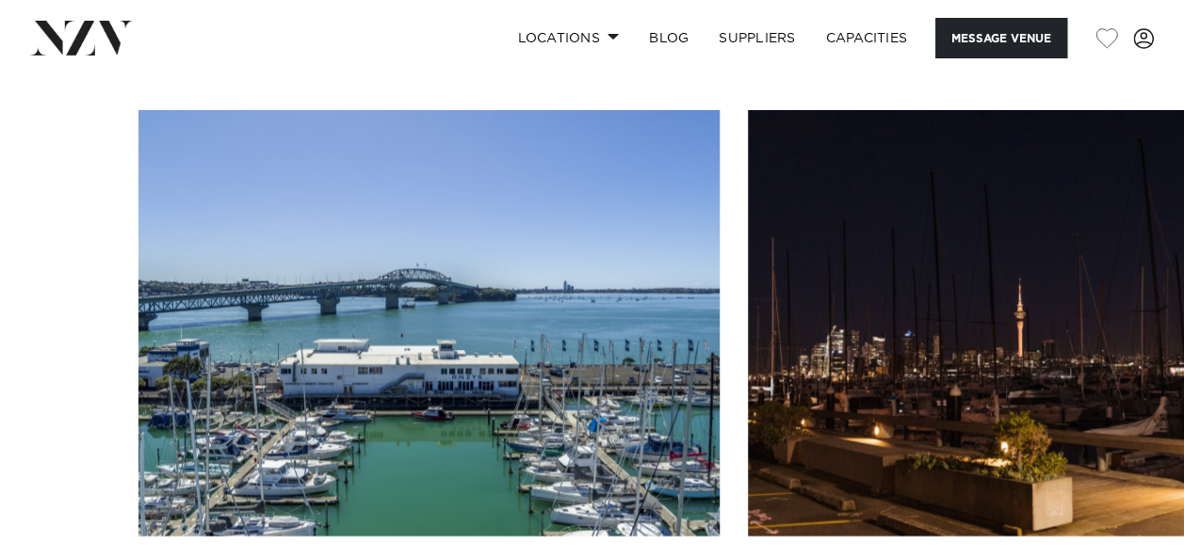
scroll to position [2072, 0]
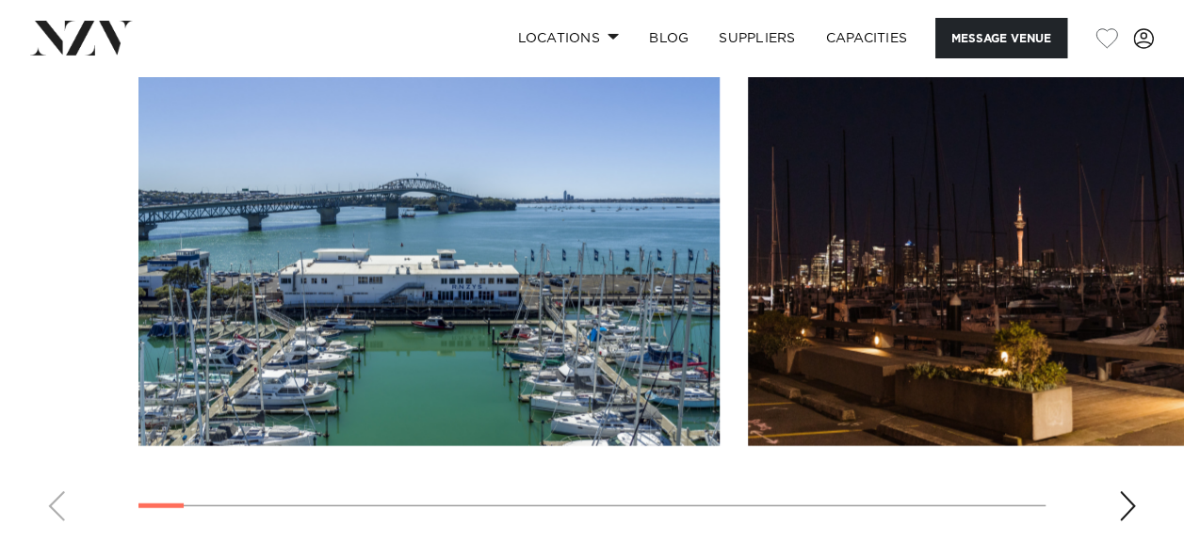
click at [1134, 492] on div "Next slide" at bounding box center [1127, 507] width 19 height 30
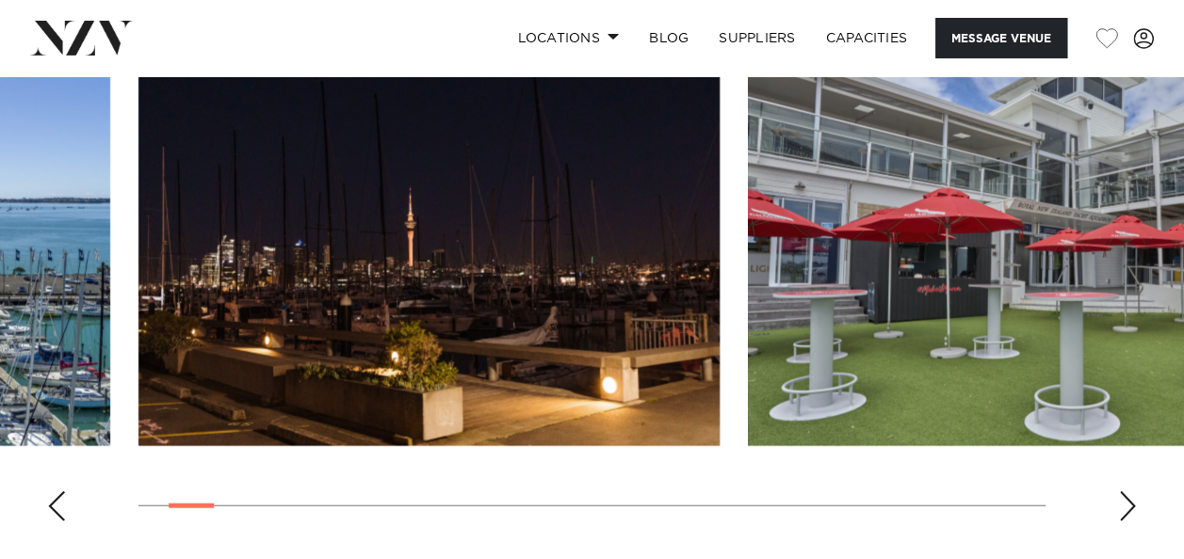
scroll to position [1977, 0]
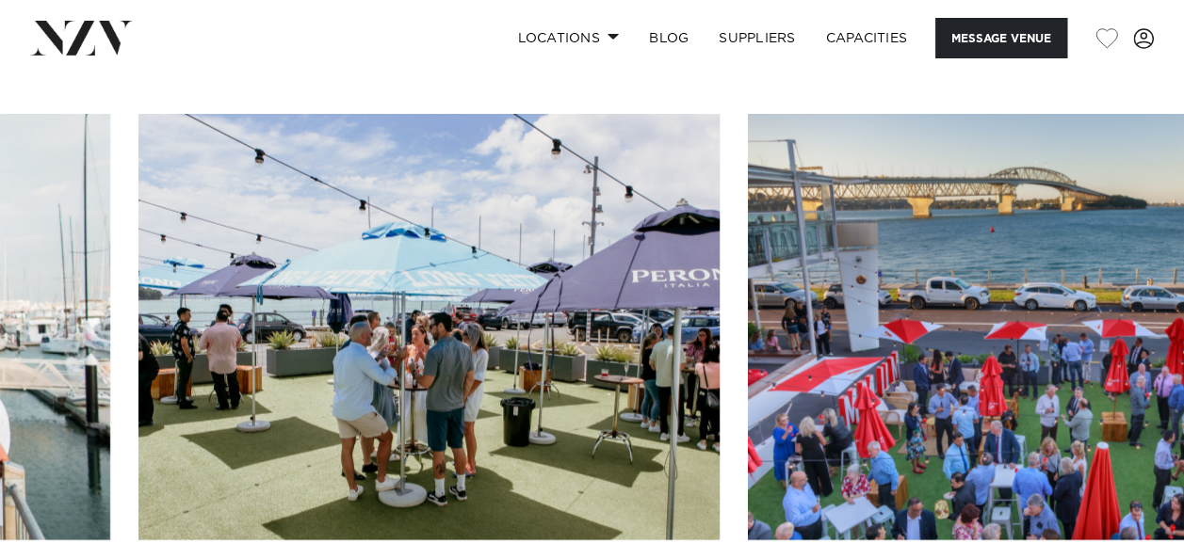
click at [1117, 516] on swiper-container at bounding box center [592, 372] width 1184 height 517
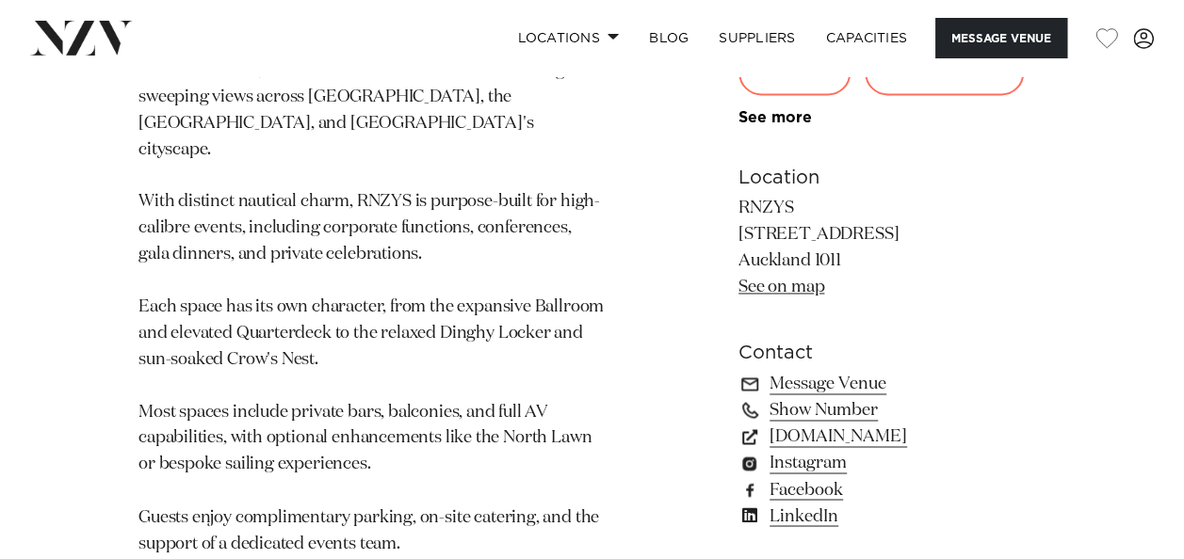
scroll to position [1292, 0]
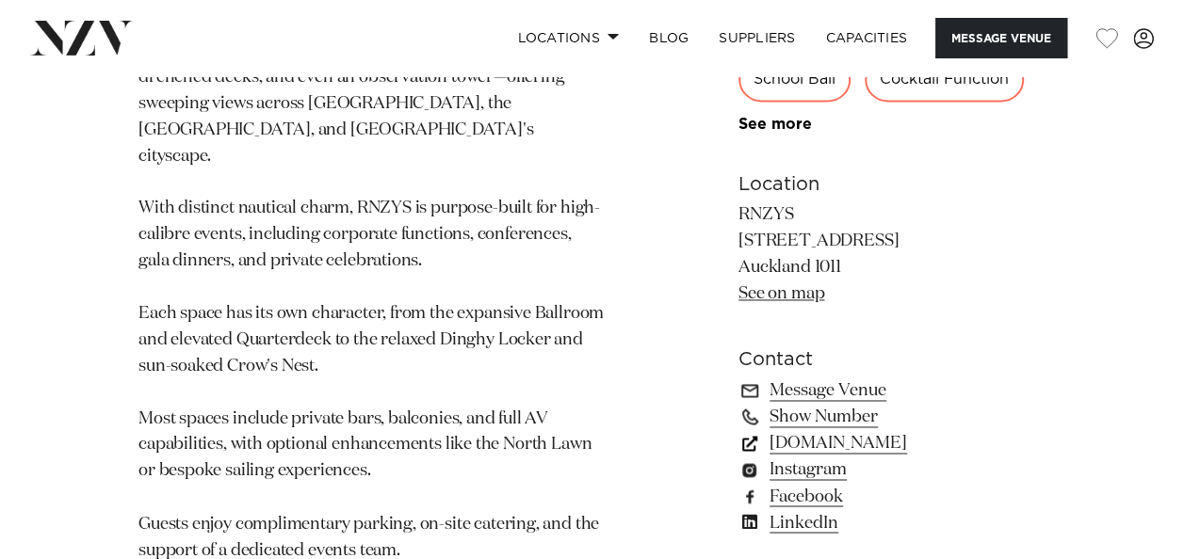
click at [847, 430] on link "[DOMAIN_NAME]" at bounding box center [891, 443] width 307 height 26
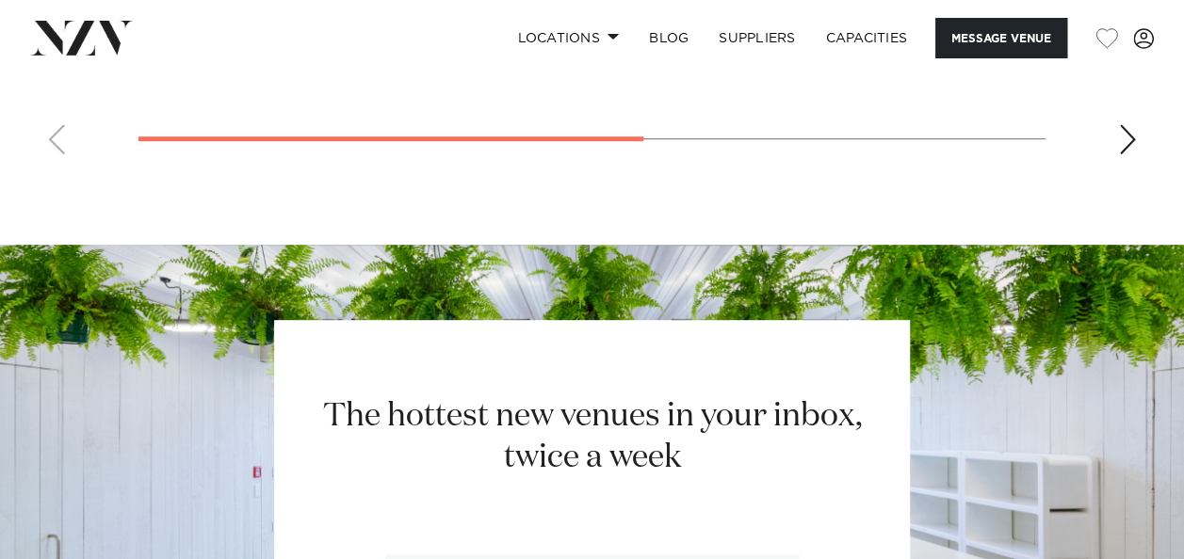
scroll to position [4211, 0]
